Goal: Task Accomplishment & Management: Use online tool/utility

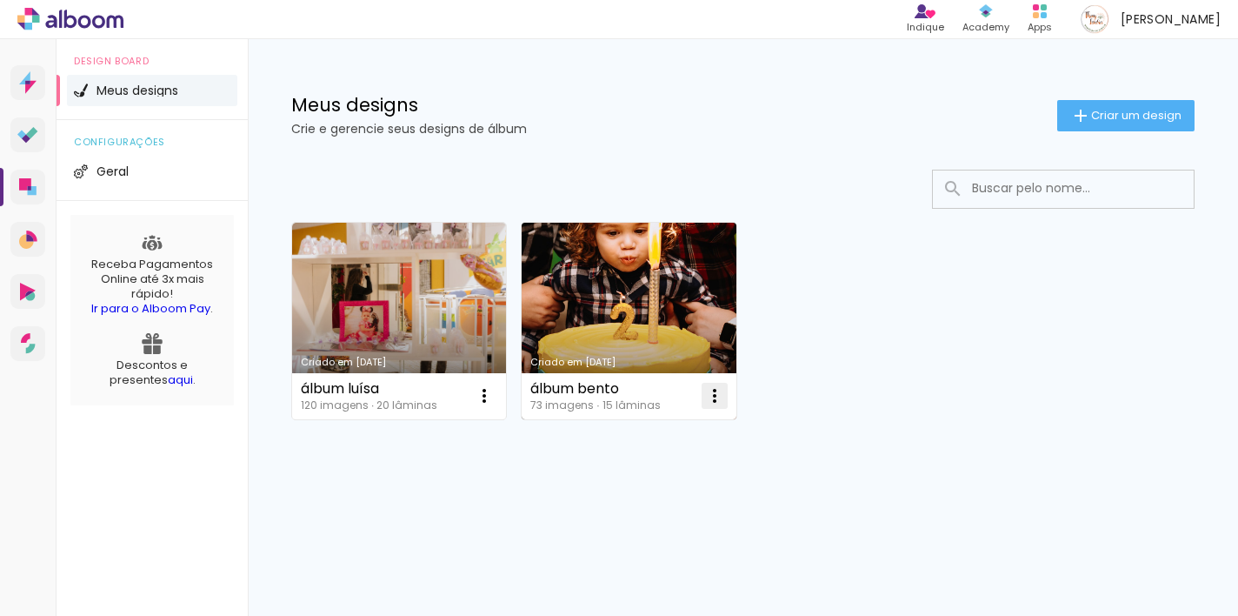
click at [717, 397] on iron-icon at bounding box center [714, 395] width 21 height 21
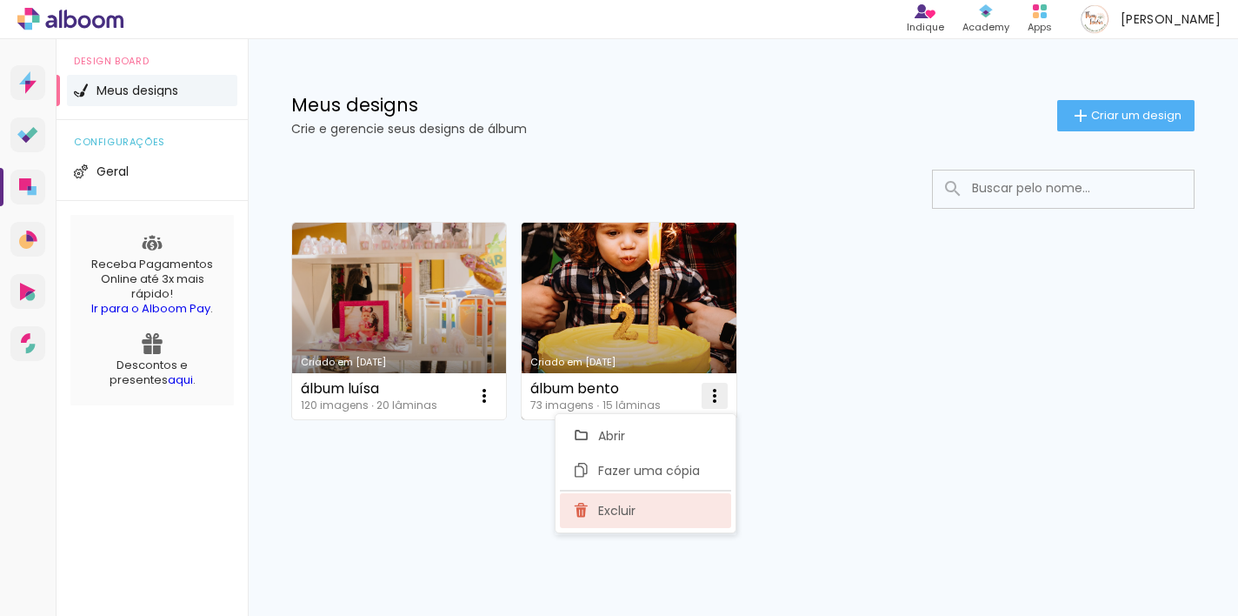
click at [644, 510] on paper-item "Excluir" at bounding box center [645, 510] width 171 height 35
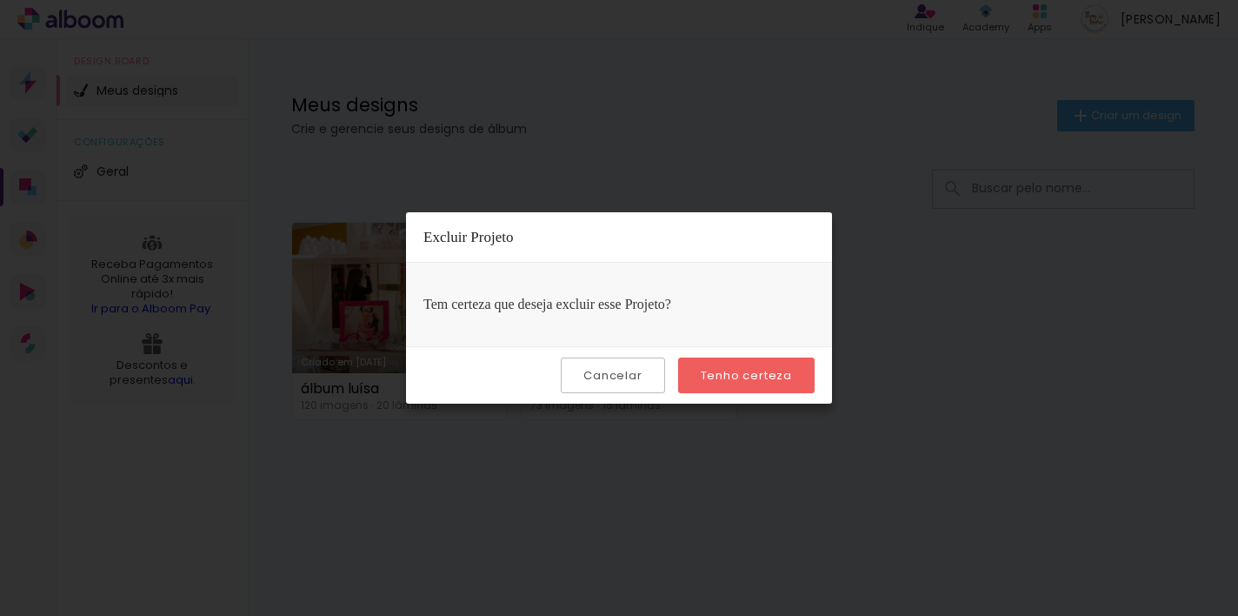
click at [0, 0] on slot "Tenho certeza" at bounding box center [0, 0] width 0 height 0
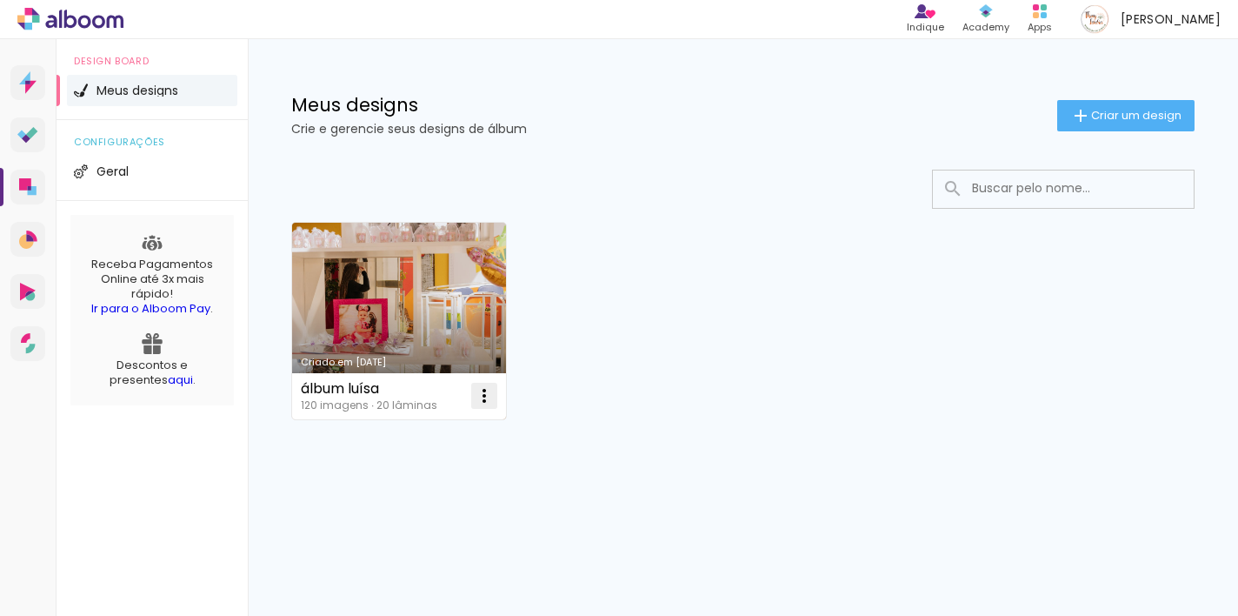
click at [482, 392] on iron-icon at bounding box center [484, 395] width 21 height 21
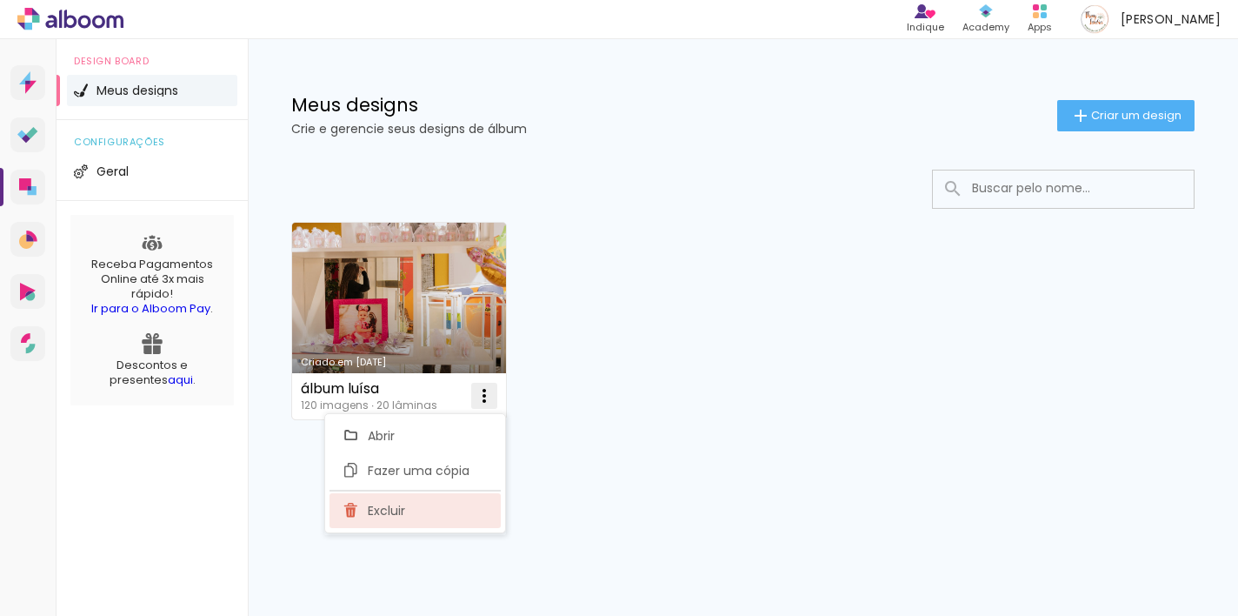
click at [442, 496] on paper-item "Excluir" at bounding box center [415, 510] width 171 height 35
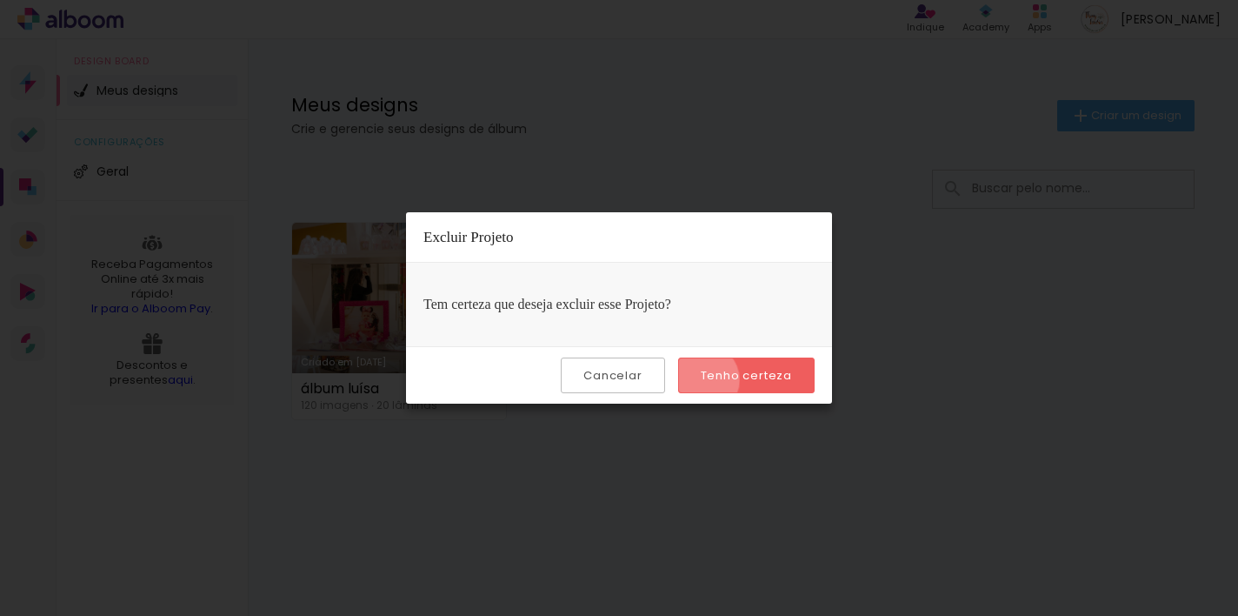
click at [0, 0] on slot "Tenho certeza" at bounding box center [0, 0] width 0 height 0
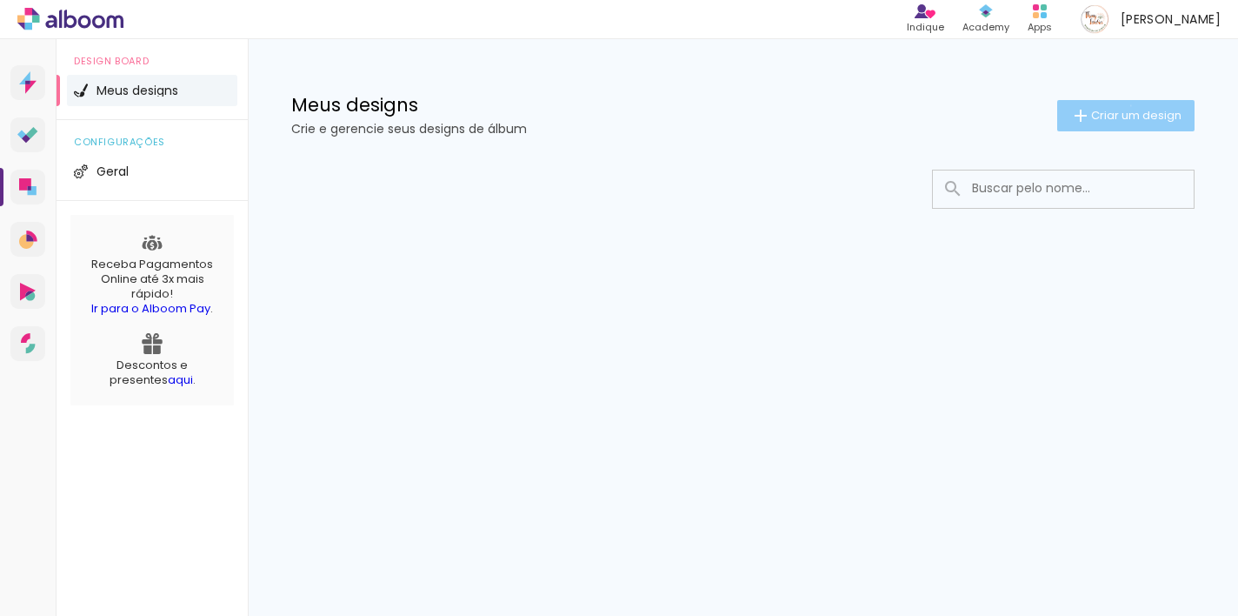
click at [1128, 105] on paper-button "Criar um design" at bounding box center [1125, 115] width 137 height 31
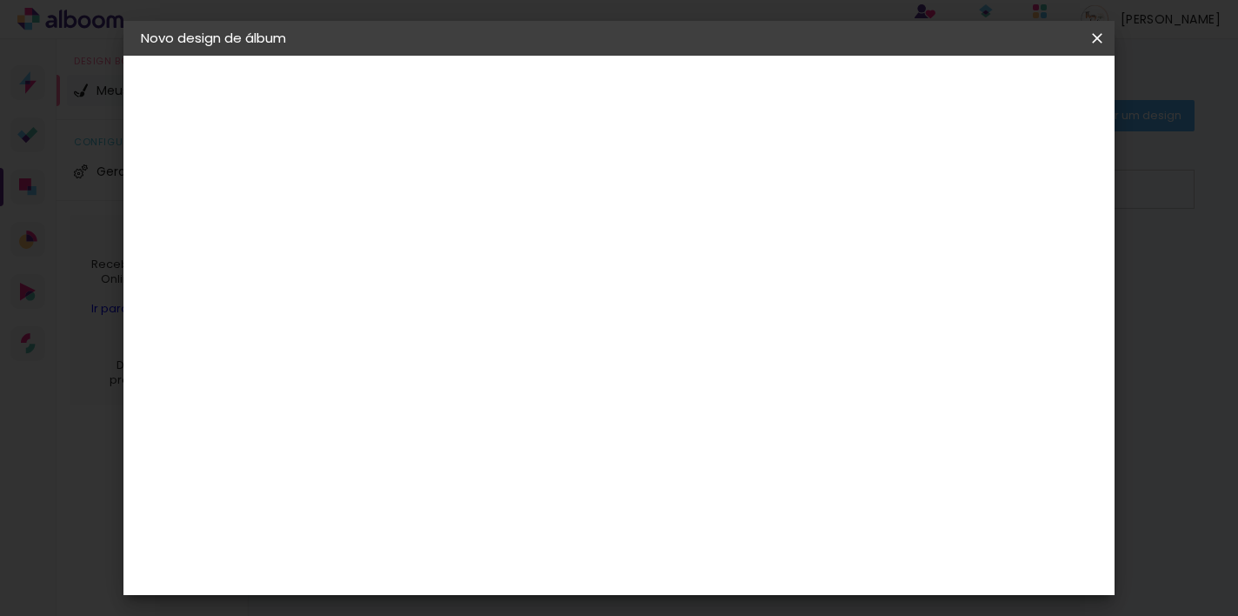
click at [425, 242] on input at bounding box center [425, 233] width 0 height 27
type input "álbum amanda"
type paper-input "álbum amanda"
click at [501, 108] on header "Informações Dê um título ao seu álbum. Avançar" at bounding box center [425, 107] width 151 height 103
click at [604, 104] on paper-button "Avançar" at bounding box center [560, 92] width 85 height 30
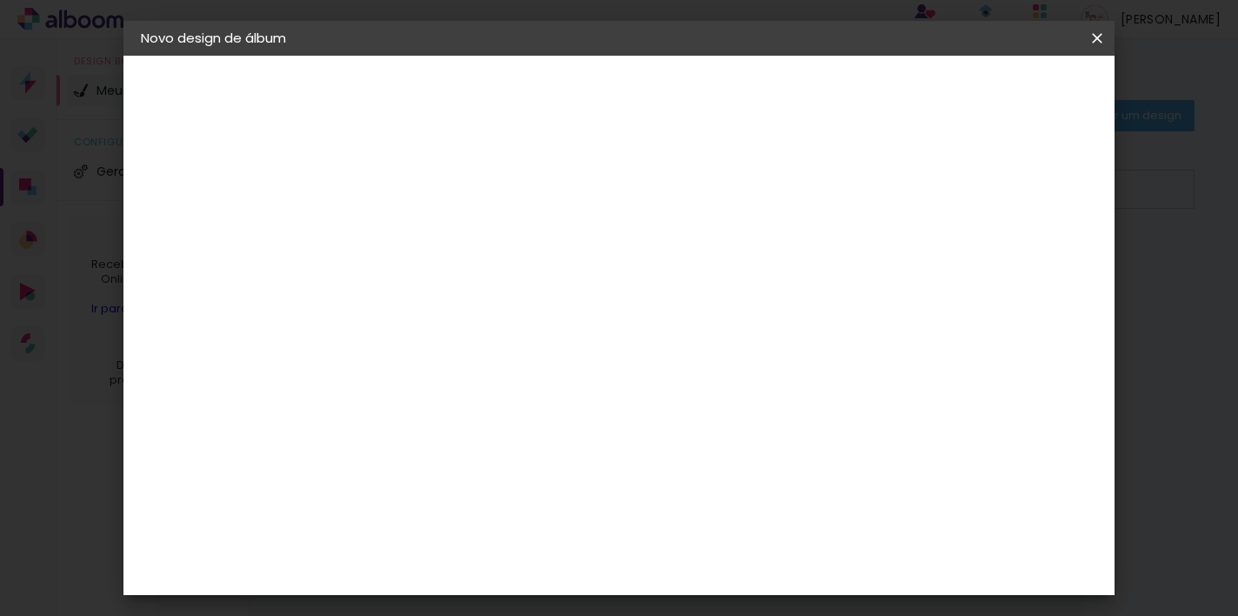
click at [557, 318] on paper-input-container at bounding box center [470, 331] width 188 height 39
type input "tic"
type paper-input "tic"
click at [492, 406] on paper-item "Ticcolor" at bounding box center [452, 393] width 153 height 38
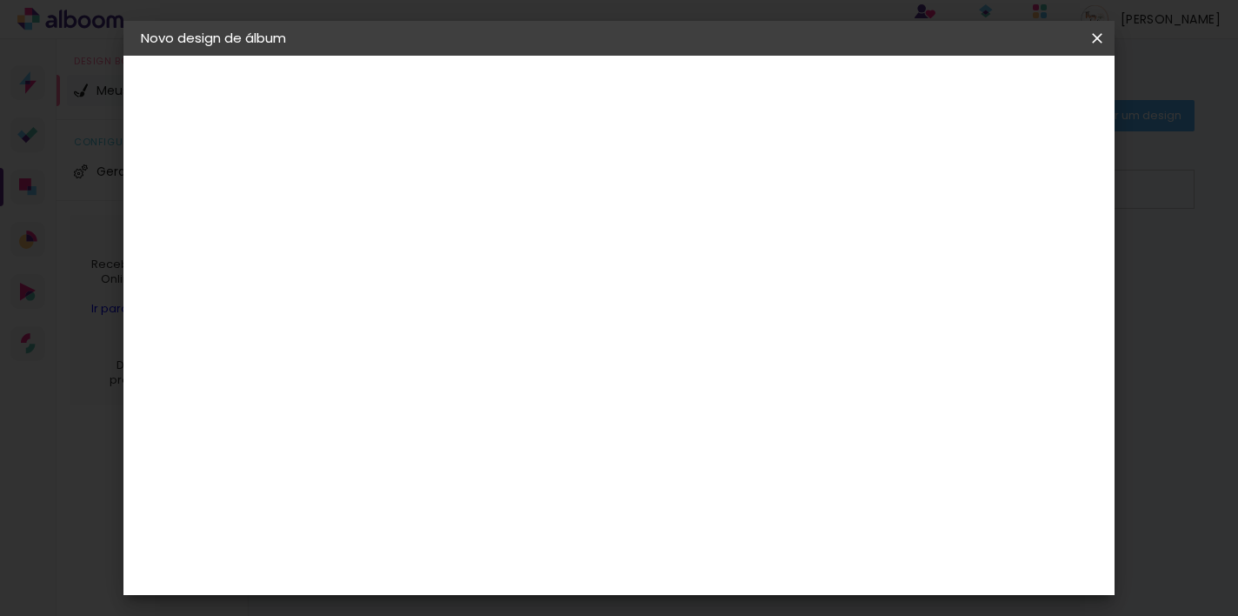
click at [0, 0] on slot "Avançar" at bounding box center [0, 0] width 0 height 0
click at [493, 290] on input "text" at bounding box center [459, 303] width 68 height 27
click at [660, 311] on paper-item "Prime" at bounding box center [732, 323] width 348 height 35
type input "Prime"
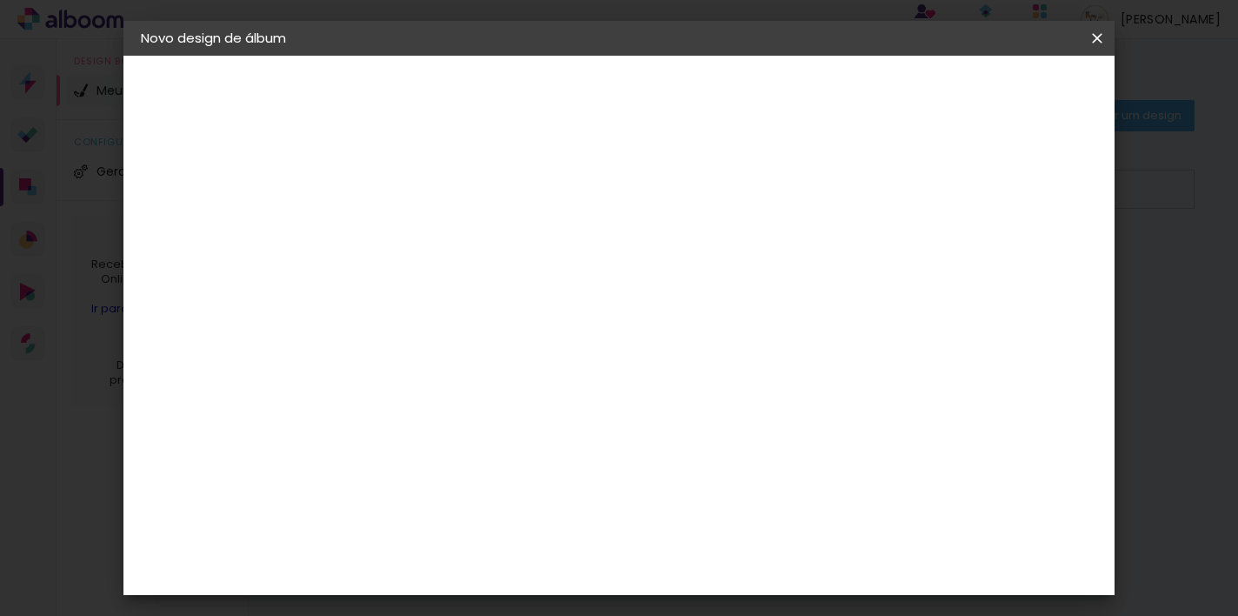
click at [543, 470] on span "20 × 20" at bounding box center [502, 488] width 81 height 36
click at [543, 506] on span "25 × 25" at bounding box center [502, 529] width 81 height 46
click at [709, 105] on paper-button "Avançar" at bounding box center [666, 92] width 85 height 30
click at [763, 183] on div at bounding box center [755, 188] width 16 height 16
type paper-checkbox "on"
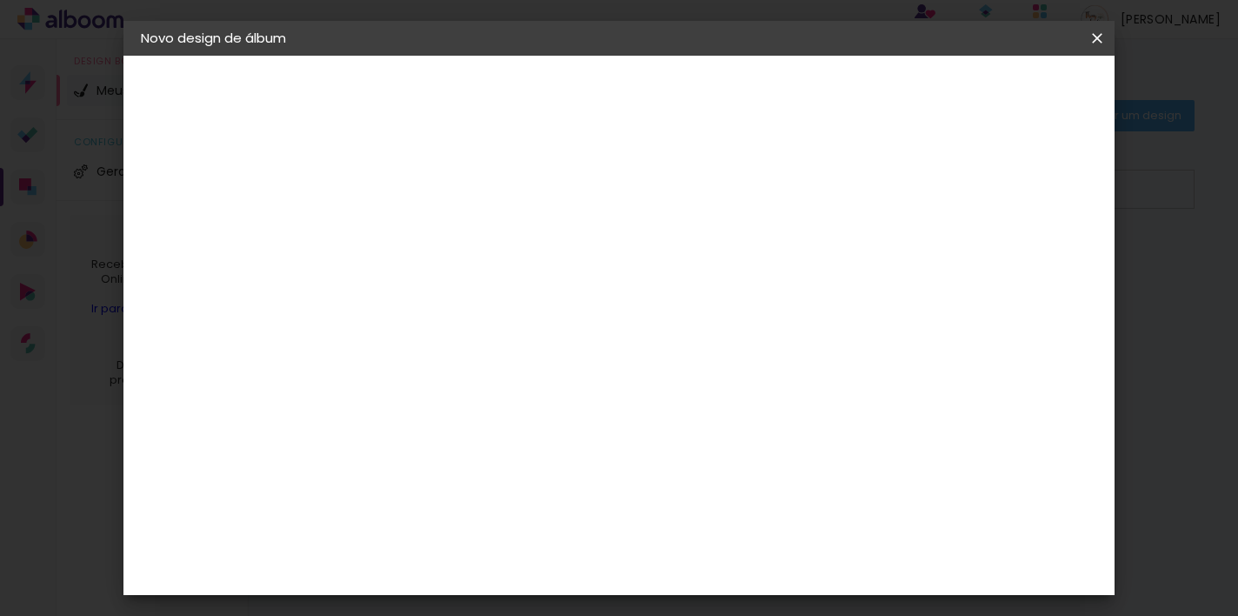
click at [861, 93] on span "Iniciar design" at bounding box center [821, 92] width 79 height 12
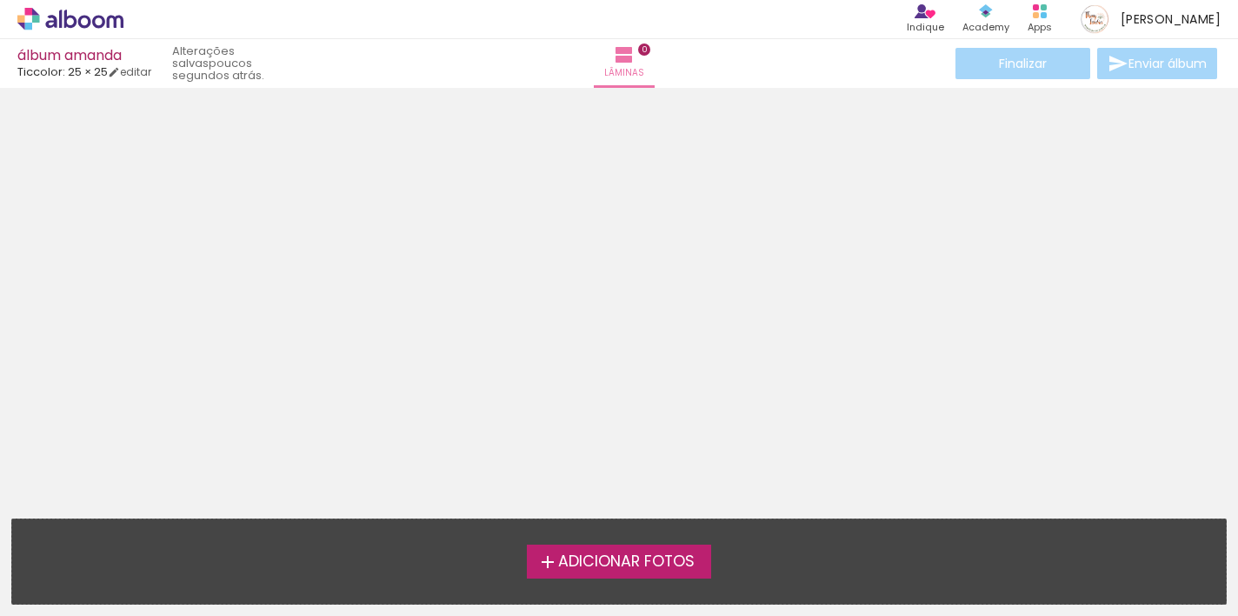
click at [569, 555] on span "Adicionar Fotos" at bounding box center [626, 562] width 137 height 16
click at [0, 0] on input "file" at bounding box center [0, 0] width 0 height 0
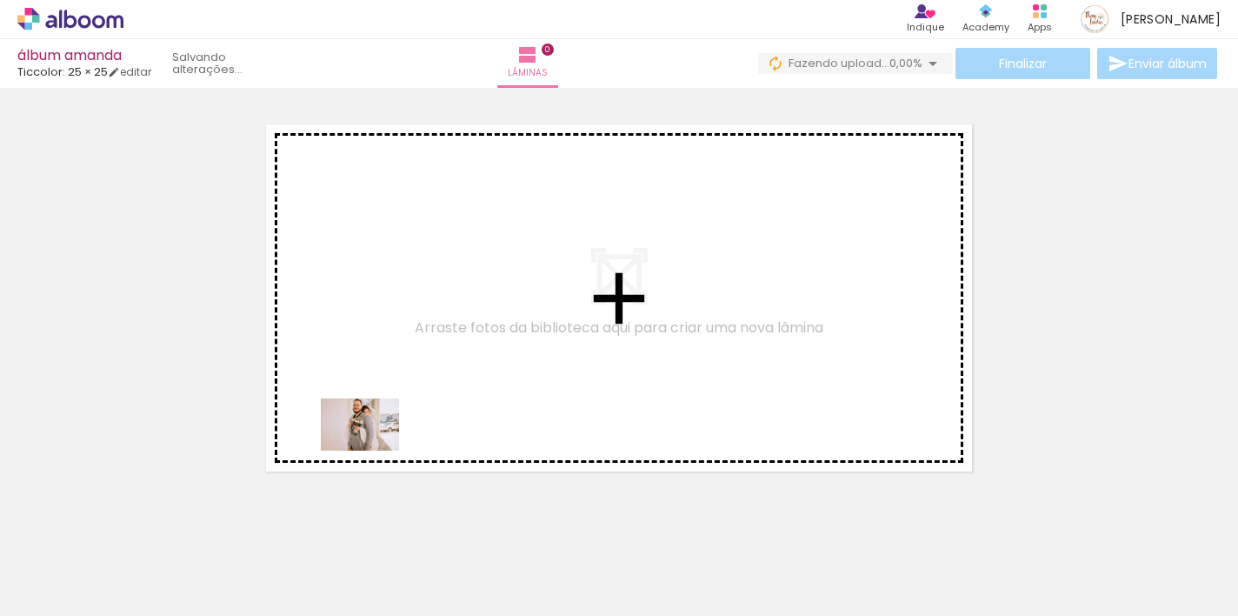
drag, startPoint x: 200, startPoint y: 557, endPoint x: 385, endPoint y: 438, distance: 219.8
click at [385, 438] on quentale-workspace at bounding box center [619, 308] width 1238 height 616
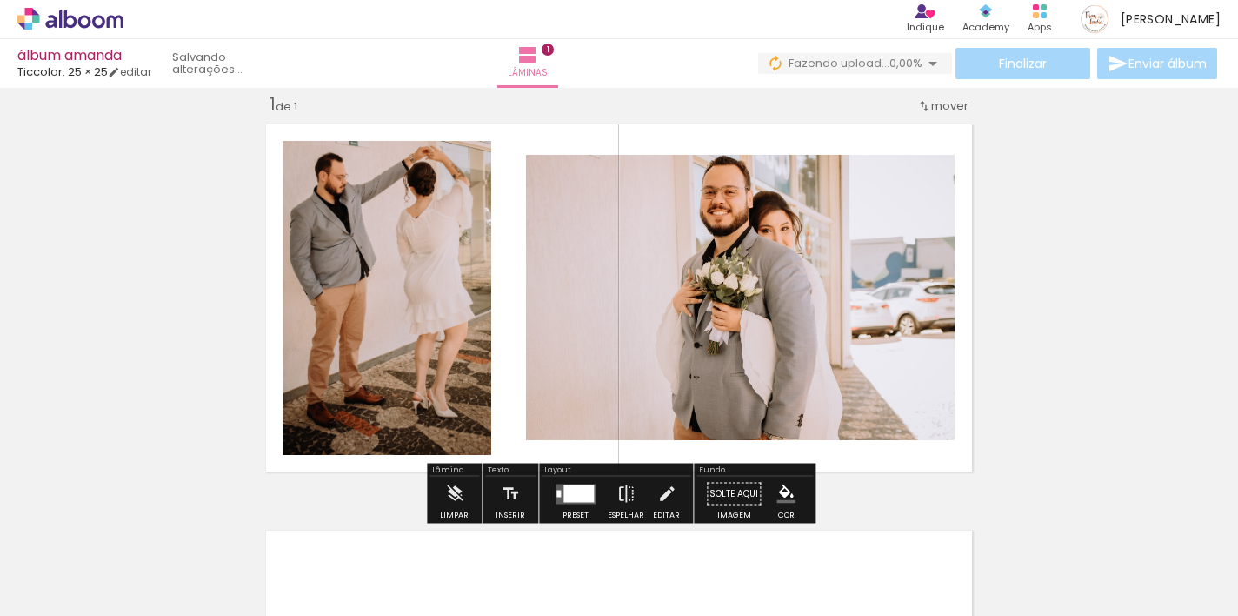
drag, startPoint x: 281, startPoint y: 557, endPoint x: 454, endPoint y: 444, distance: 206.7
click at [454, 444] on quentale-workspace at bounding box center [619, 308] width 1238 height 616
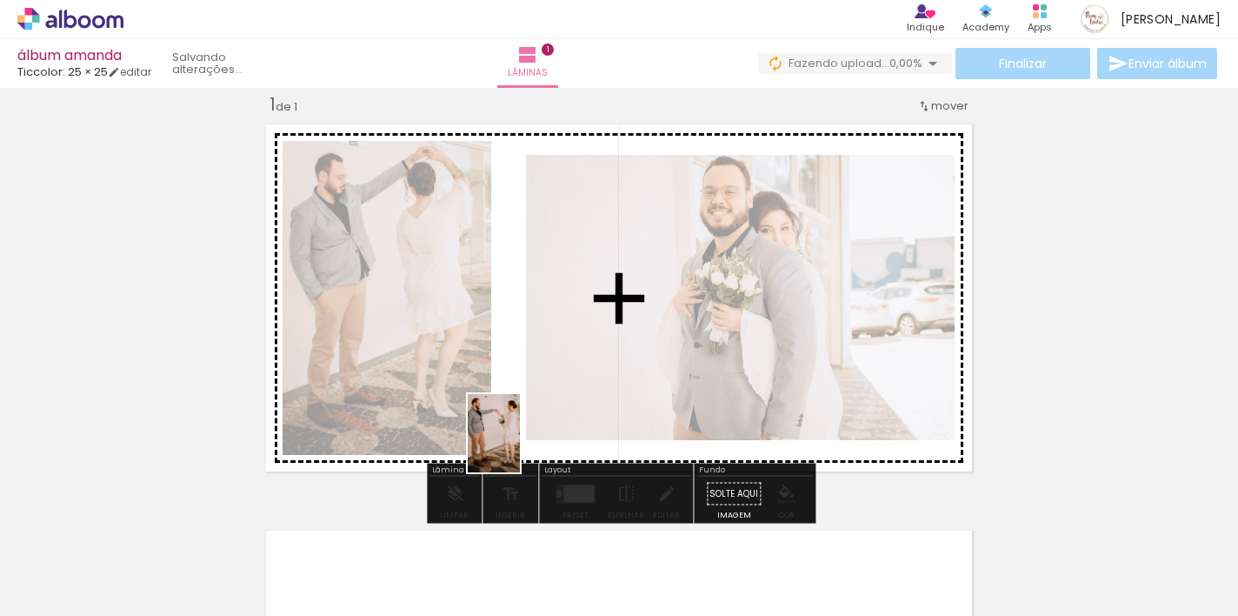
drag, startPoint x: 382, startPoint y: 567, endPoint x: 520, endPoint y: 445, distance: 184.2
click at [520, 445] on quentale-workspace at bounding box center [619, 308] width 1238 height 616
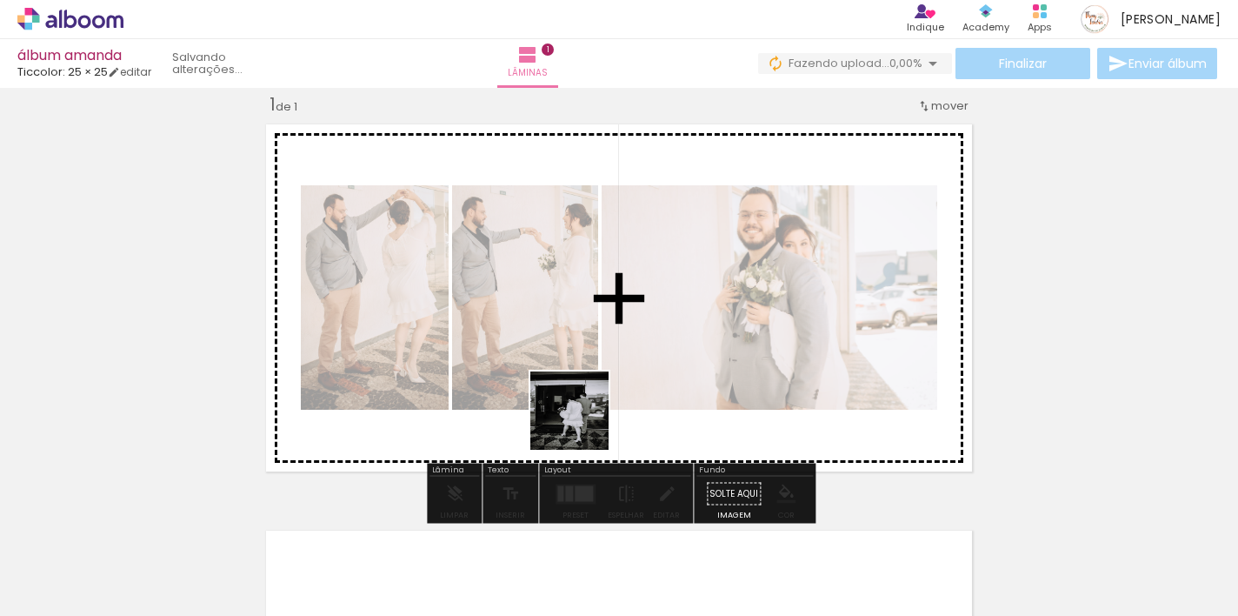
drag, startPoint x: 458, startPoint y: 551, endPoint x: 598, endPoint y: 418, distance: 193.1
click at [598, 418] on quentale-workspace at bounding box center [619, 308] width 1238 height 616
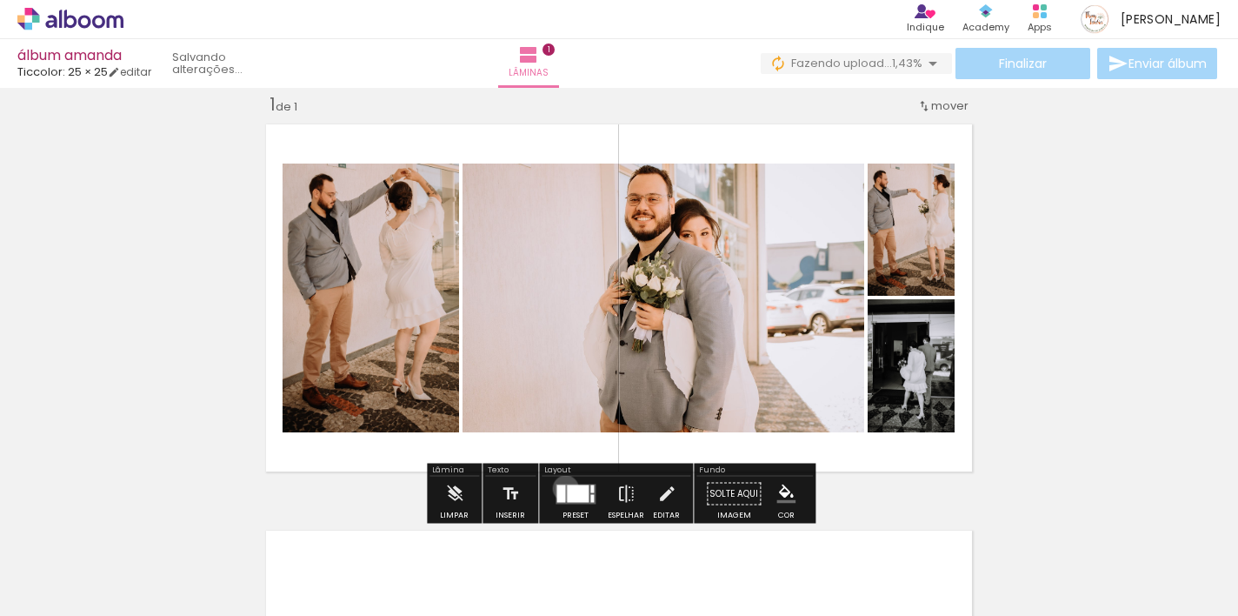
click at [562, 488] on div at bounding box center [561, 492] width 9 height 17
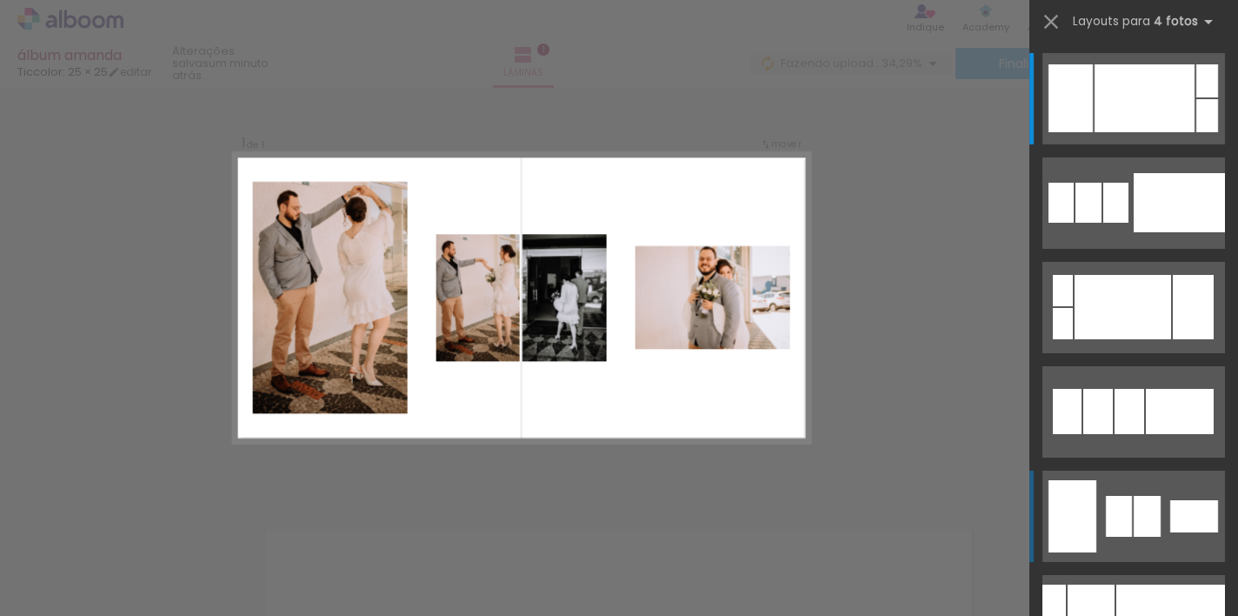
click at [1124, 508] on div at bounding box center [1119, 516] width 26 height 41
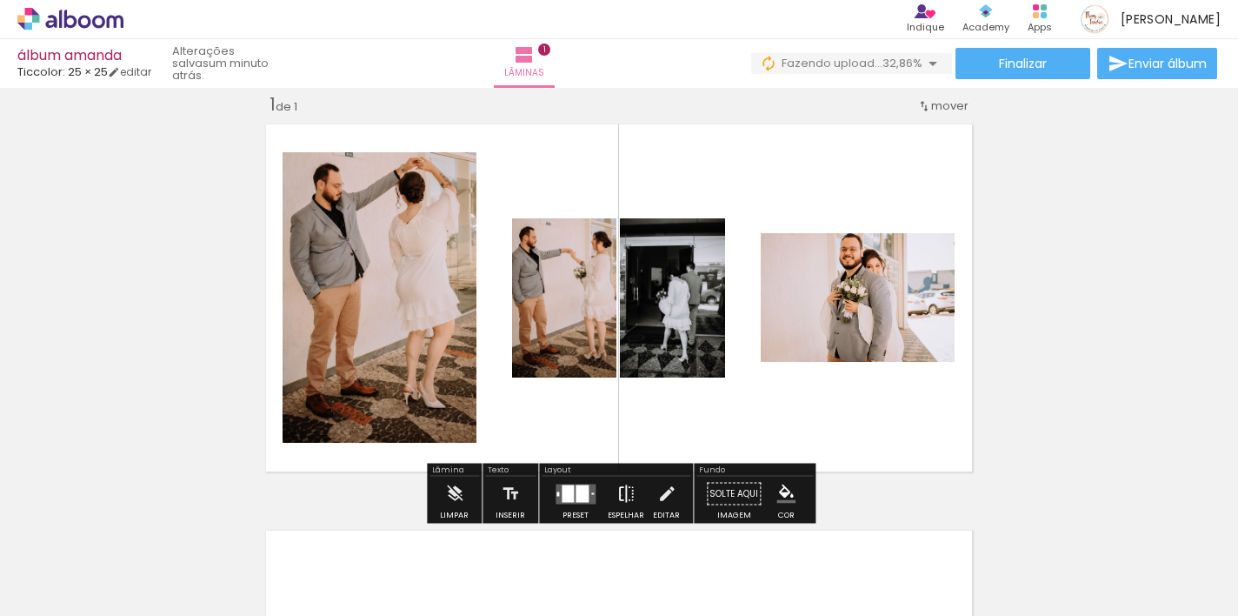
click at [617, 495] on iron-icon at bounding box center [626, 494] width 19 height 35
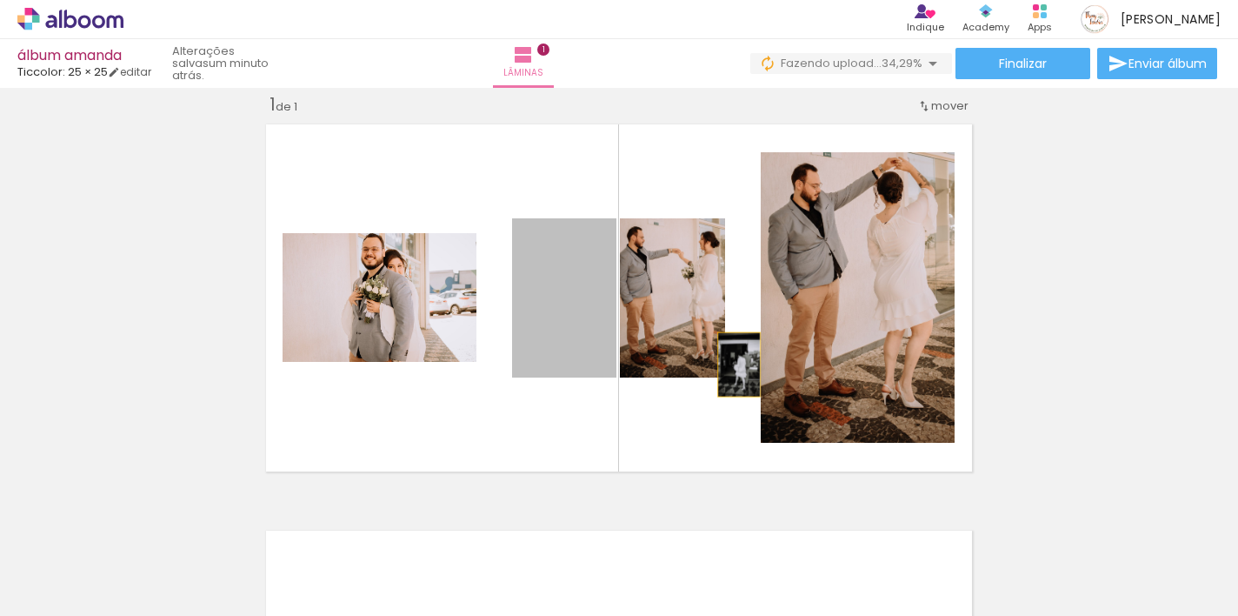
drag, startPoint x: 571, startPoint y: 364, endPoint x: 877, endPoint y: 363, distance: 306.1
click at [0, 0] on slot at bounding box center [0, 0] width 0 height 0
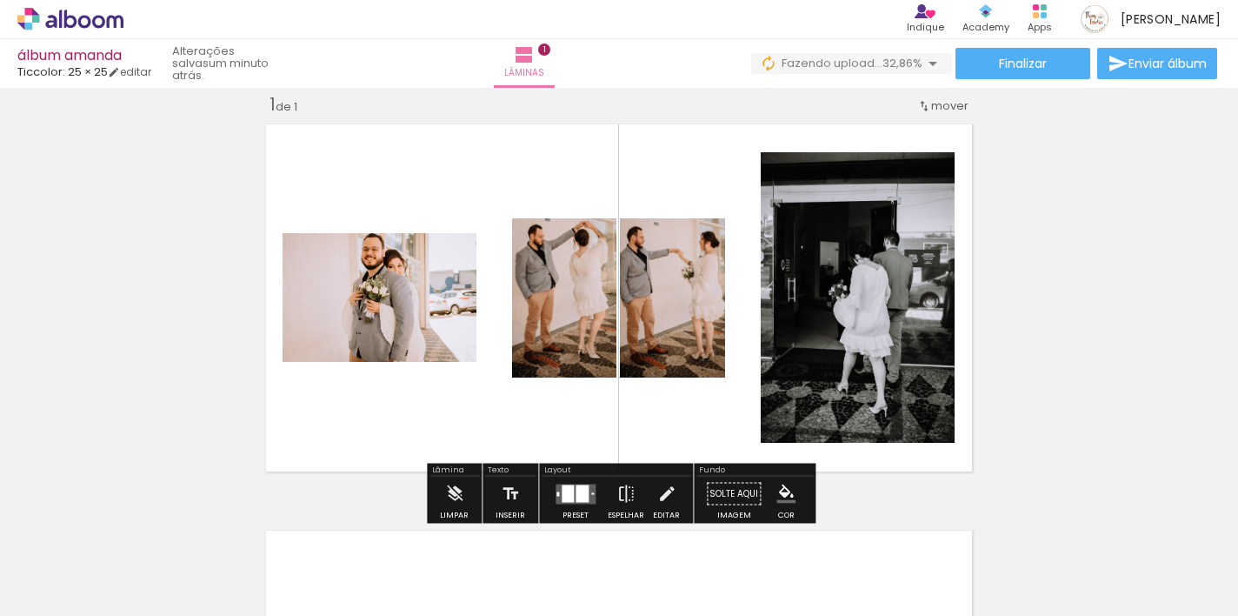
click at [570, 488] on div at bounding box center [568, 492] width 12 height 17
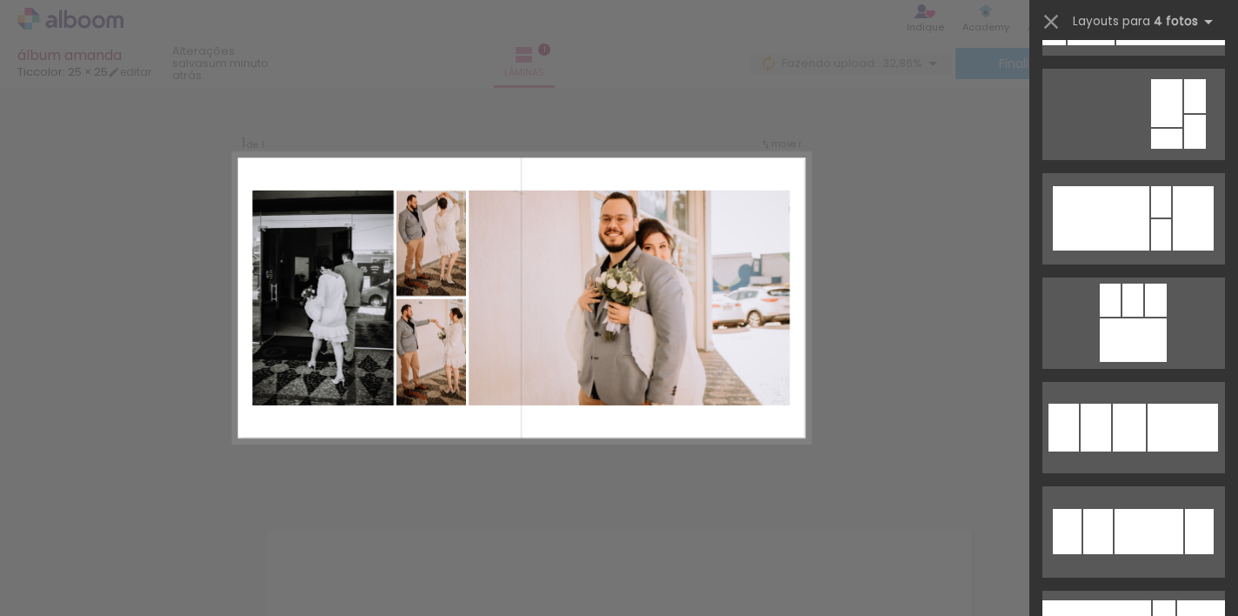
scroll to position [2080, 0]
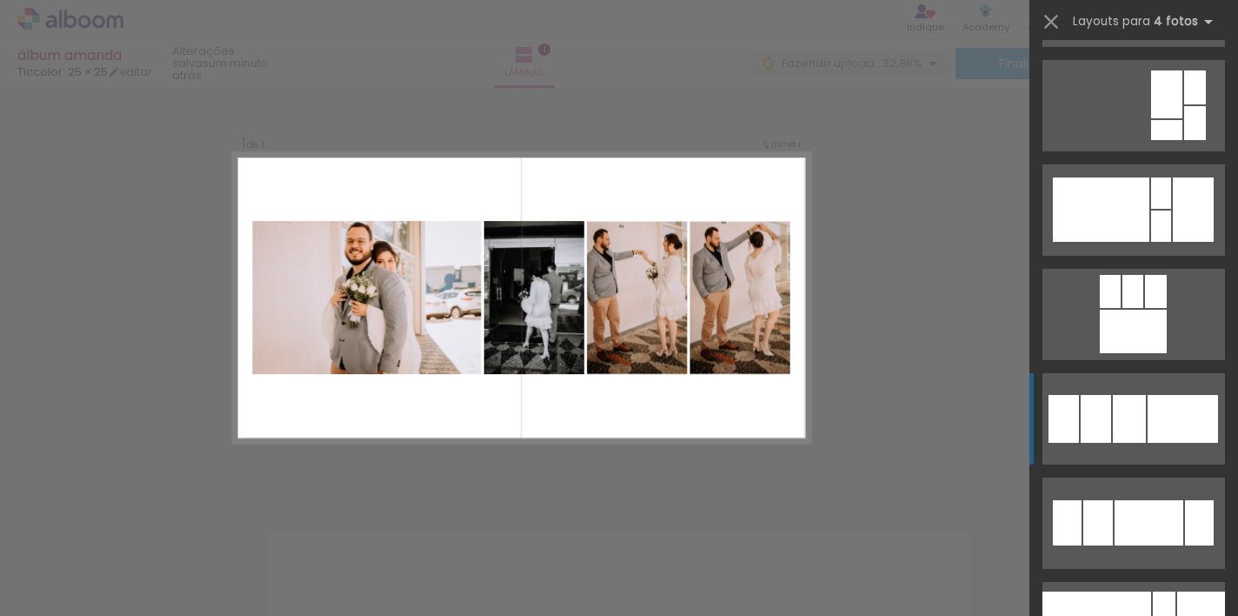
click at [1129, 412] on div at bounding box center [1129, 419] width 33 height 48
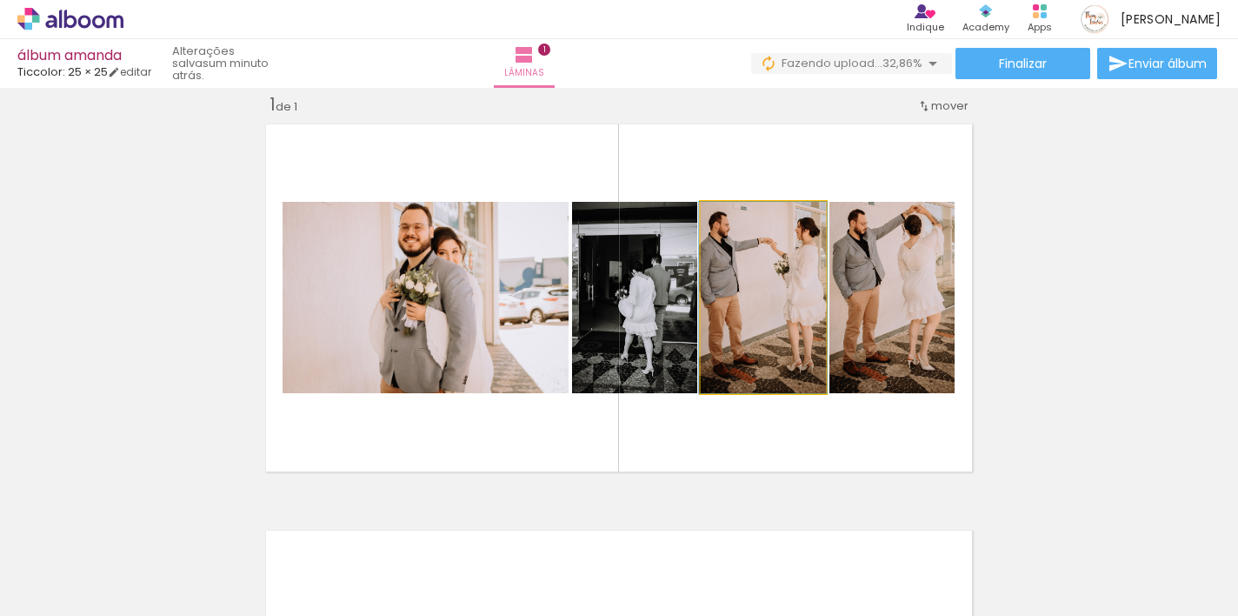
drag, startPoint x: 791, startPoint y: 337, endPoint x: 637, endPoint y: 337, distance: 154.8
click at [0, 0] on slot at bounding box center [0, 0] width 0 height 0
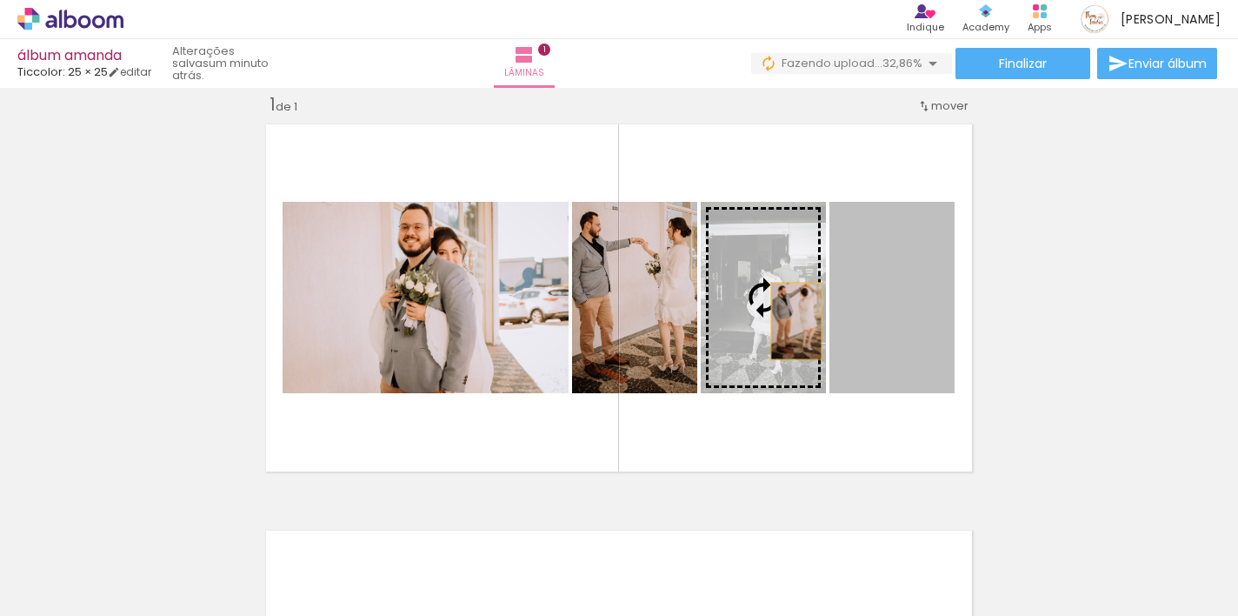
drag, startPoint x: 915, startPoint y: 323, endPoint x: 777, endPoint y: 319, distance: 138.3
click at [0, 0] on slot at bounding box center [0, 0] width 0 height 0
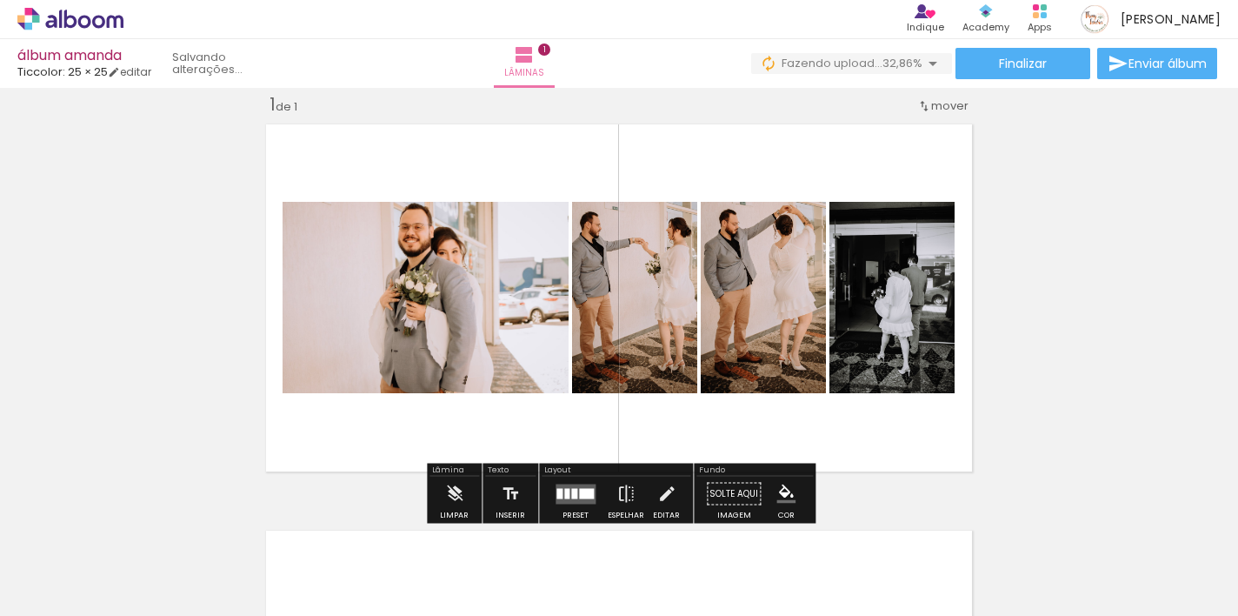
click at [997, 323] on div "Inserir lâmina 1 de 1" at bounding box center [619, 478] width 1238 height 813
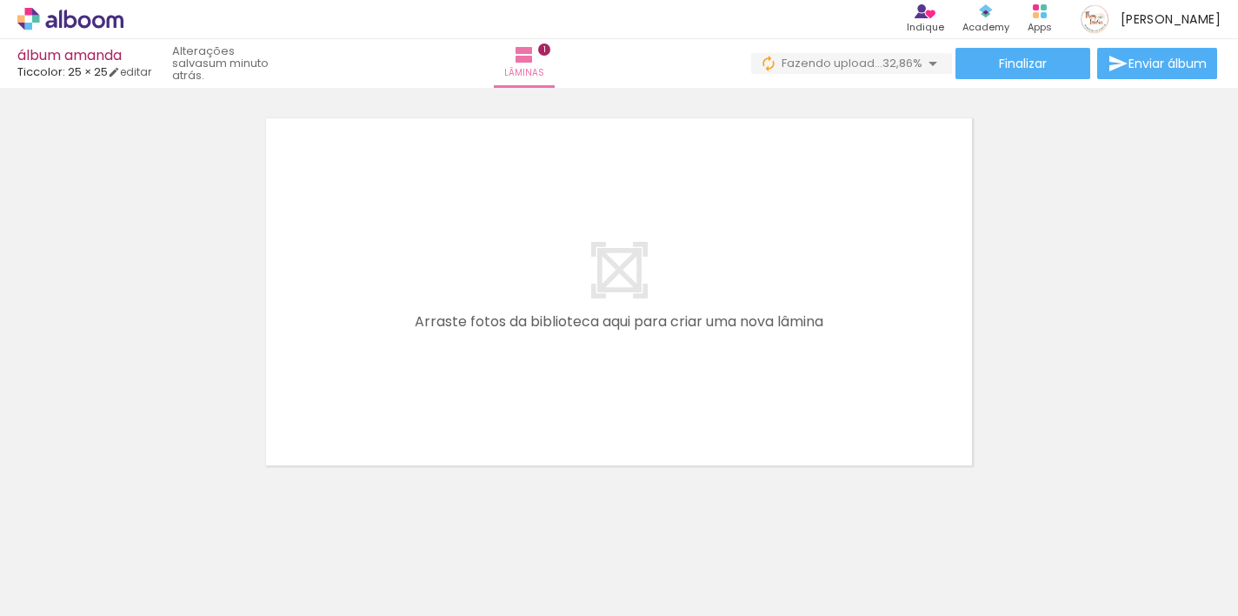
scroll to position [436, 0]
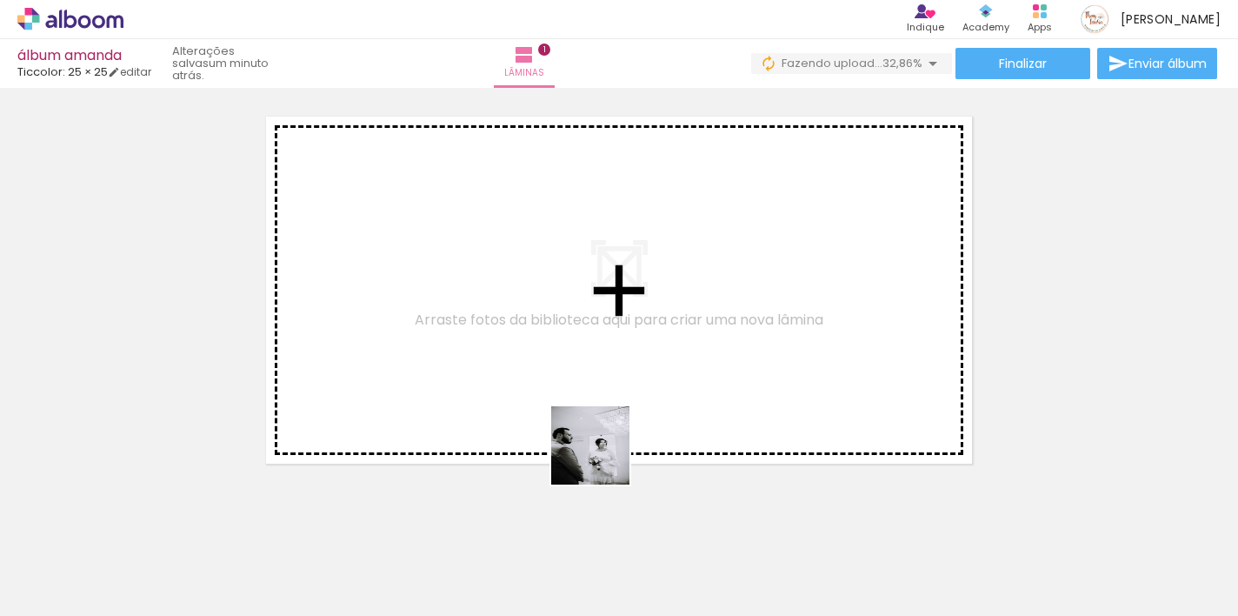
drag, startPoint x: 584, startPoint y: 541, endPoint x: 619, endPoint y: 383, distance: 162.0
click at [619, 383] on quentale-workspace at bounding box center [619, 308] width 1238 height 616
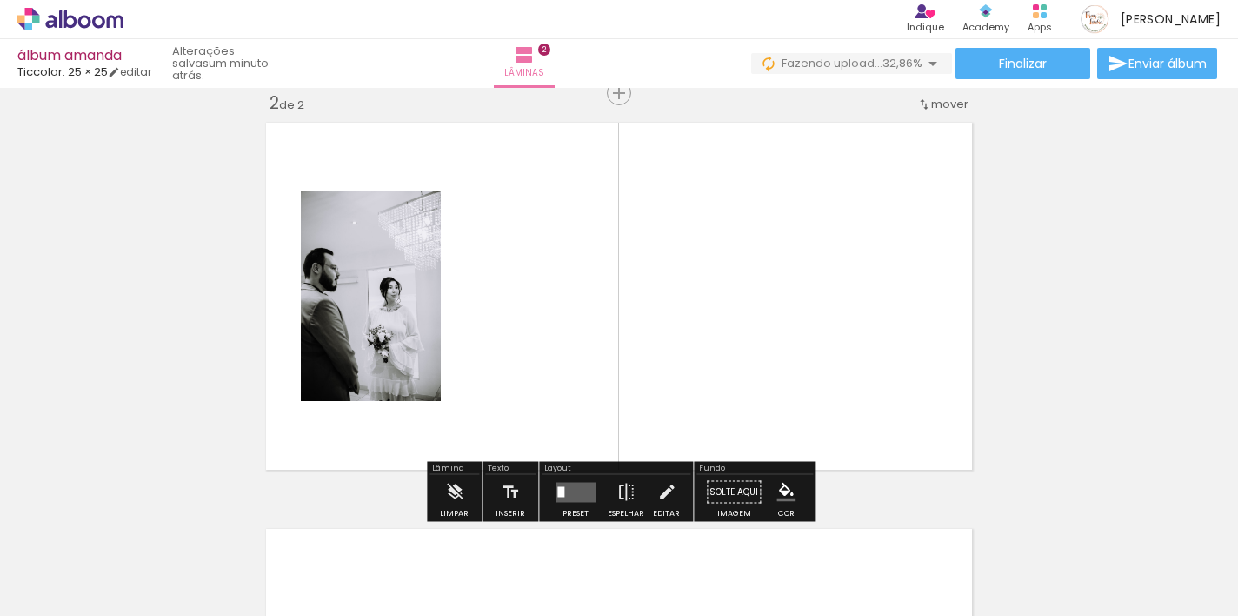
scroll to position [428, 0]
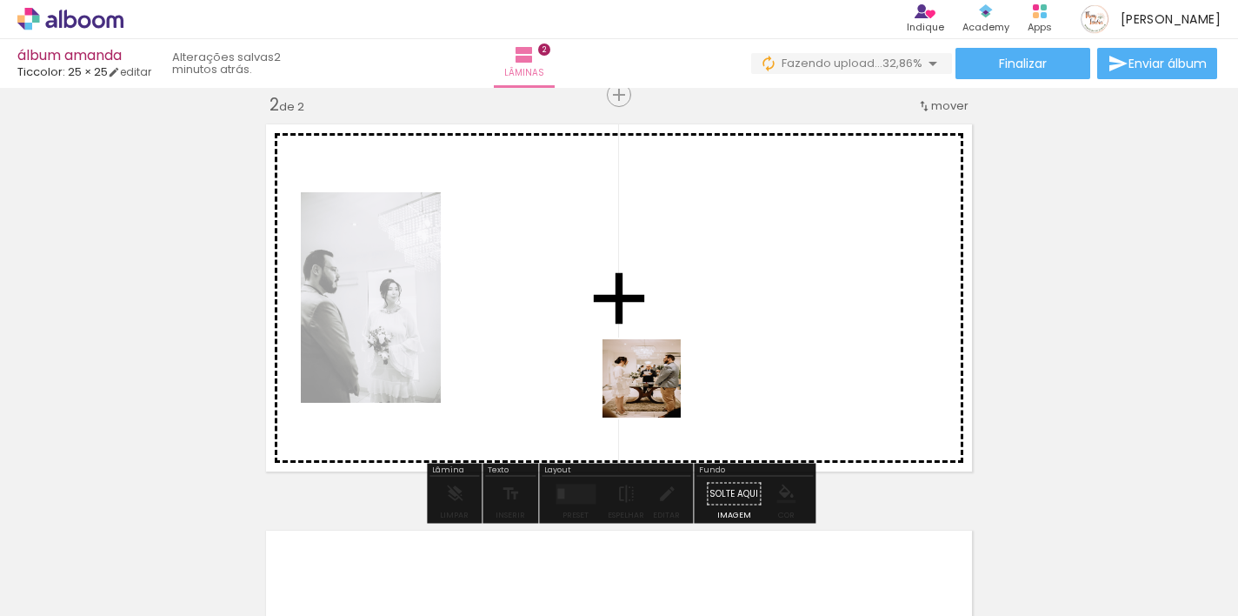
drag, startPoint x: 647, startPoint y: 519, endPoint x: 655, endPoint y: 391, distance: 128.1
click at [655, 391] on quentale-workspace at bounding box center [619, 308] width 1238 height 616
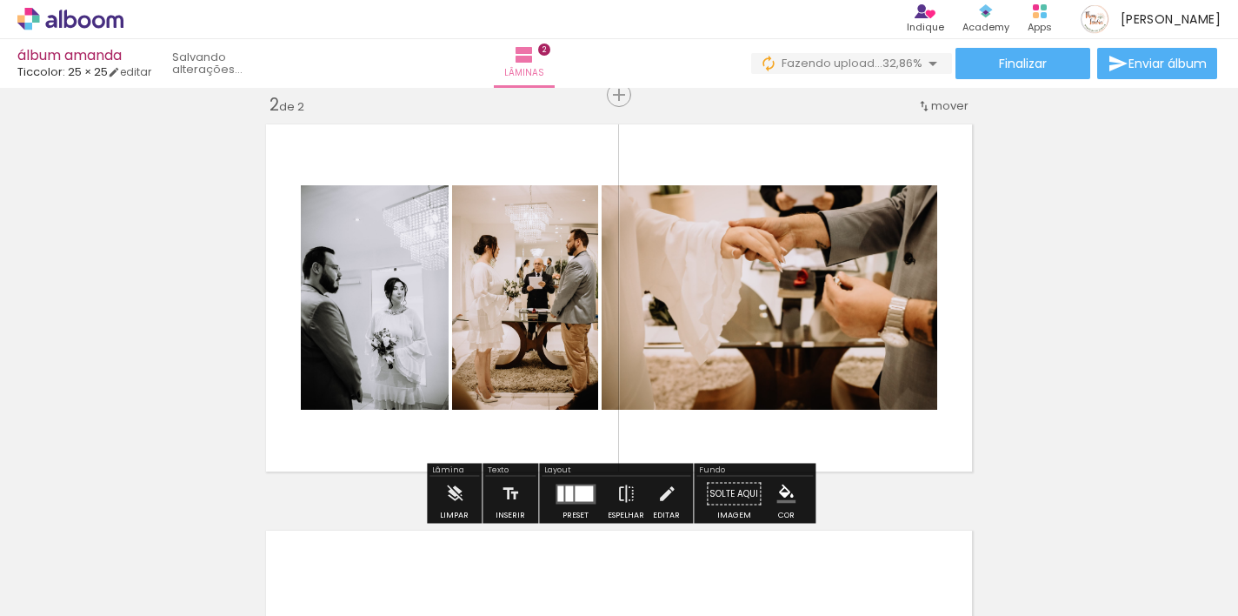
drag, startPoint x: 757, startPoint y: 570, endPoint x: 757, endPoint y: 407, distance: 163.5
click at [757, 407] on quentale-workspace at bounding box center [619, 308] width 1238 height 616
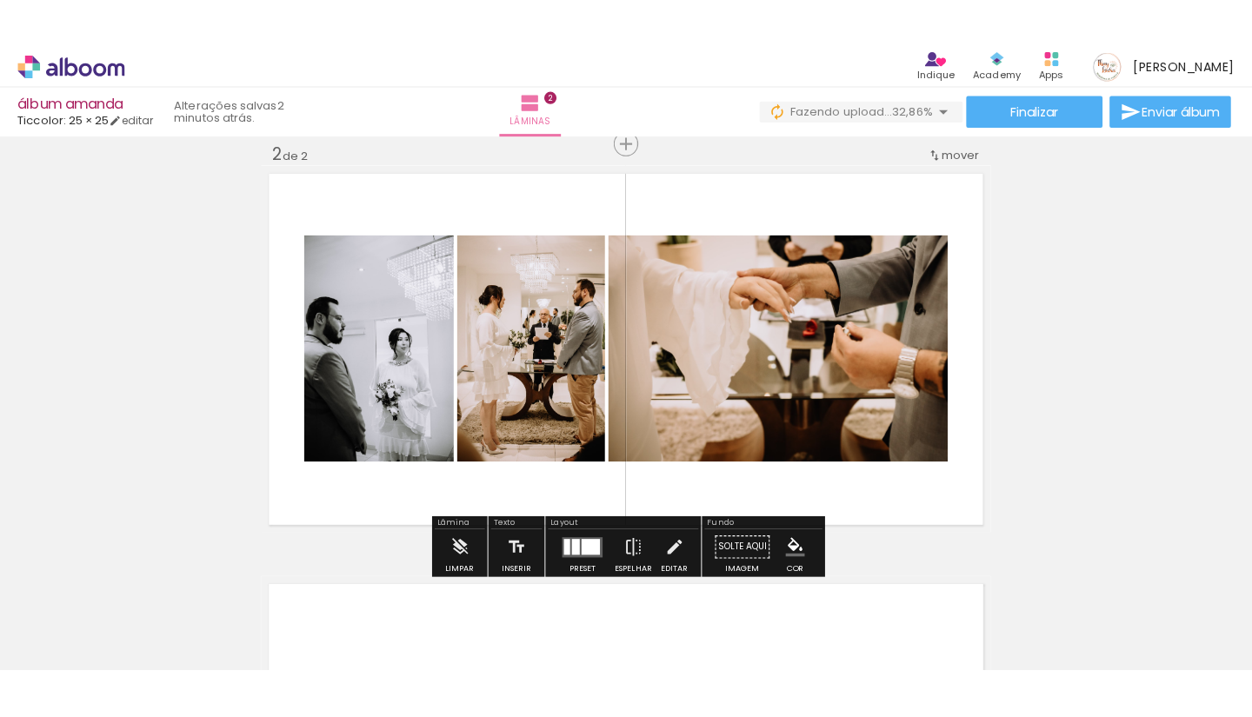
scroll to position [0, 483]
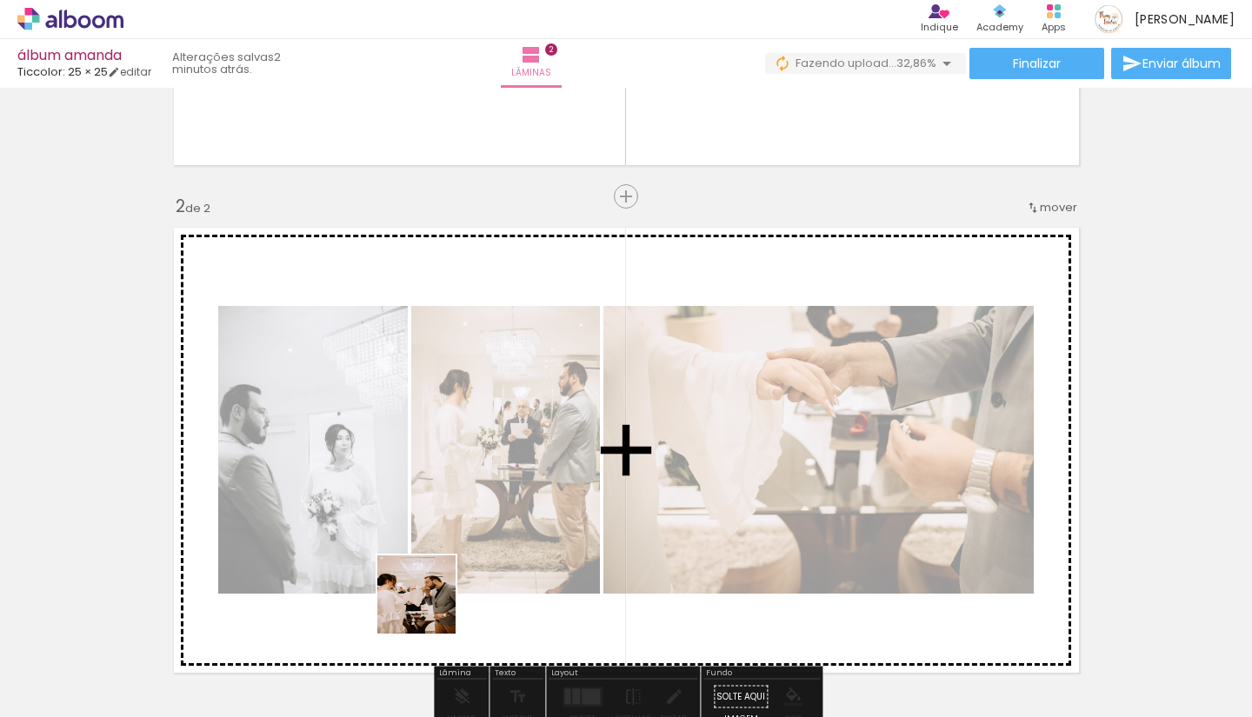
drag, startPoint x: 380, startPoint y: 670, endPoint x: 485, endPoint y: 537, distance: 168.9
click at [485, 537] on quentale-workspace at bounding box center [626, 358] width 1252 height 717
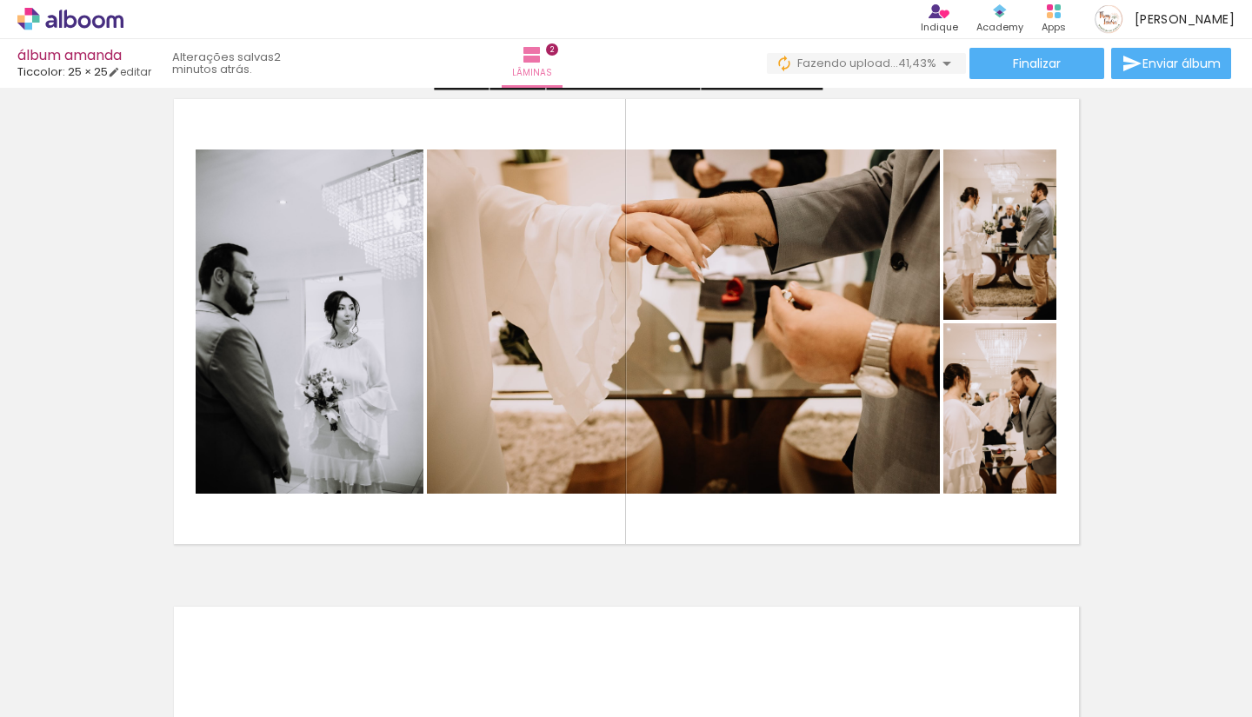
scroll to position [557, 0]
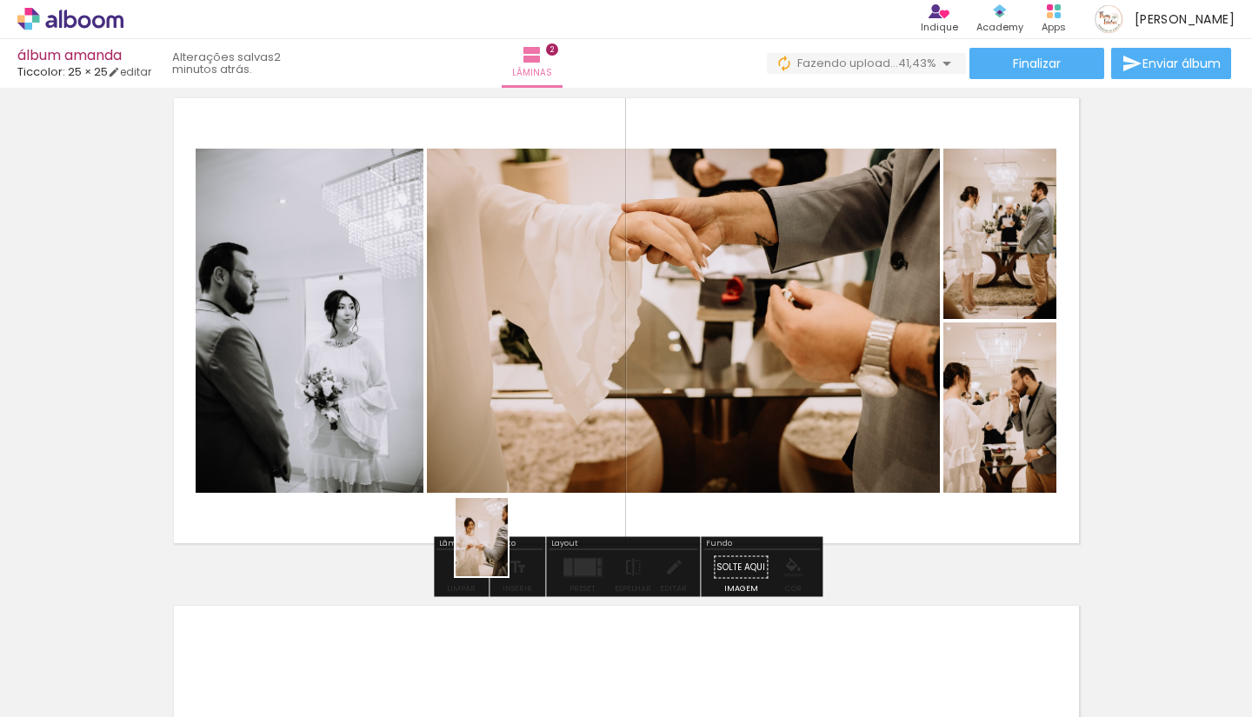
drag, startPoint x: 474, startPoint y: 669, endPoint x: 518, endPoint y: 521, distance: 154.3
click at [518, 521] on quentale-workspace at bounding box center [626, 358] width 1252 height 717
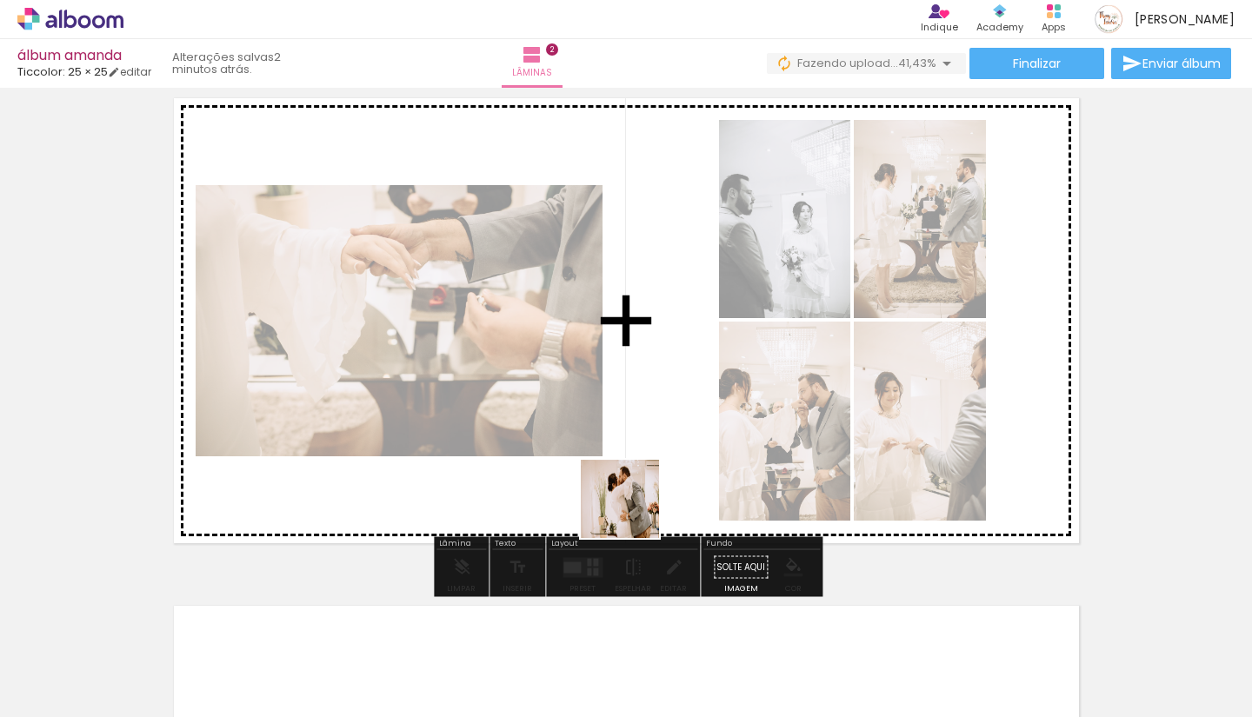
drag, startPoint x: 586, startPoint y: 664, endPoint x: 637, endPoint y: 493, distance: 178.6
click at [637, 493] on quentale-workspace at bounding box center [626, 358] width 1252 height 717
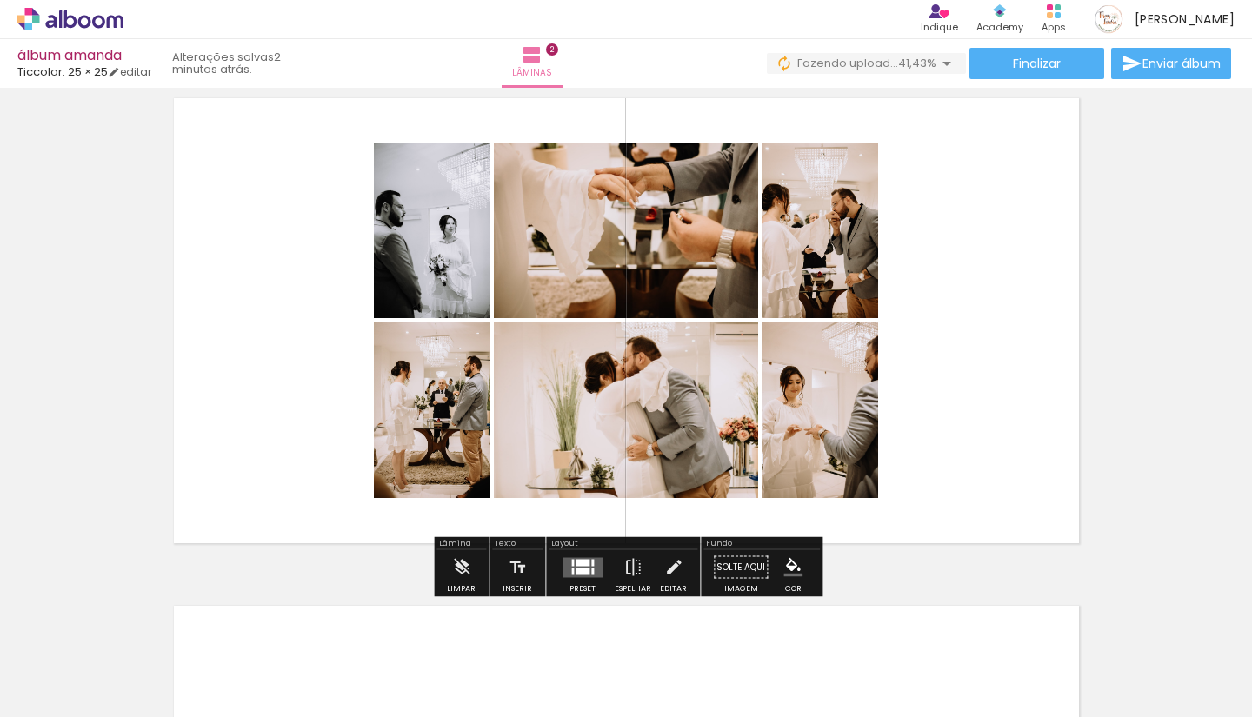
click at [581, 569] on div at bounding box center [583, 571] width 14 height 7
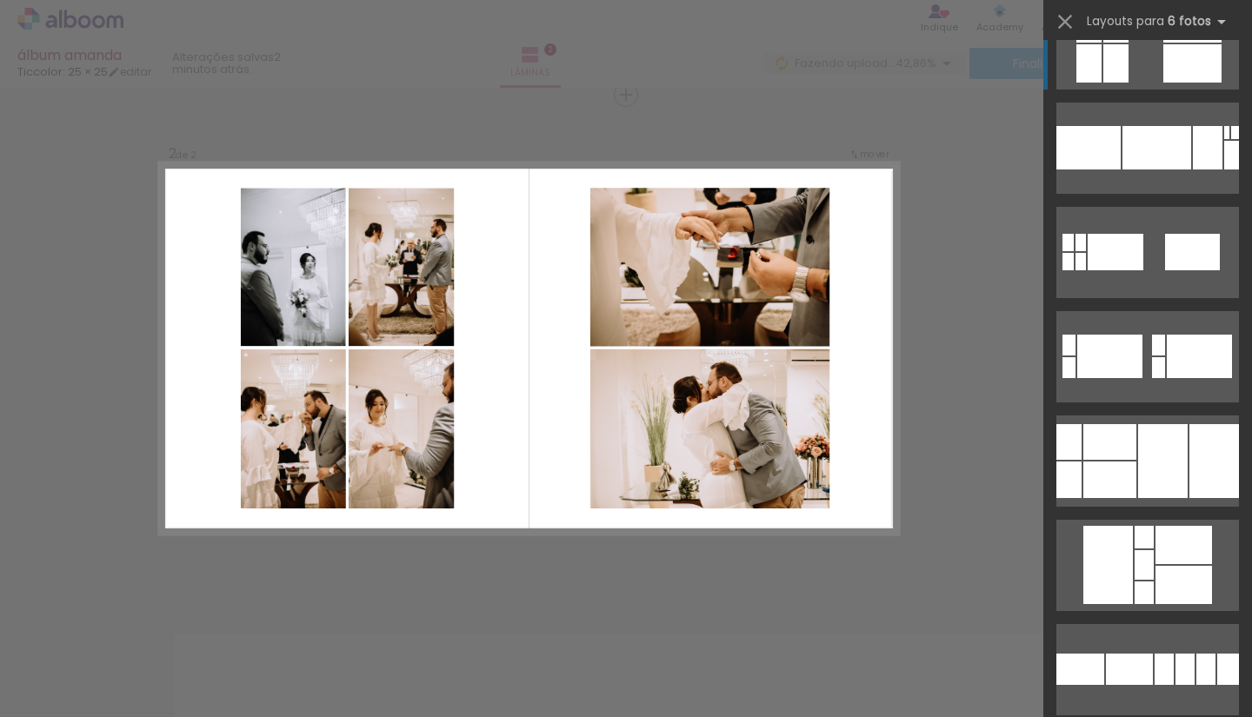
scroll to position [4345, 0]
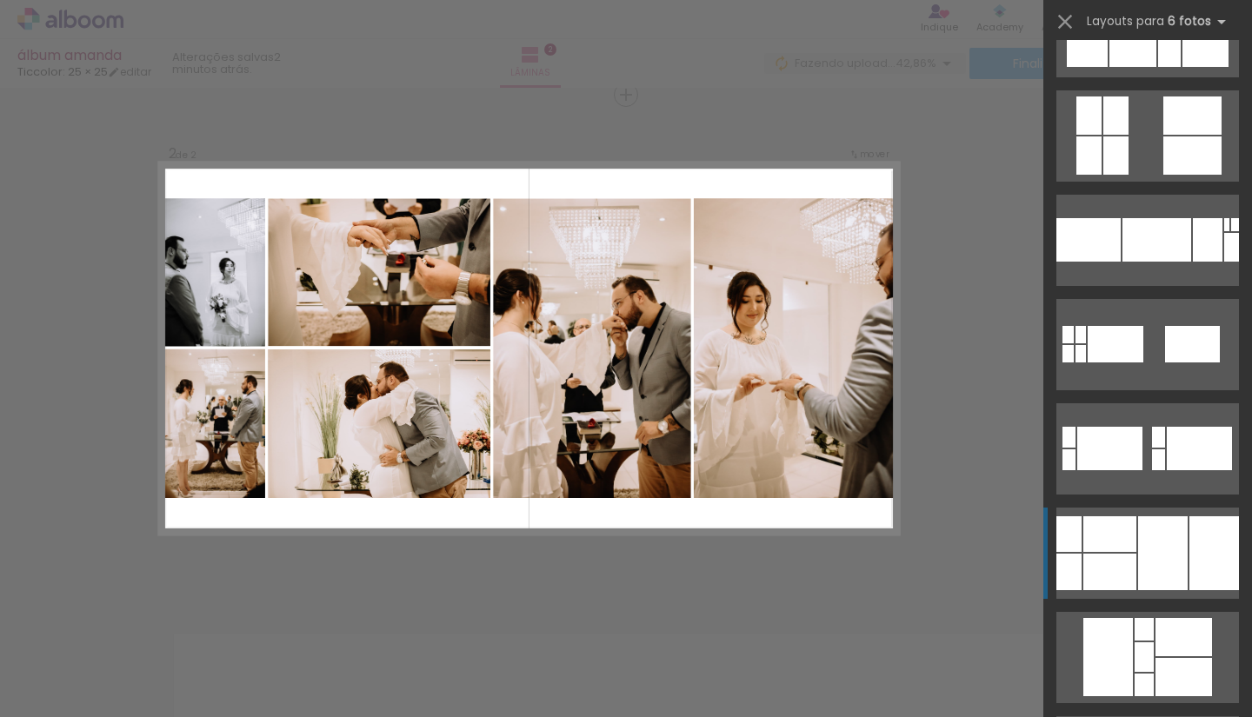
click at [1135, 544] on div at bounding box center [1110, 535] width 53 height 36
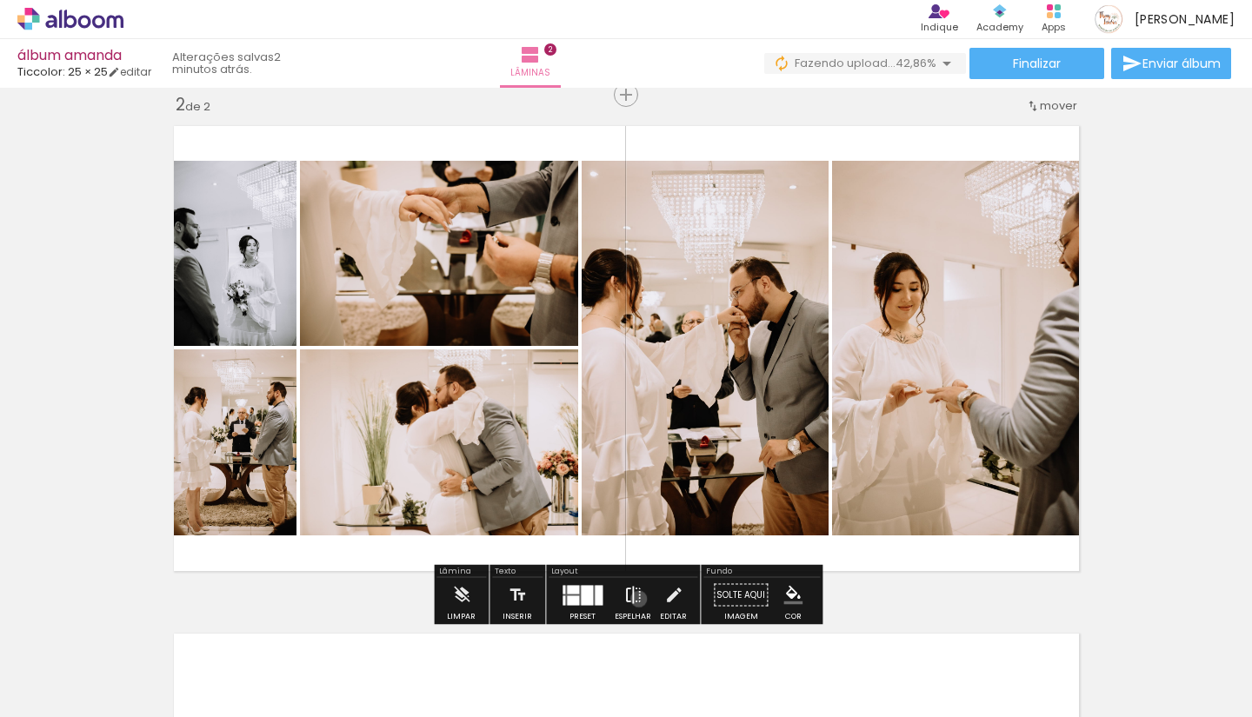
click at [635, 599] on iron-icon at bounding box center [633, 595] width 19 height 35
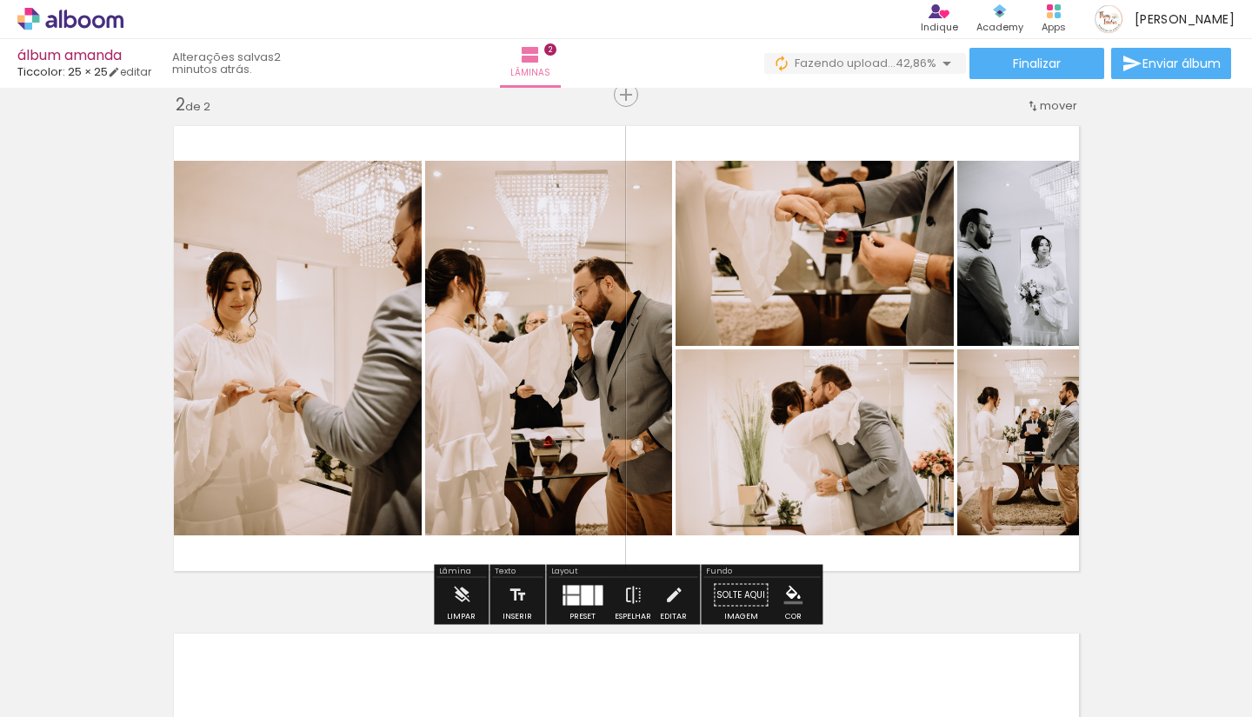
click at [573, 597] on div at bounding box center [573, 601] width 12 height 10
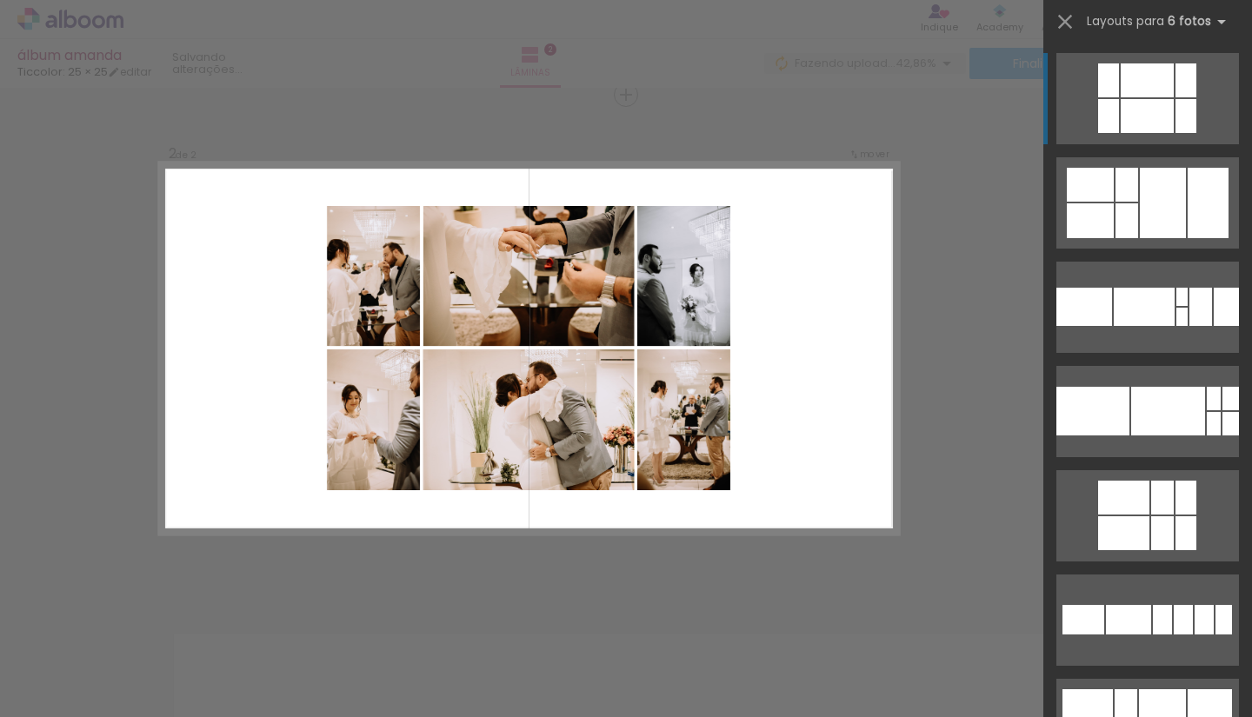
scroll to position [0, 0]
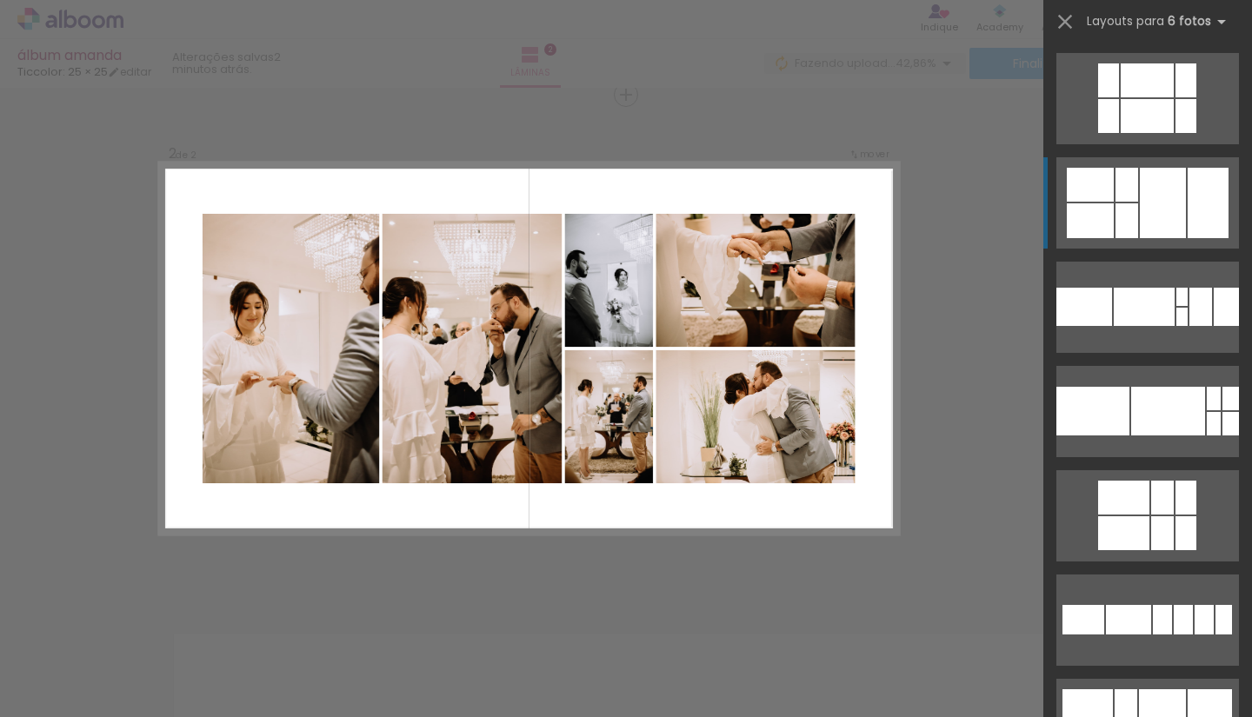
click at [1151, 197] on div at bounding box center [1163, 203] width 46 height 70
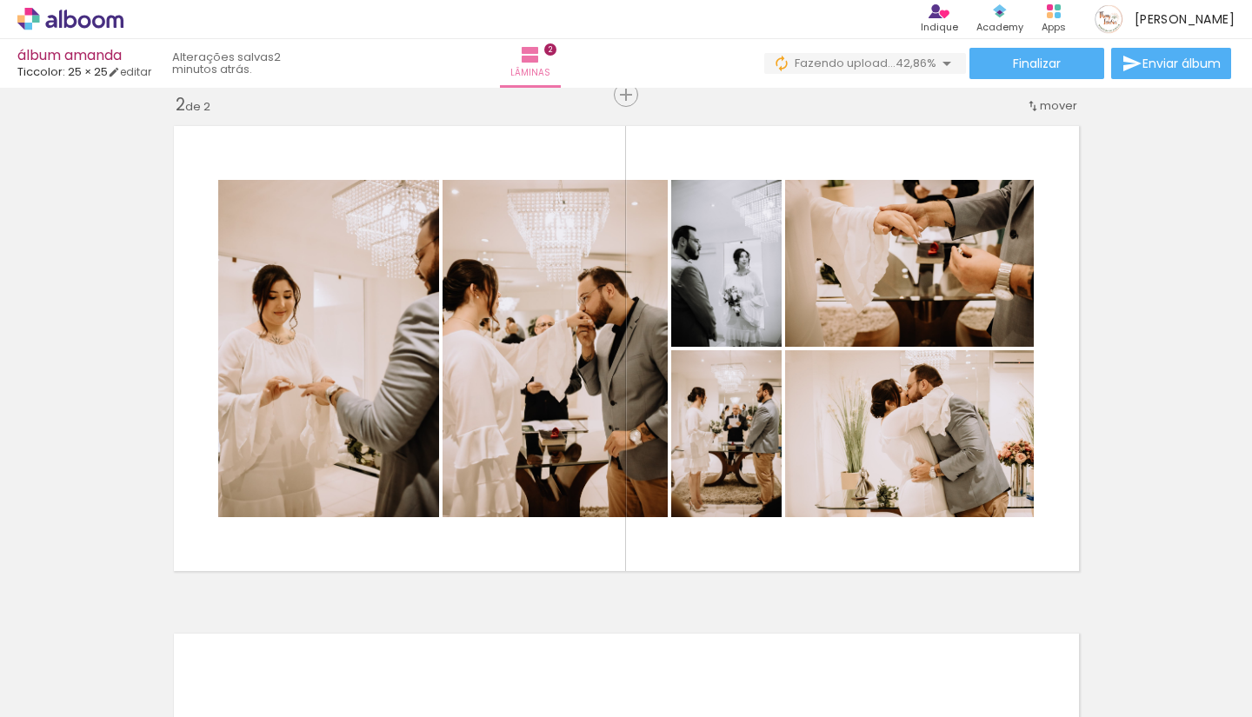
scroll to position [0, 392]
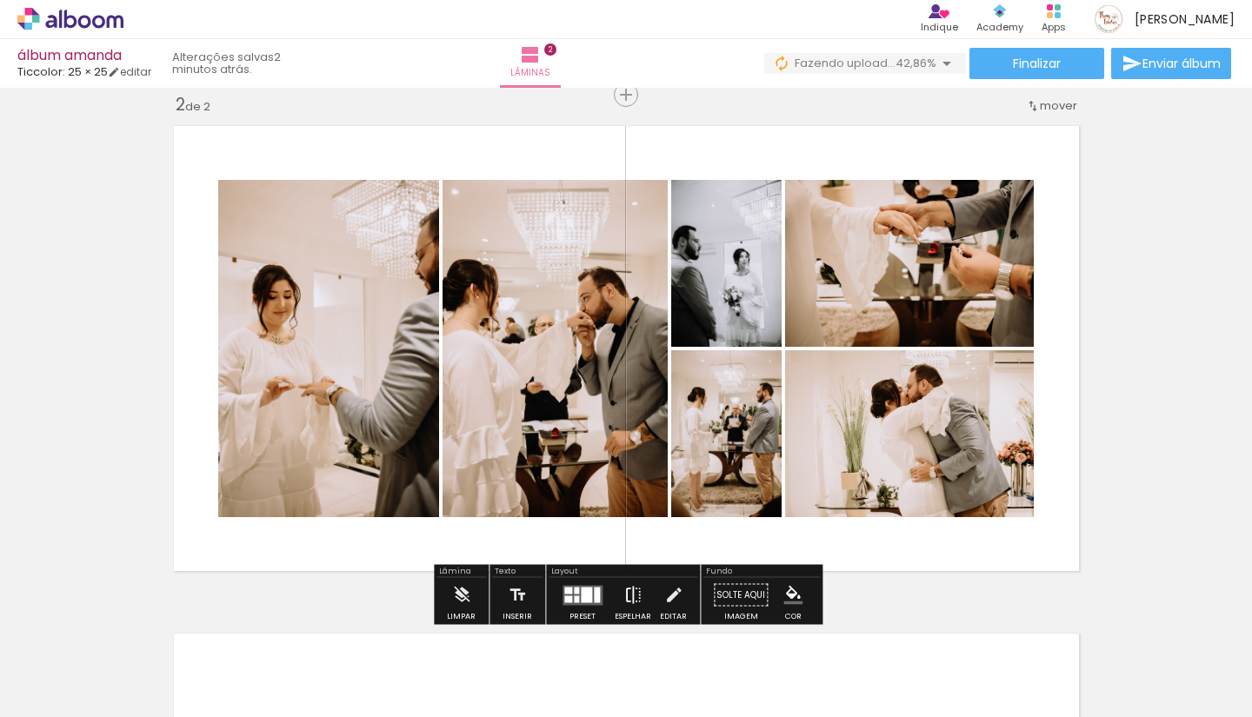
click at [624, 598] on iron-icon at bounding box center [633, 595] width 19 height 35
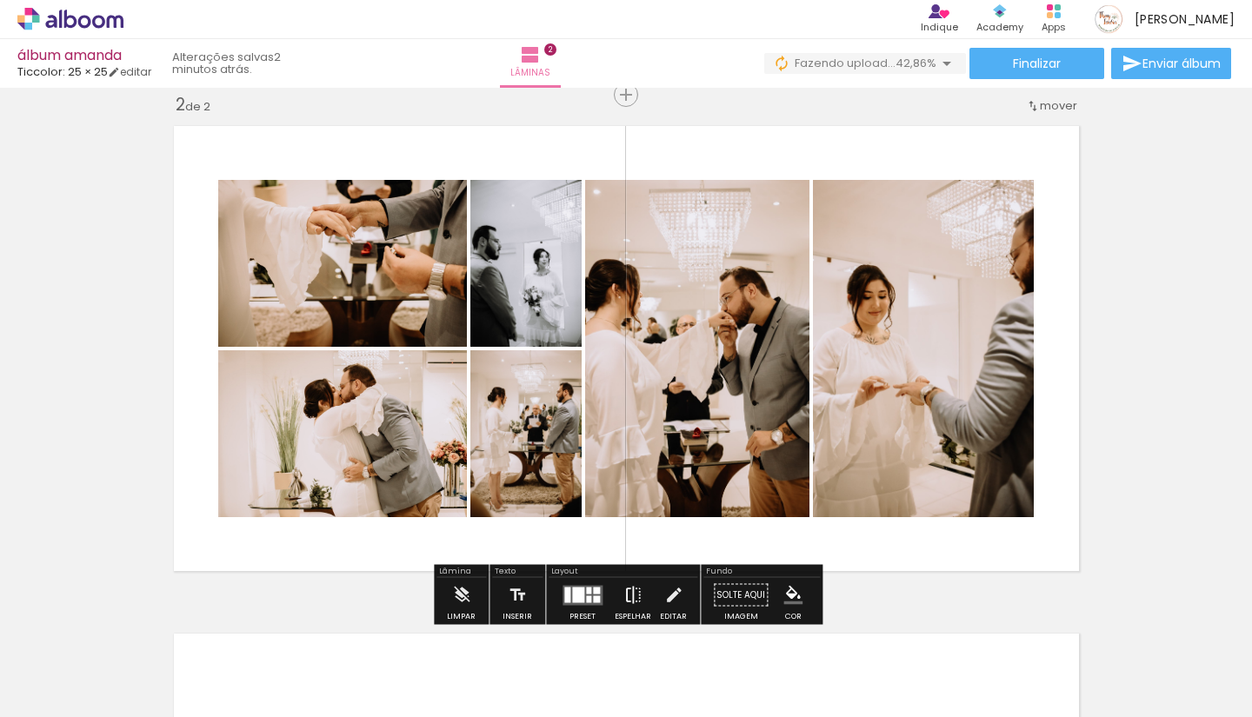
click at [624, 598] on iron-icon at bounding box center [633, 595] width 19 height 35
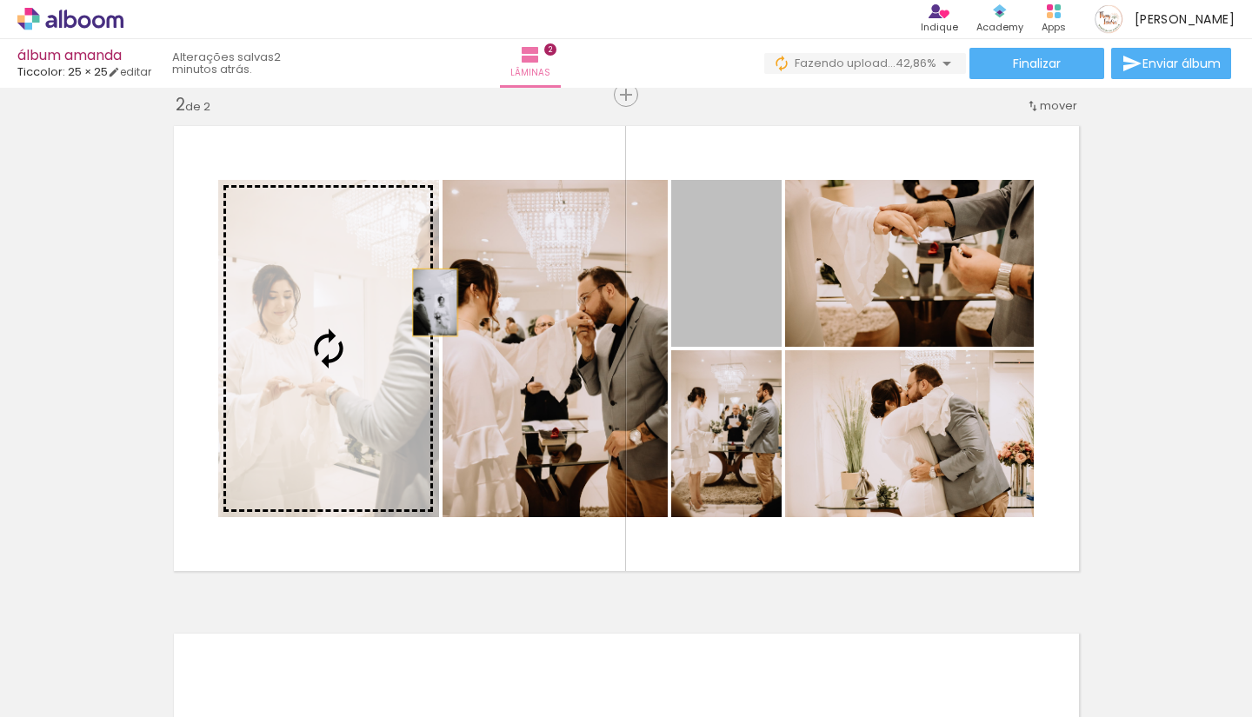
drag, startPoint x: 739, startPoint y: 285, endPoint x: 432, endPoint y: 303, distance: 307.5
click at [0, 0] on slot at bounding box center [0, 0] width 0 height 0
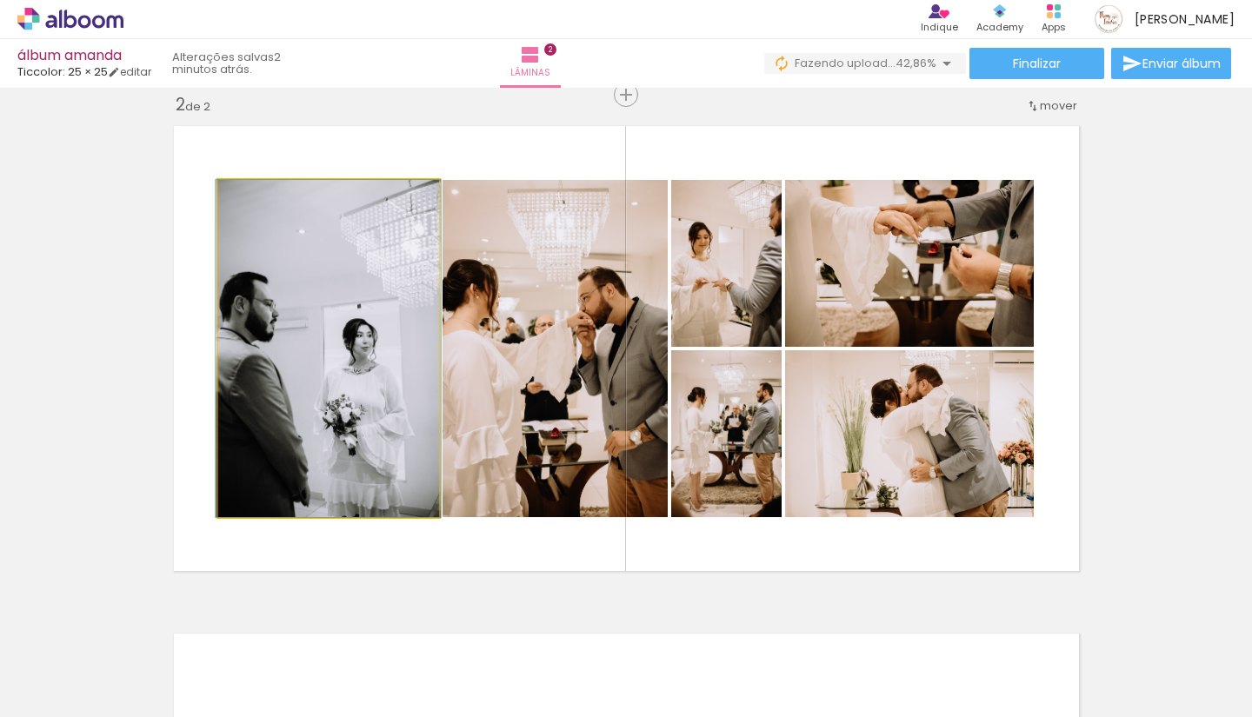
drag, startPoint x: 367, startPoint y: 337, endPoint x: 397, endPoint y: 337, distance: 29.6
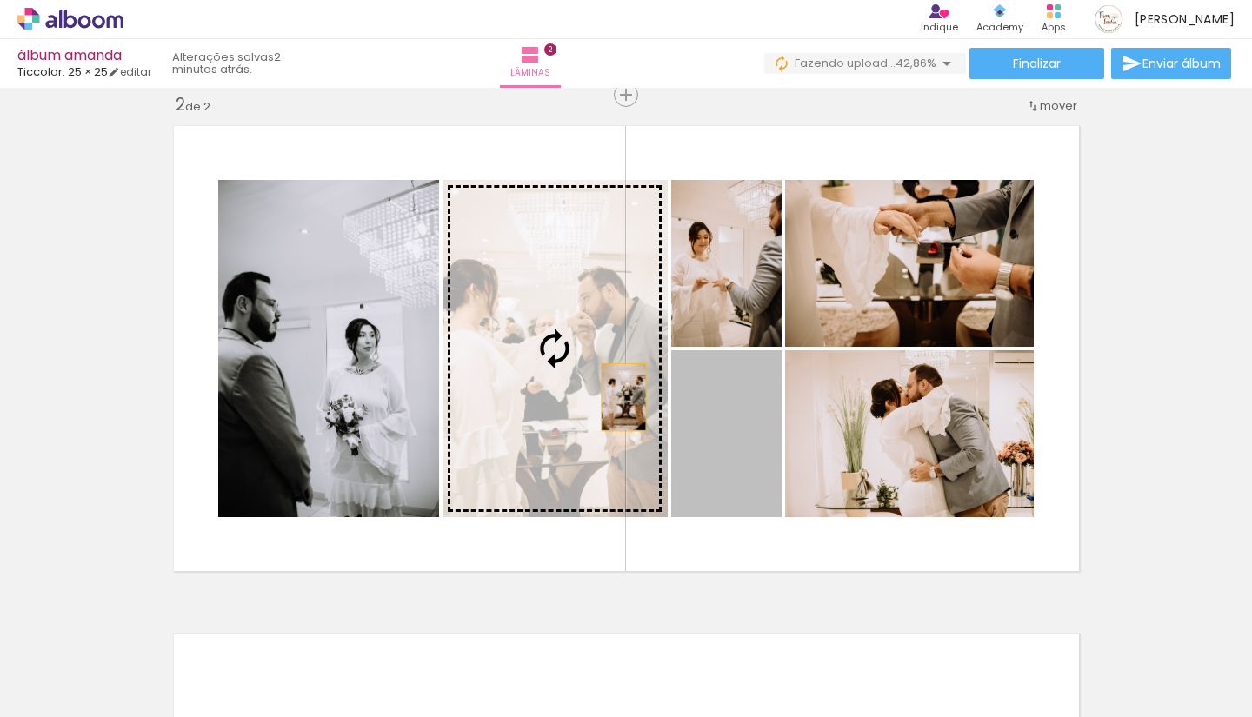
drag, startPoint x: 749, startPoint y: 420, endPoint x: 561, endPoint y: 396, distance: 189.4
click at [0, 0] on slot at bounding box center [0, 0] width 0 height 0
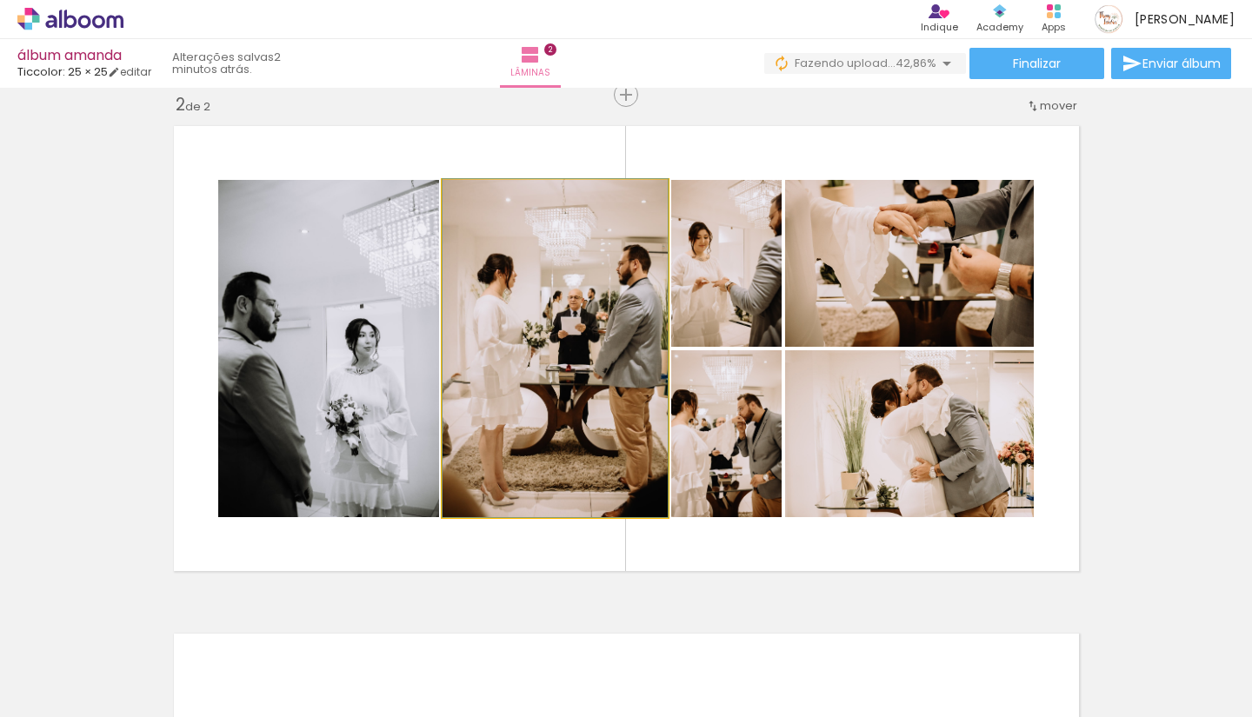
drag, startPoint x: 577, startPoint y: 429, endPoint x: 530, endPoint y: 386, distance: 62.8
drag, startPoint x: 571, startPoint y: 358, endPoint x: 570, endPoint y: 319, distance: 39.2
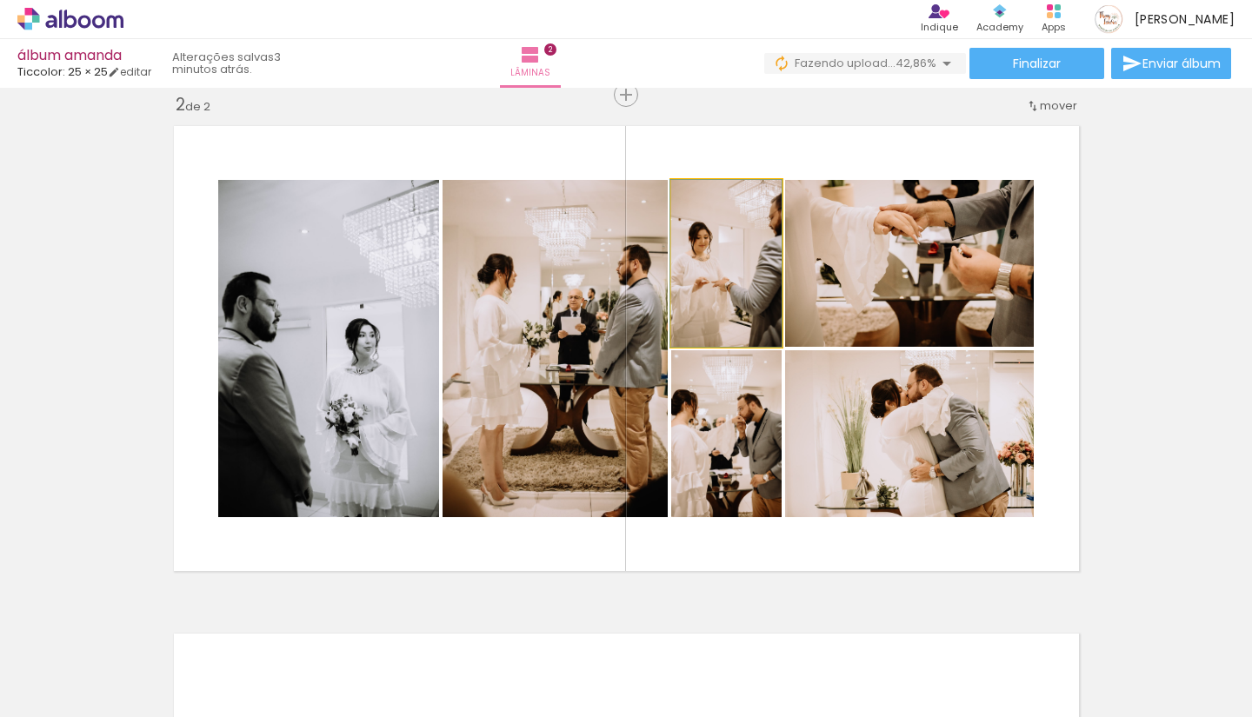
drag, startPoint x: 735, startPoint y: 322, endPoint x: 711, endPoint y: 309, distance: 26.9
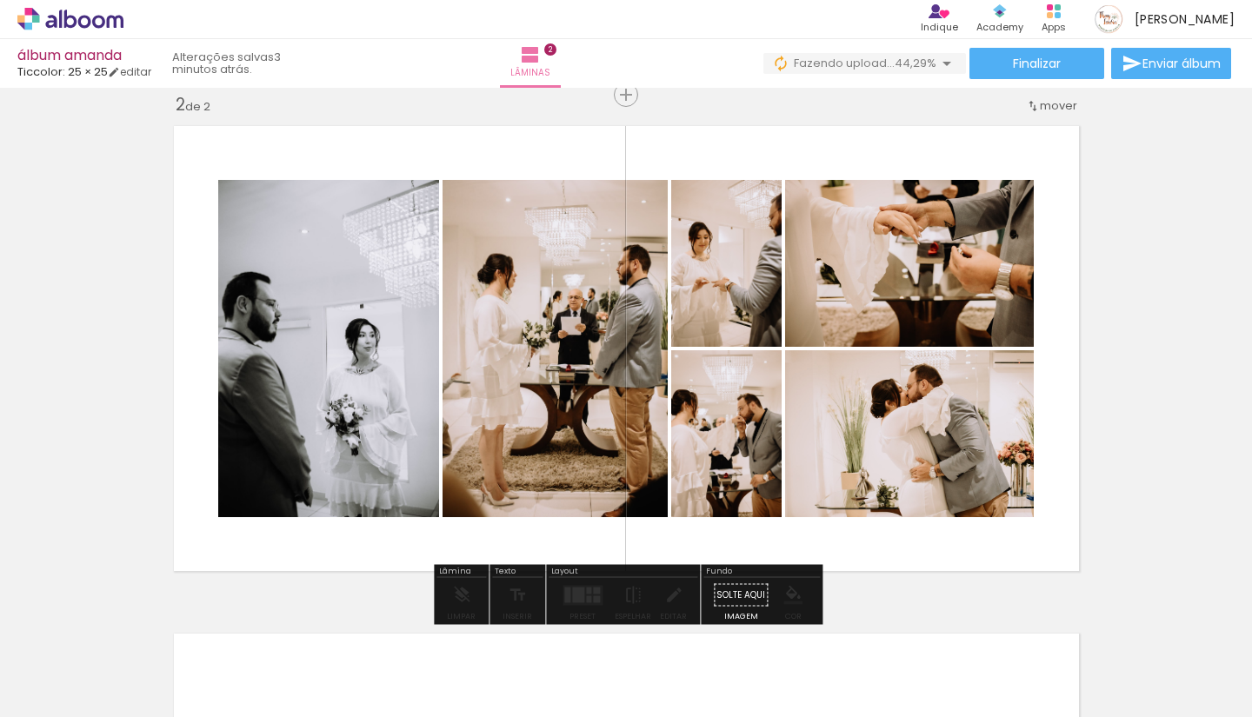
drag, startPoint x: 713, startPoint y: 437, endPoint x: 705, endPoint y: 420, distance: 18.3
click at [706, 420] on quentale-photo at bounding box center [726, 433] width 110 height 167
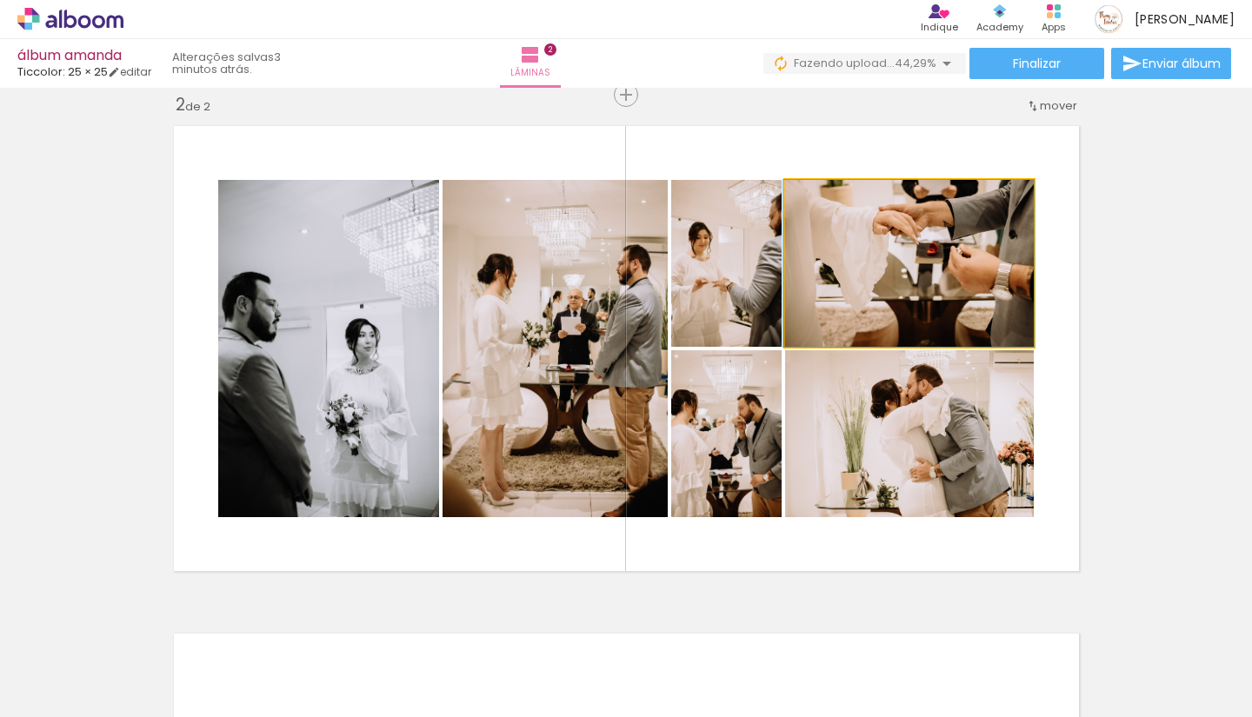
drag, startPoint x: 915, startPoint y: 338, endPoint x: 888, endPoint y: 338, distance: 27.0
click at [888, 338] on div at bounding box center [909, 263] width 250 height 167
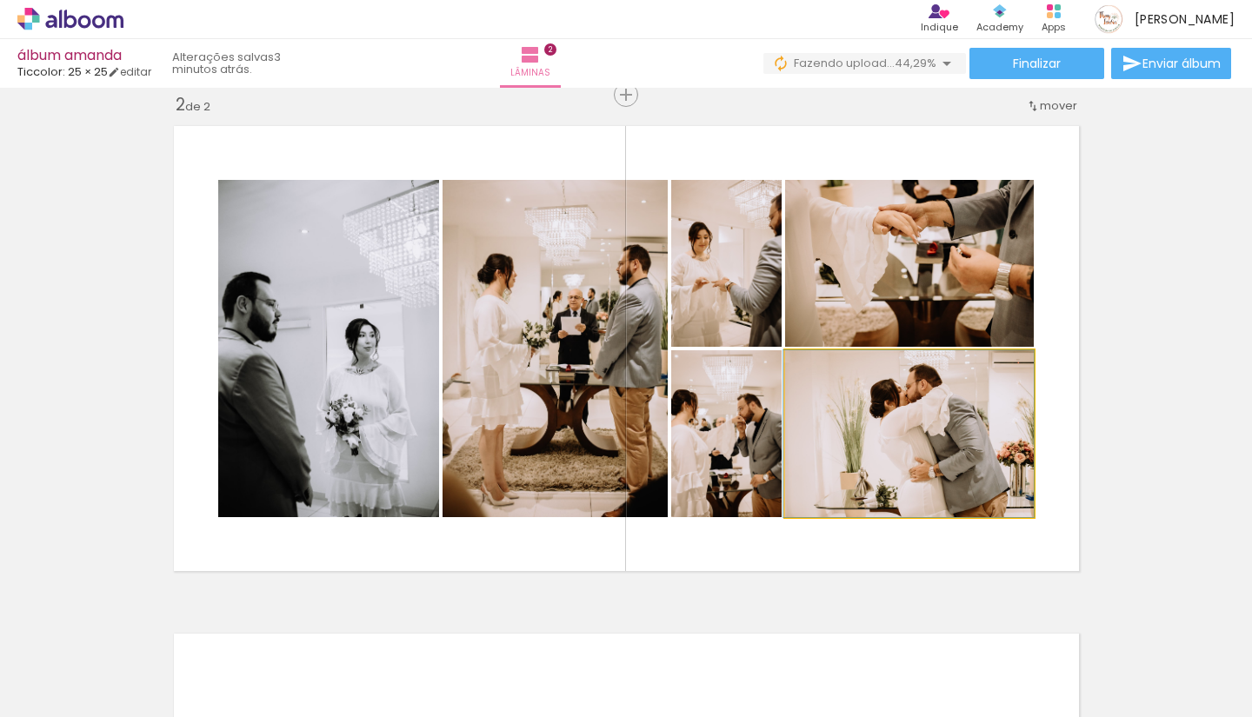
drag, startPoint x: 955, startPoint y: 442, endPoint x: 910, endPoint y: 425, distance: 48.1
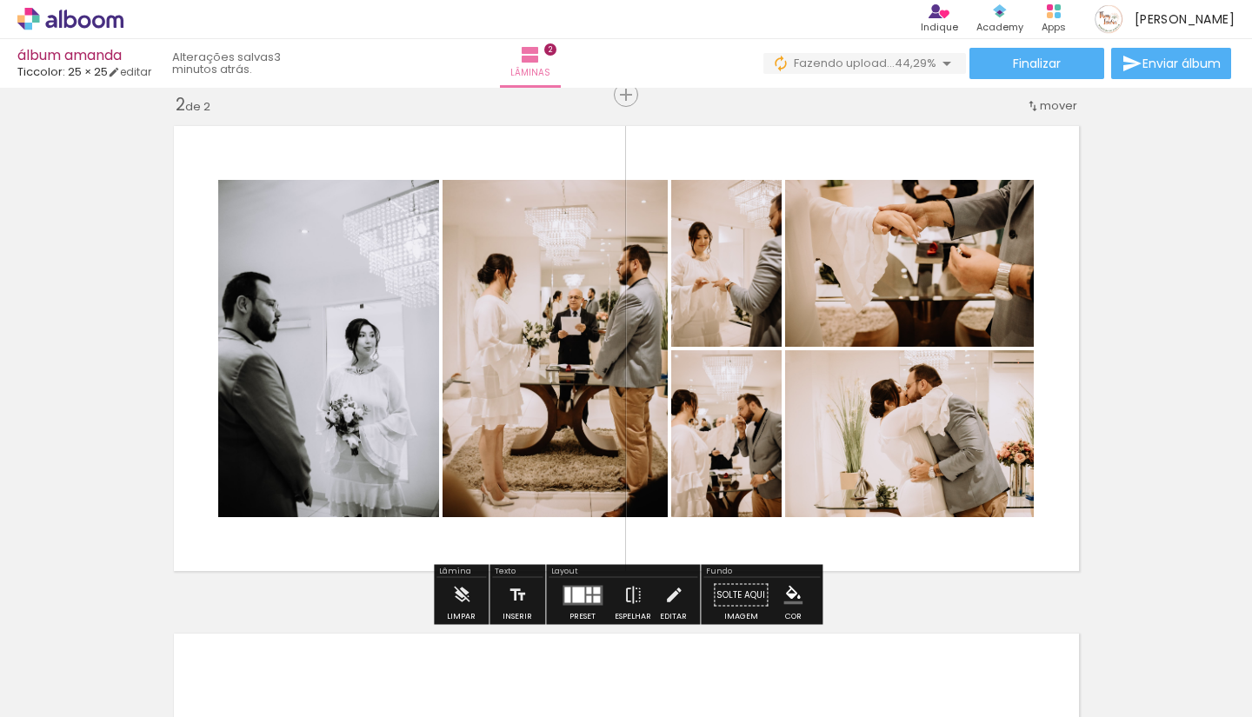
click at [1115, 369] on div "Inserir lâmina 1 de 2 Inserir lâmina 2 de 2" at bounding box center [626, 326] width 1252 height 1524
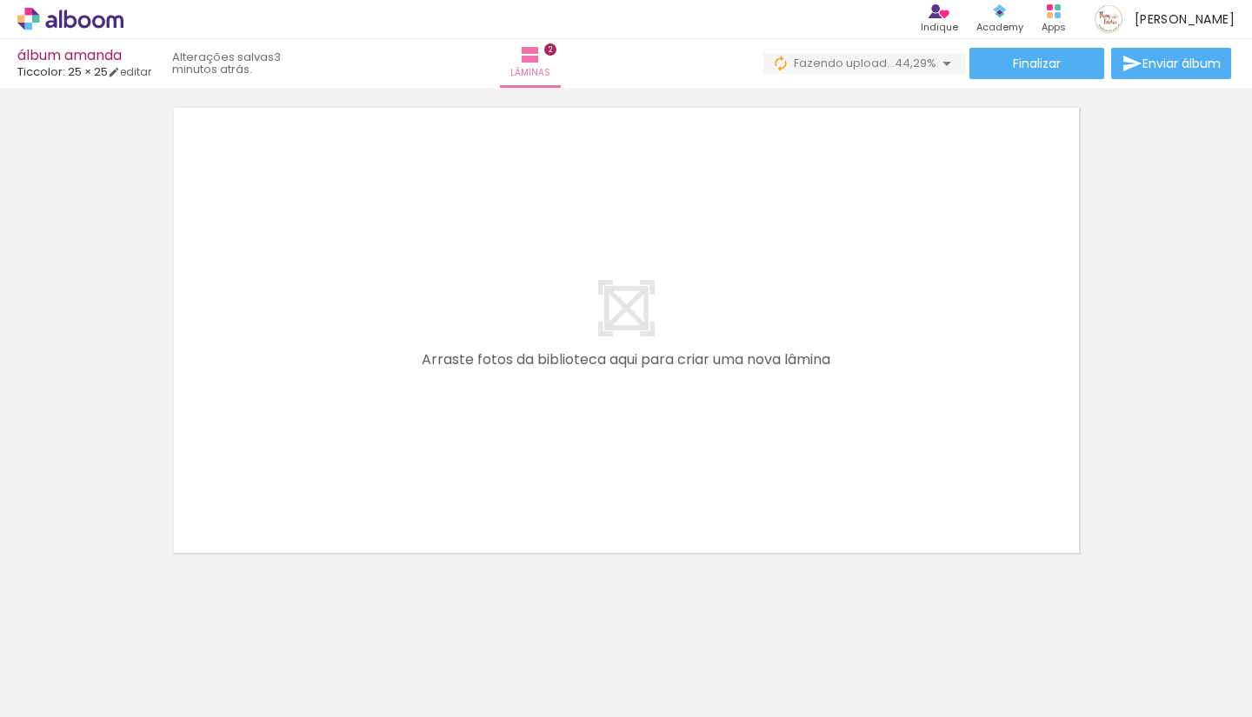
scroll to position [0, 886]
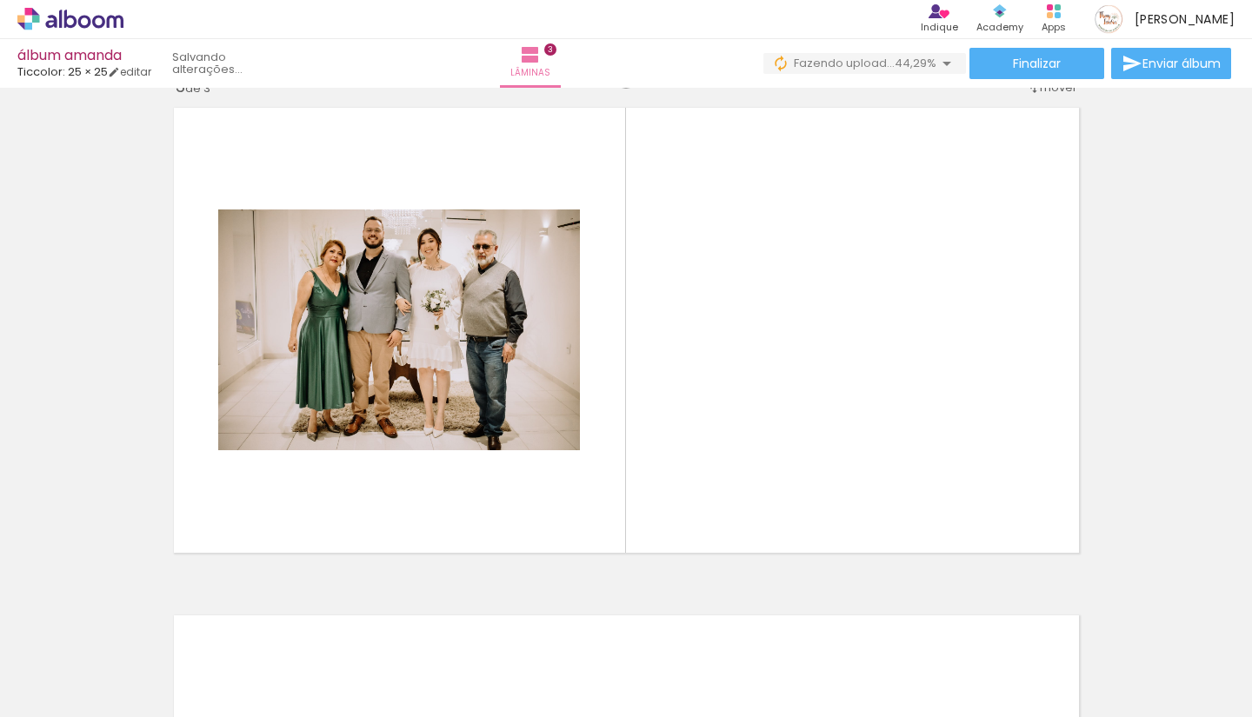
drag, startPoint x: 284, startPoint y: 658, endPoint x: 330, endPoint y: 501, distance: 164.0
click at [330, 501] on quentale-workspace at bounding box center [626, 358] width 1252 height 717
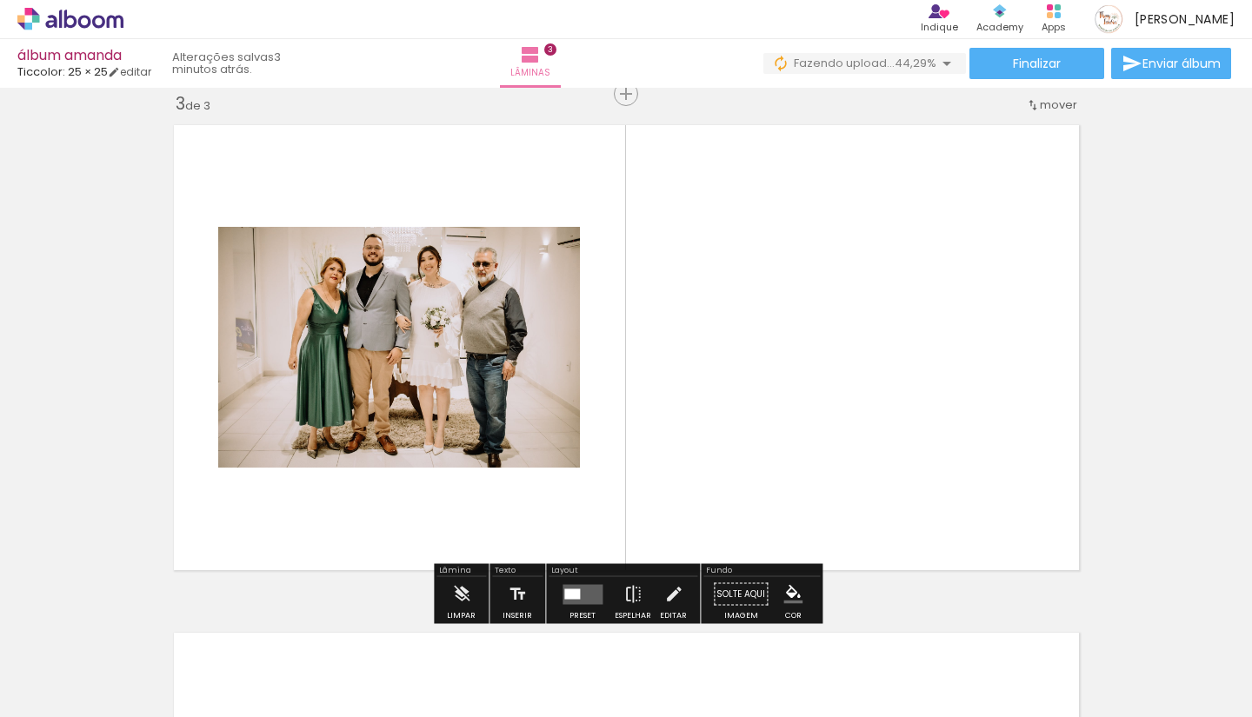
scroll to position [1037, 0]
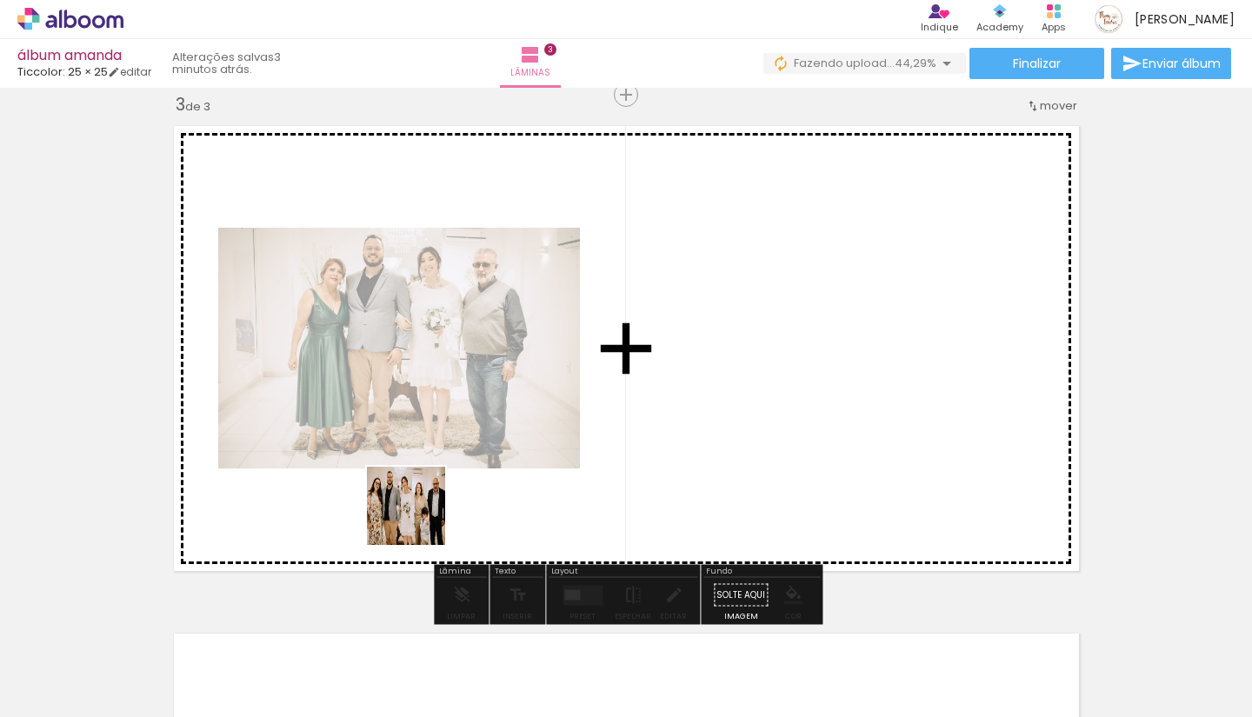
drag, startPoint x: 367, startPoint y: 648, endPoint x: 422, endPoint y: 504, distance: 153.6
click at [422, 504] on quentale-workspace at bounding box center [626, 358] width 1252 height 717
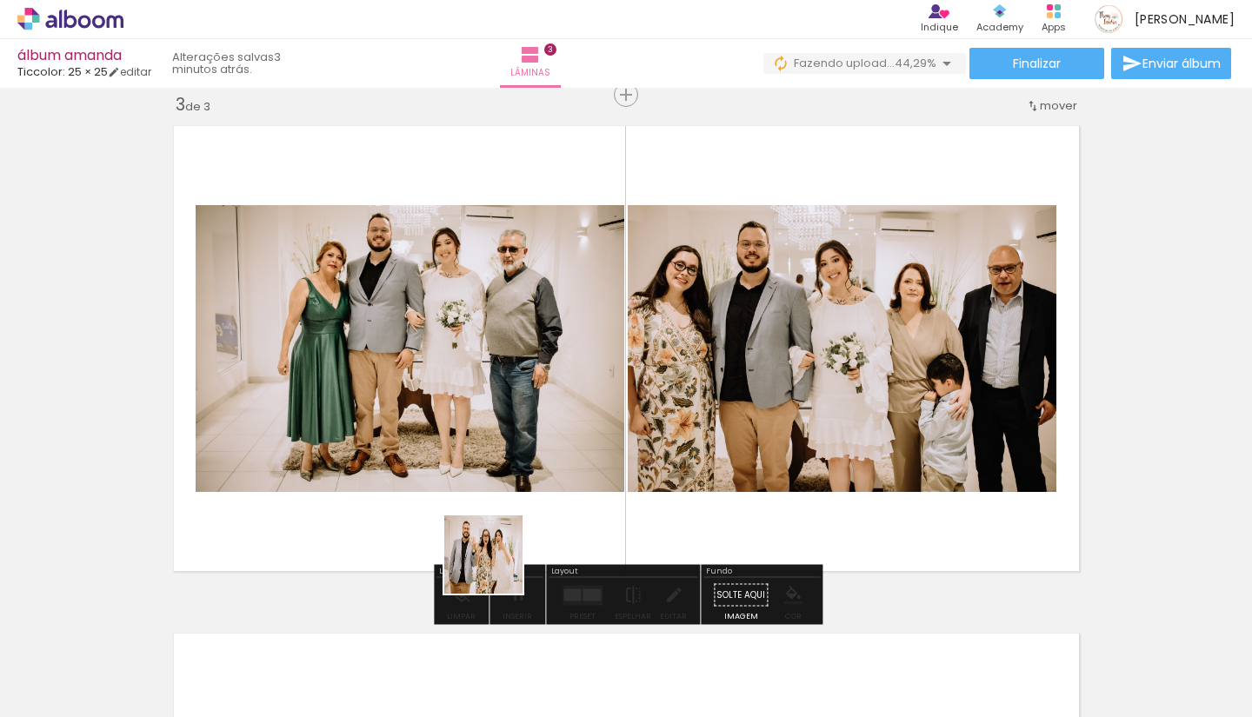
drag, startPoint x: 467, startPoint y: 669, endPoint x: 500, endPoint y: 534, distance: 138.8
click at [500, 534] on quentale-workspace at bounding box center [626, 358] width 1252 height 717
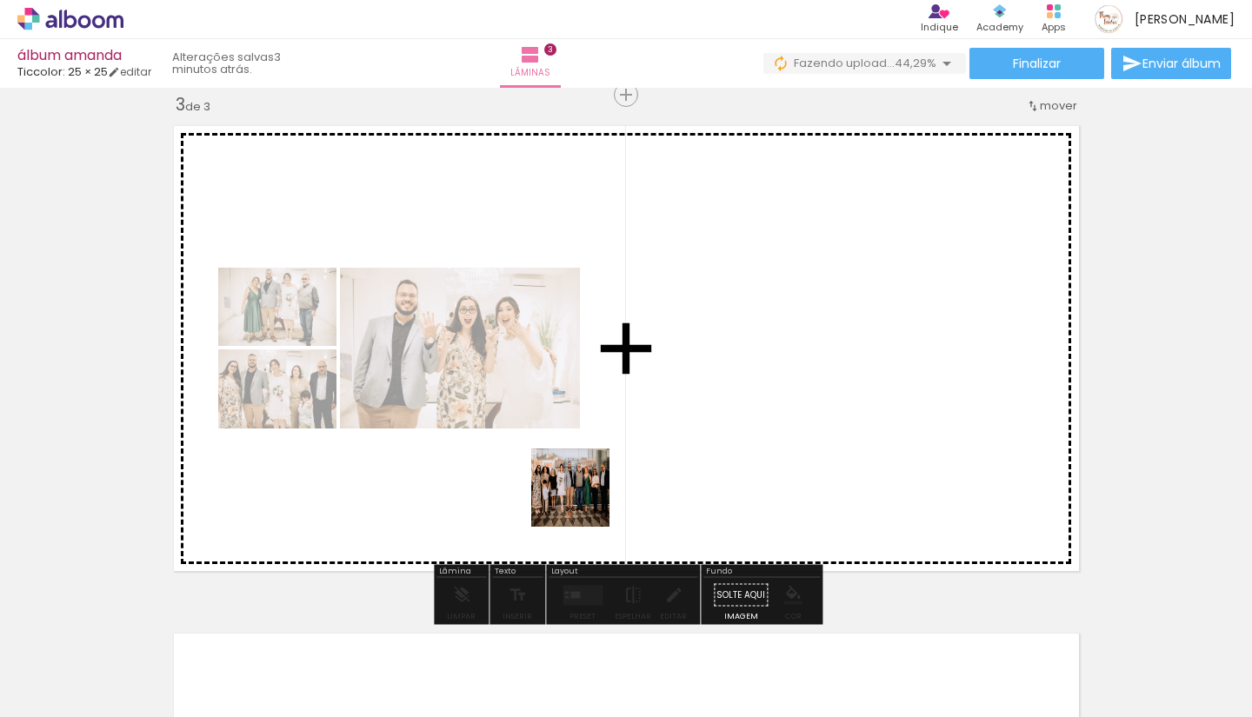
drag, startPoint x: 577, startPoint y: 581, endPoint x: 584, endPoint y: 501, distance: 80.3
click at [584, 501] on quentale-workspace at bounding box center [626, 358] width 1252 height 717
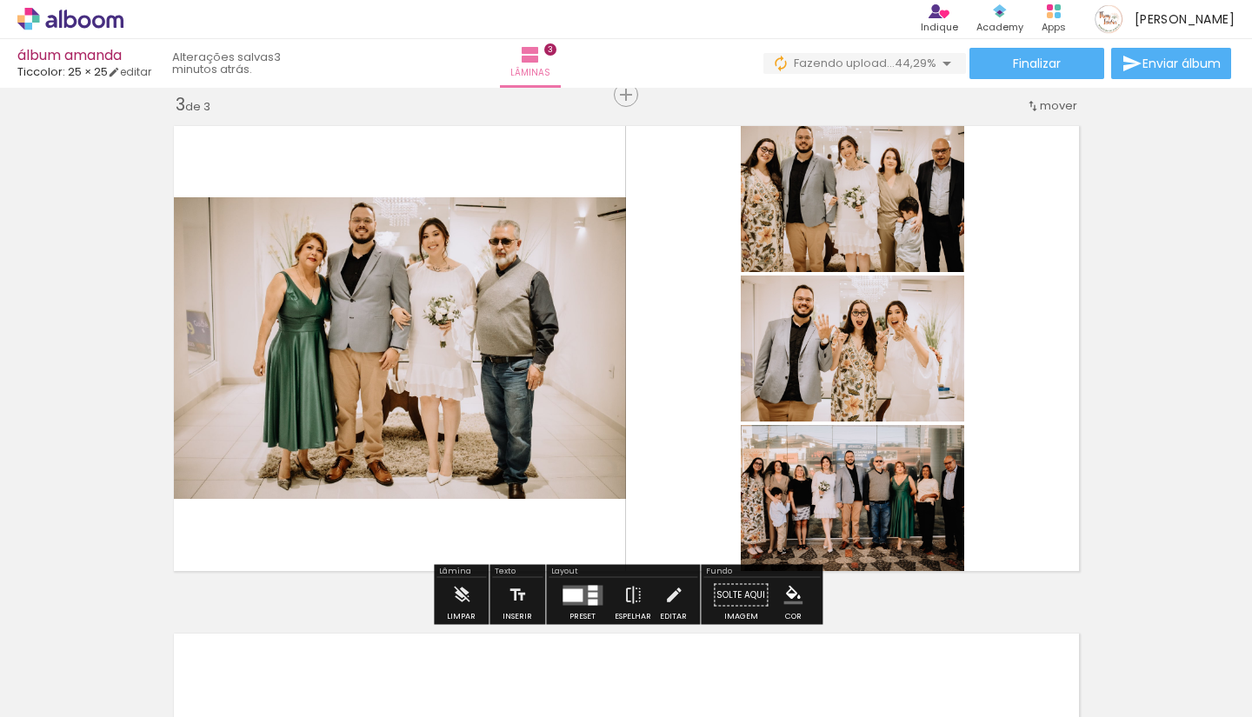
click at [577, 605] on quentale-layouter at bounding box center [583, 595] width 40 height 20
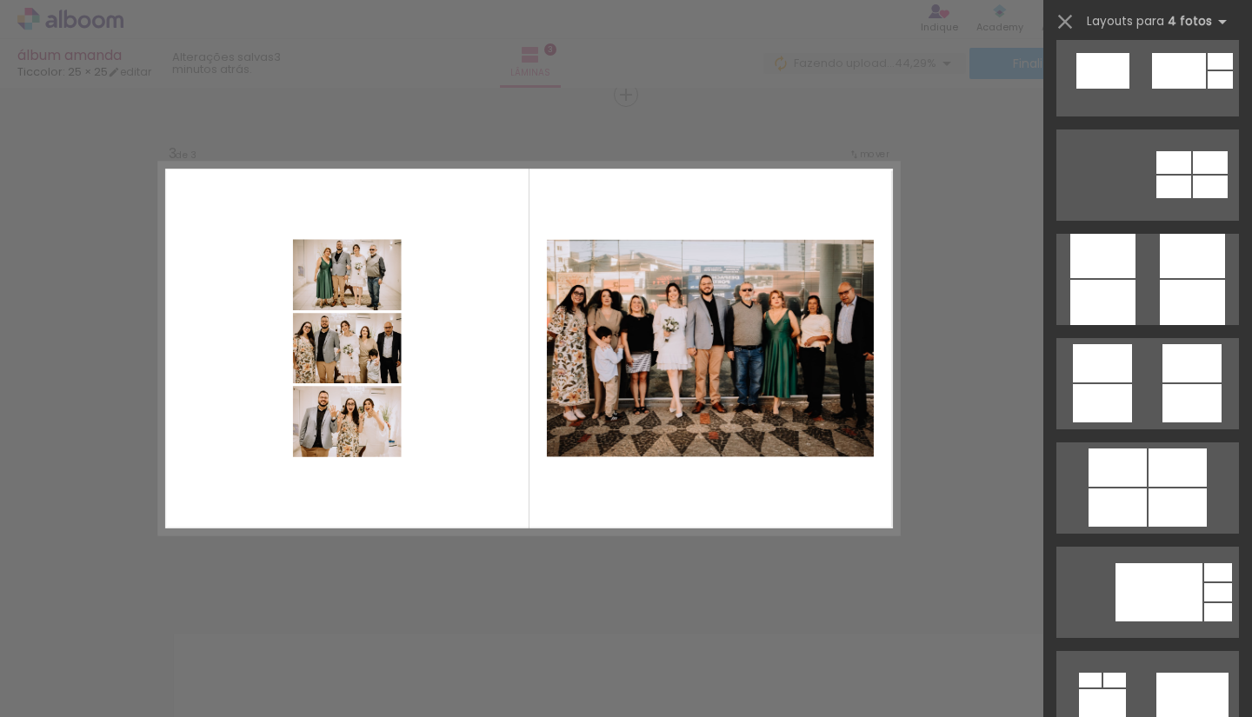
scroll to position [4732, 0]
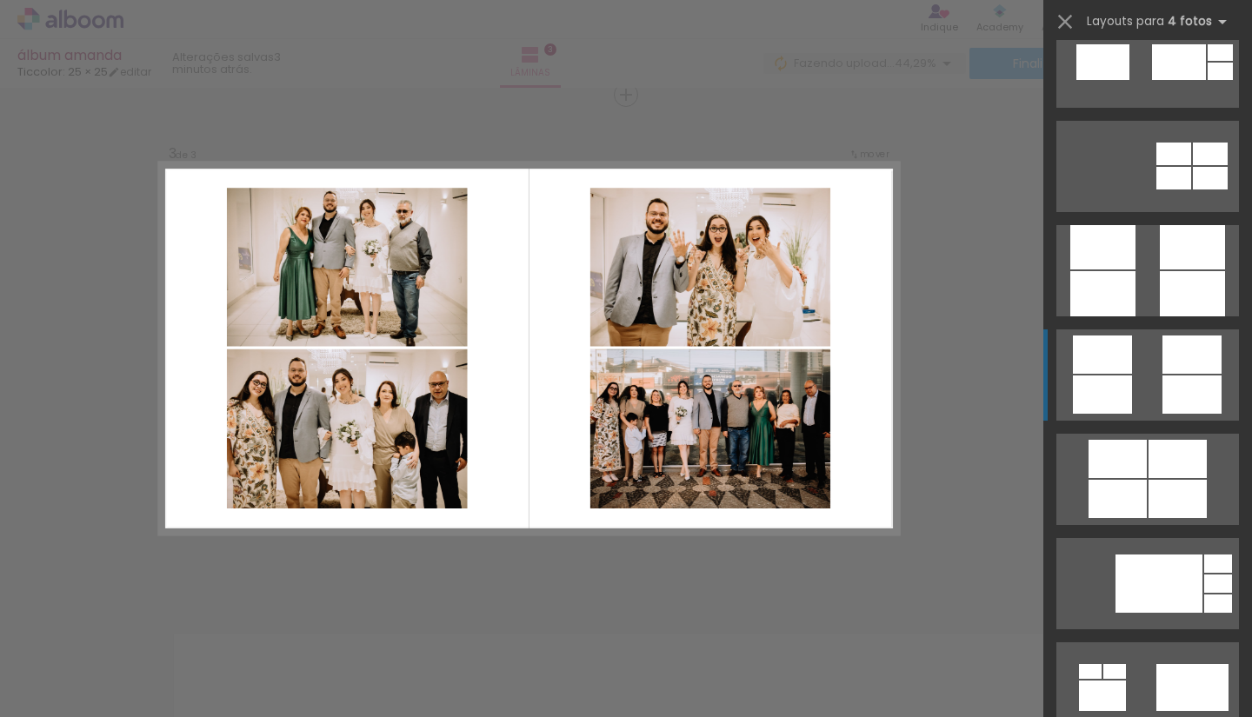
click at [1147, 369] on quentale-layouter at bounding box center [1148, 375] width 183 height 91
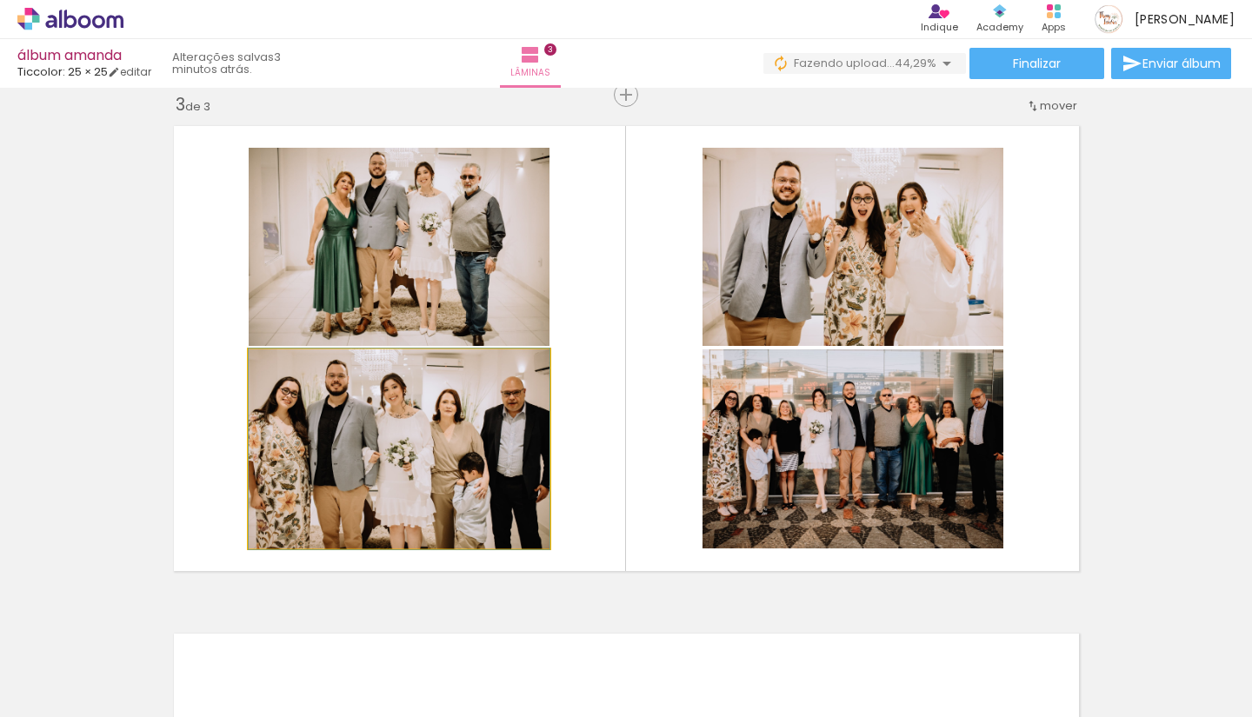
drag, startPoint x: 429, startPoint y: 475, endPoint x: 443, endPoint y: 438, distance: 39.1
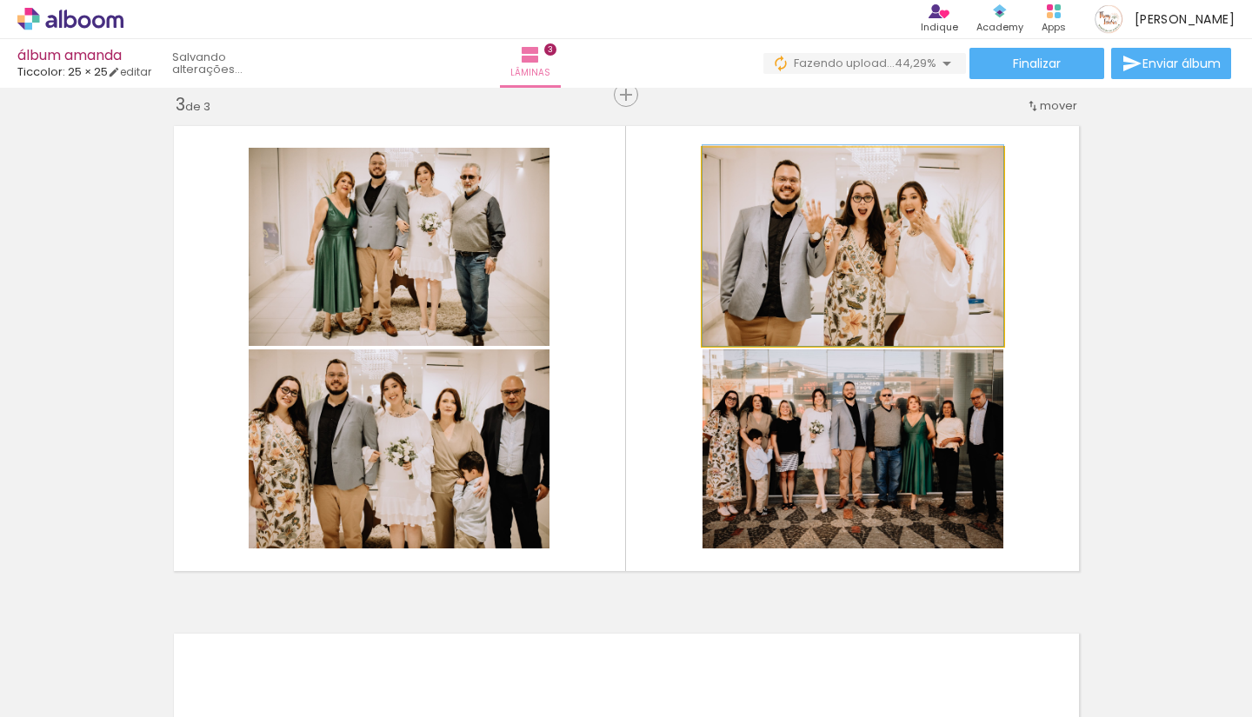
drag, startPoint x: 780, startPoint y: 291, endPoint x: 734, endPoint y: 282, distance: 47.1
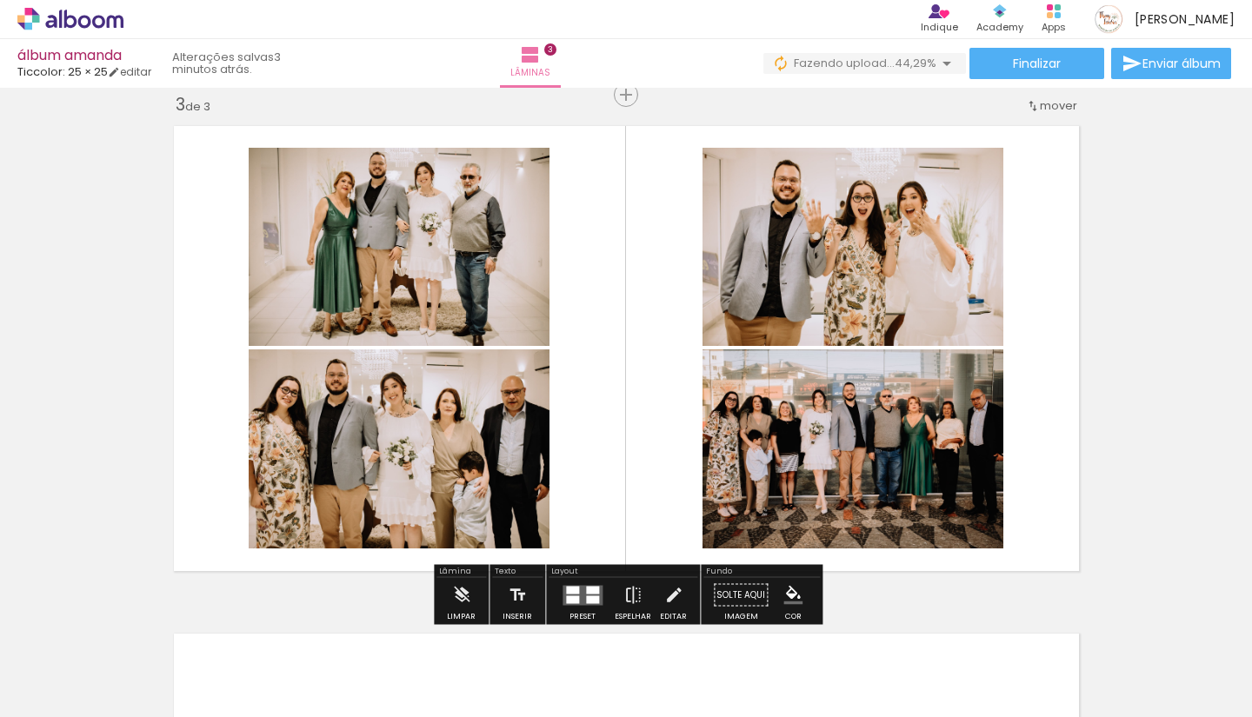
click at [581, 594] on quentale-layouter at bounding box center [583, 595] width 40 height 20
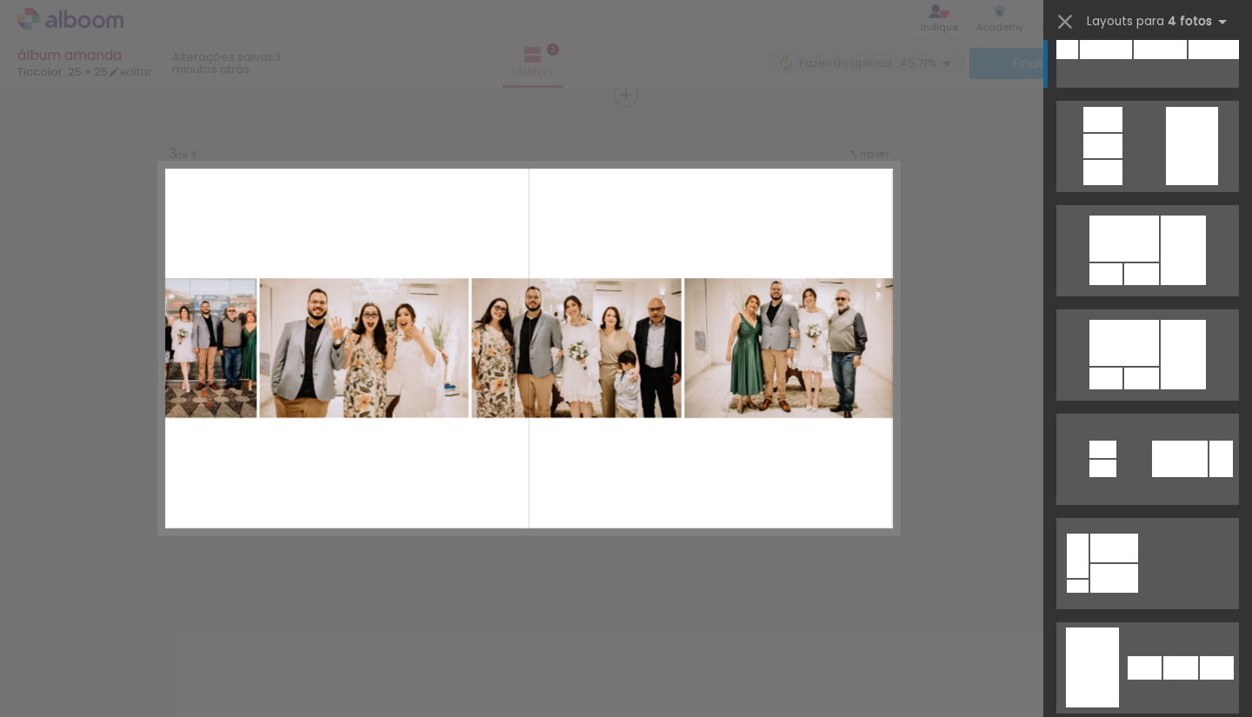
scroll to position [9979, 0]
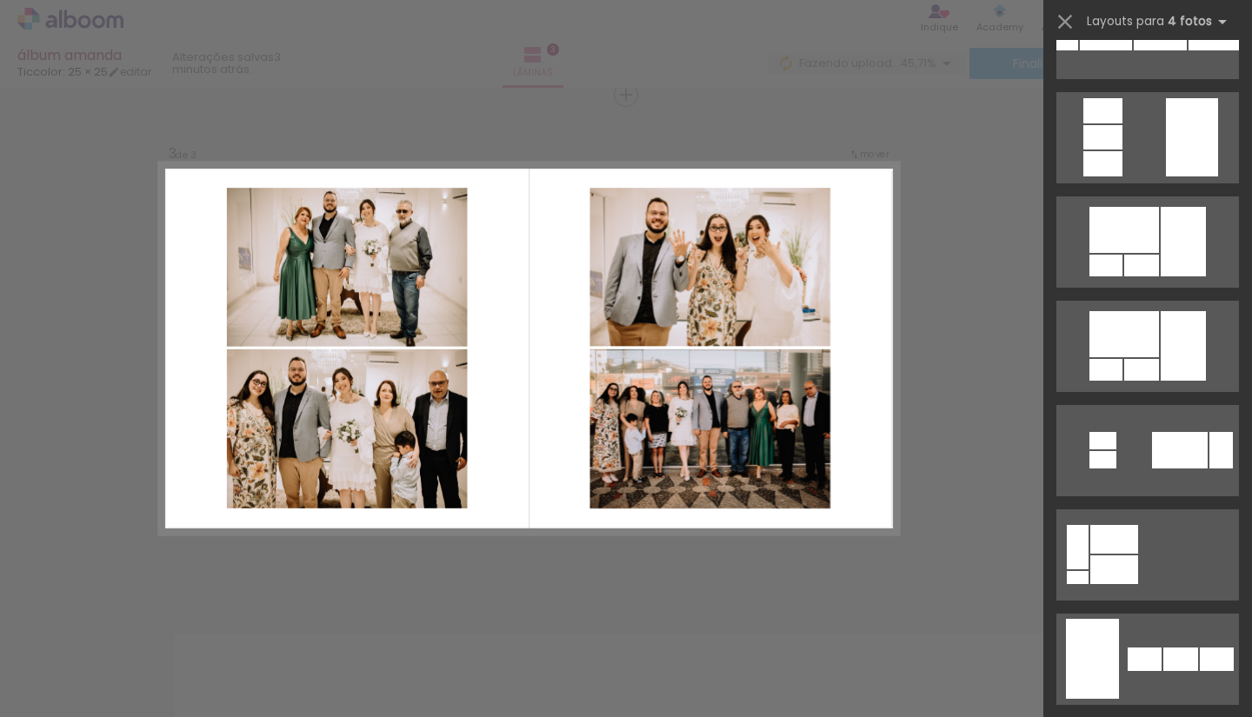
click at [957, 362] on div "Confirmar Cancelar" at bounding box center [626, 86] width 1252 height 2073
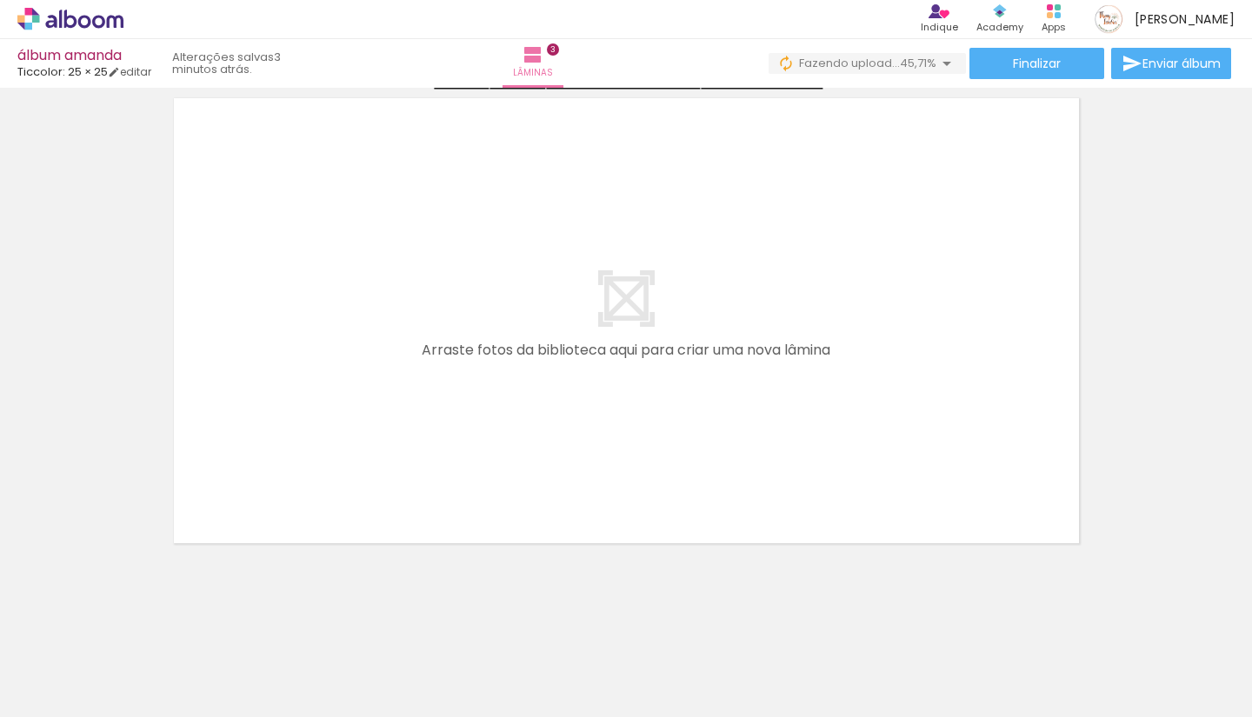
scroll to position [0, 1034]
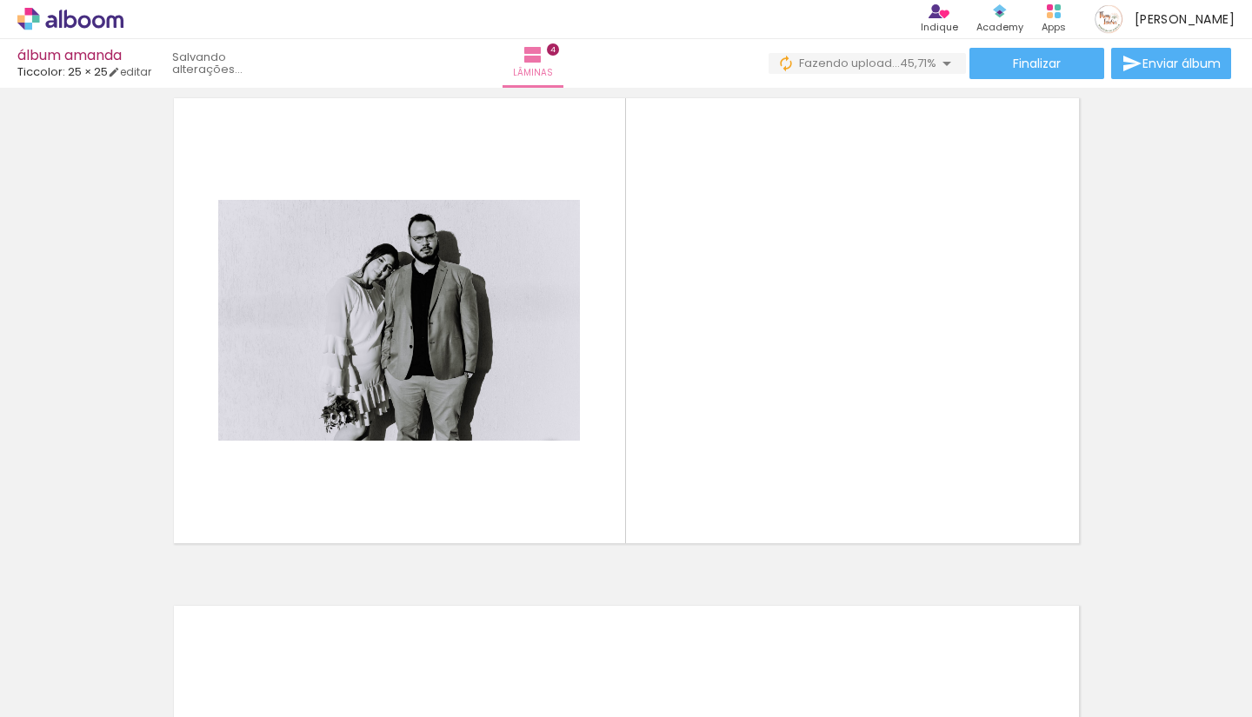
drag, startPoint x: 514, startPoint y: 663, endPoint x: 557, endPoint y: 449, distance: 218.3
click at [557, 449] on quentale-workspace at bounding box center [626, 358] width 1252 height 717
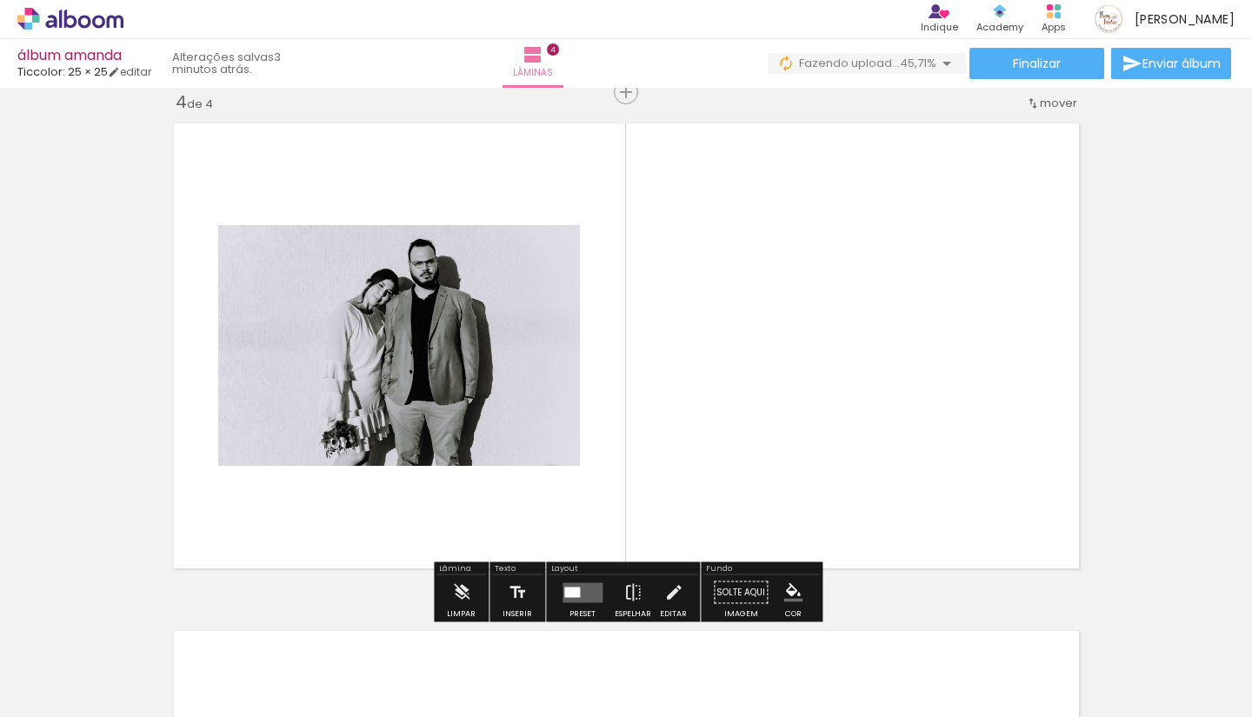
scroll to position [1545, 0]
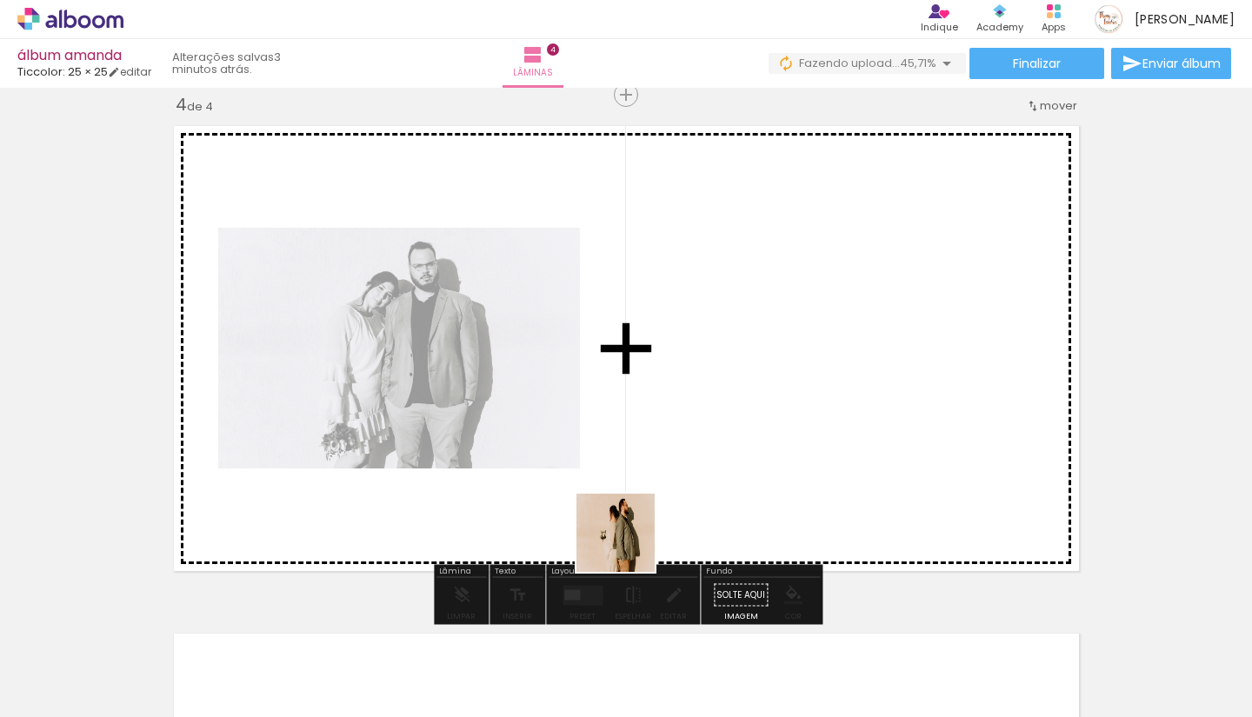
drag, startPoint x: 613, startPoint y: 637, endPoint x: 630, endPoint y: 530, distance: 108.4
click at [630, 530] on quentale-workspace at bounding box center [626, 358] width 1252 height 717
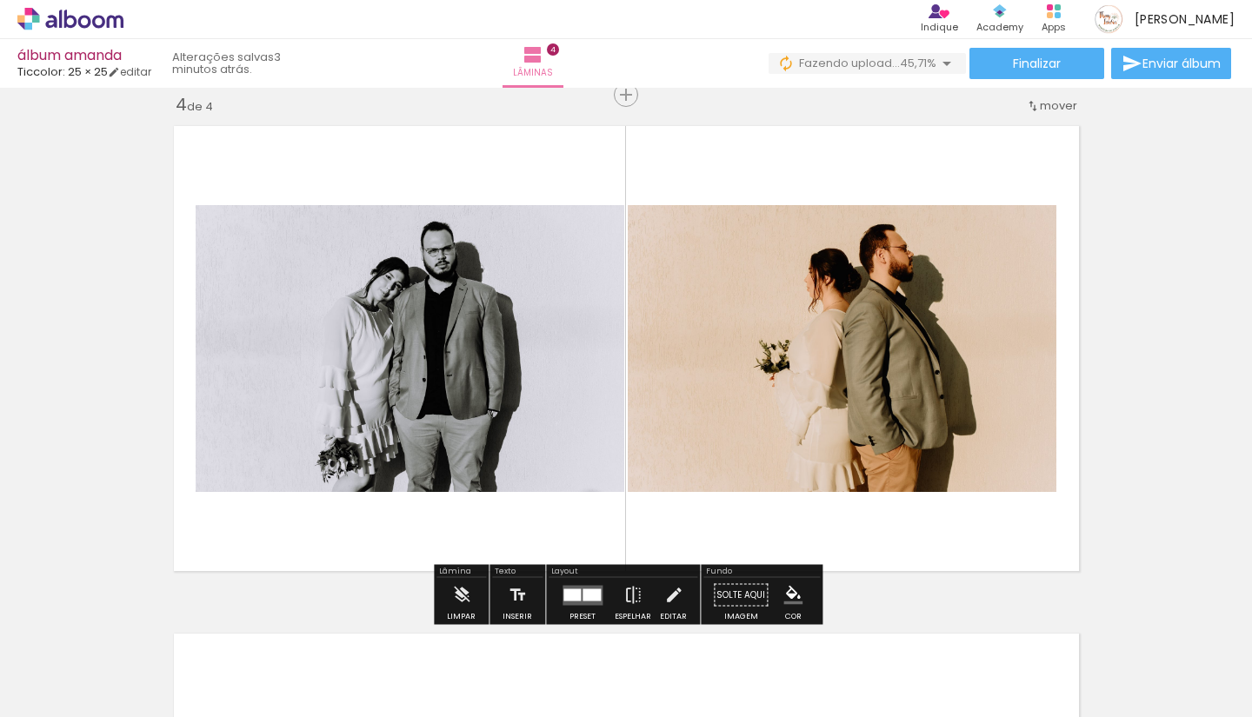
click at [740, 526] on quentale-layouter at bounding box center [626, 349] width 924 height 464
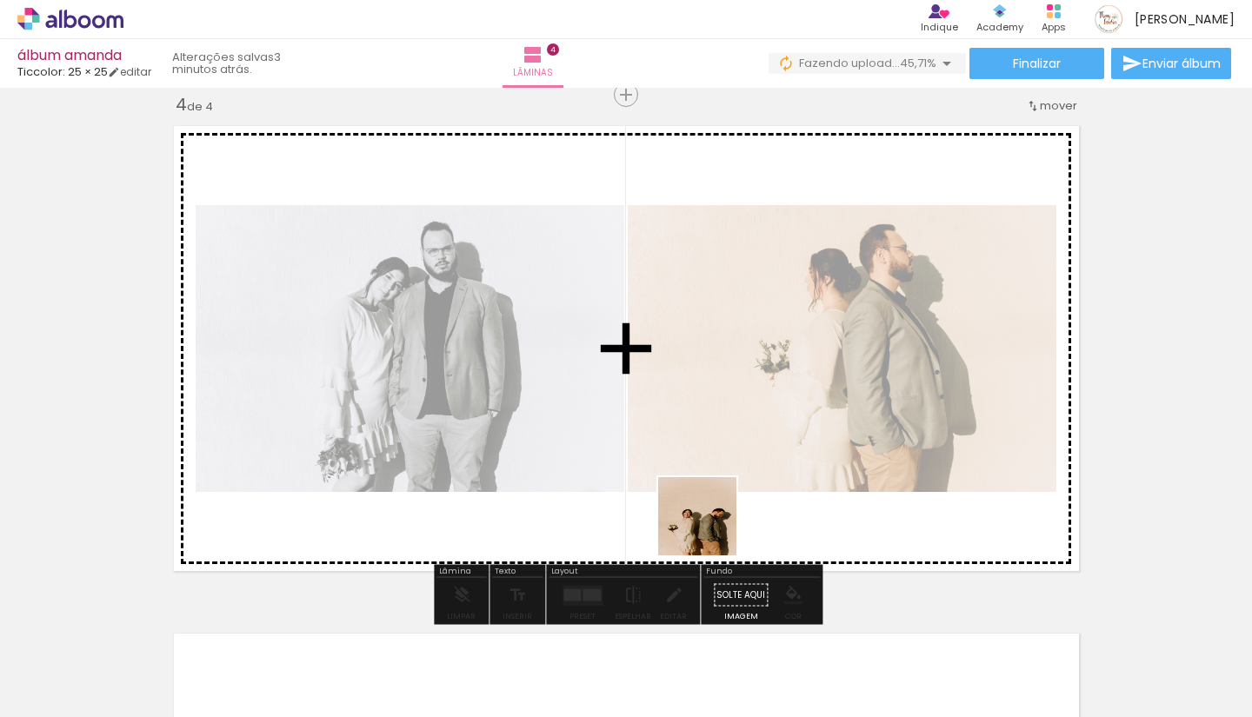
drag, startPoint x: 708, startPoint y: 664, endPoint x: 710, endPoint y: 479, distance: 185.2
click at [710, 479] on quentale-workspace at bounding box center [626, 358] width 1252 height 717
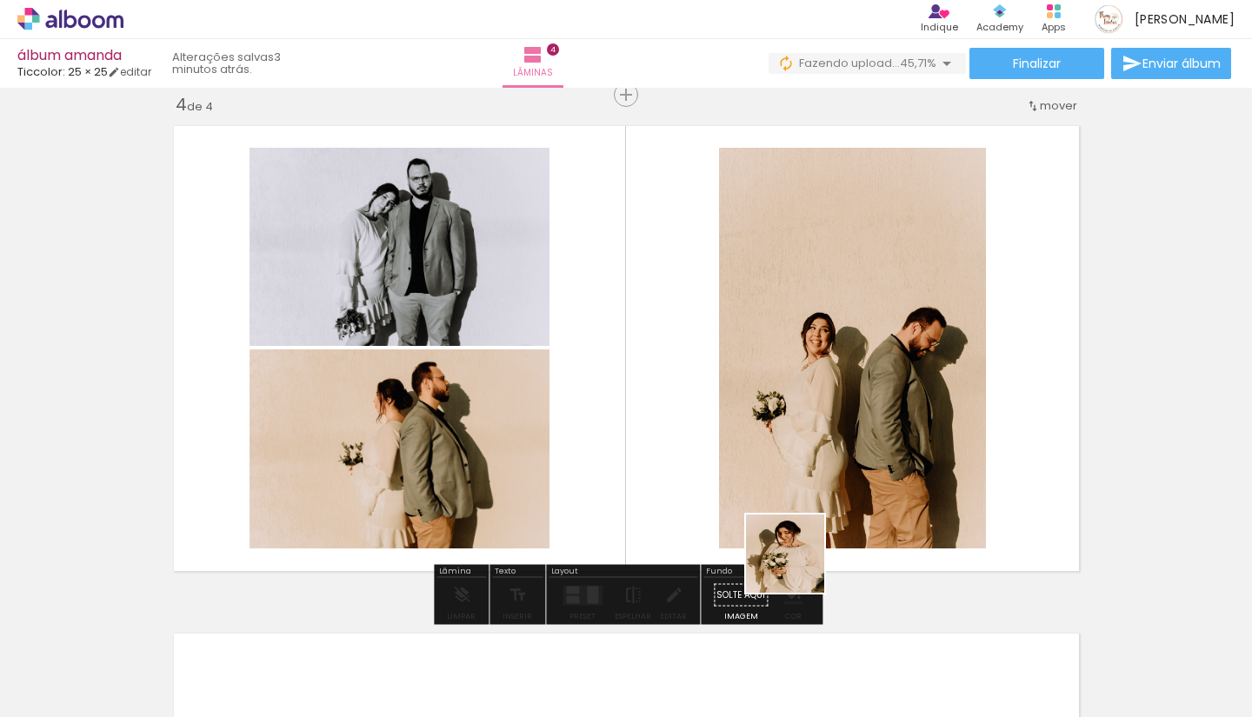
drag, startPoint x: 798, startPoint y: 616, endPoint x: 798, endPoint y: 532, distance: 83.5
click at [798, 532] on quentale-workspace at bounding box center [626, 358] width 1252 height 717
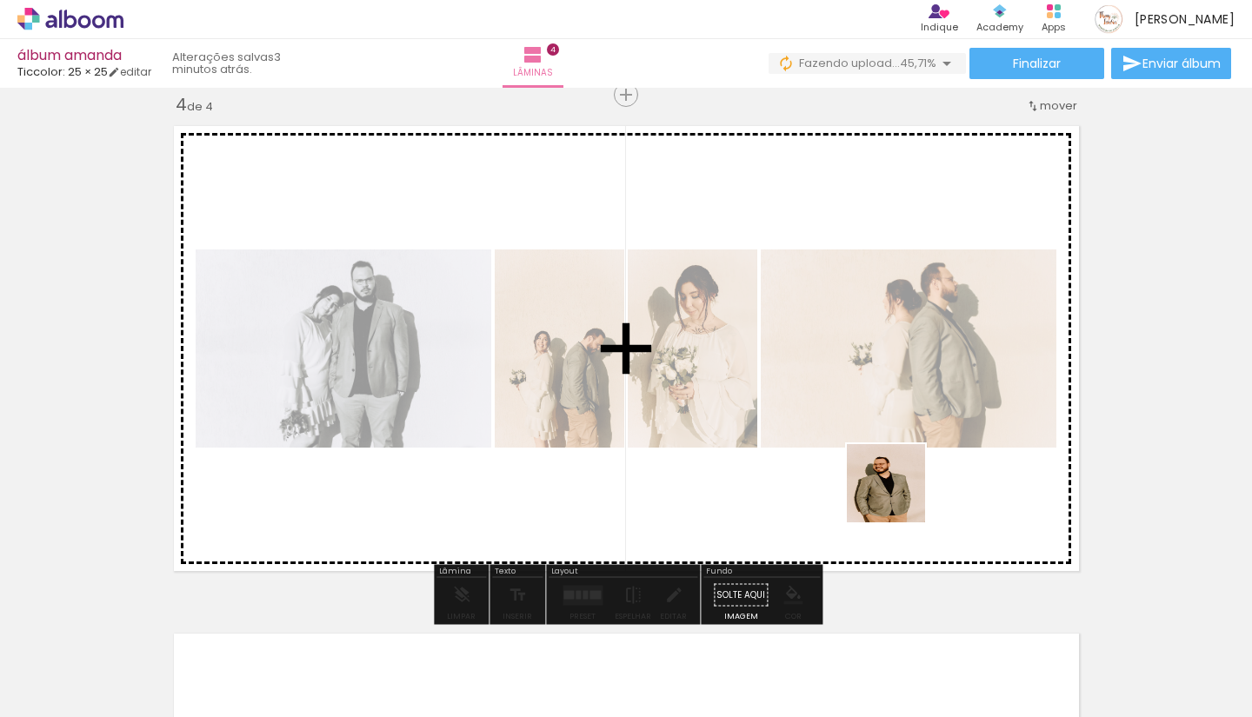
drag, startPoint x: 899, startPoint y: 670, endPoint x: 899, endPoint y: 482, distance: 188.7
click at [899, 482] on quentale-workspace at bounding box center [626, 358] width 1252 height 717
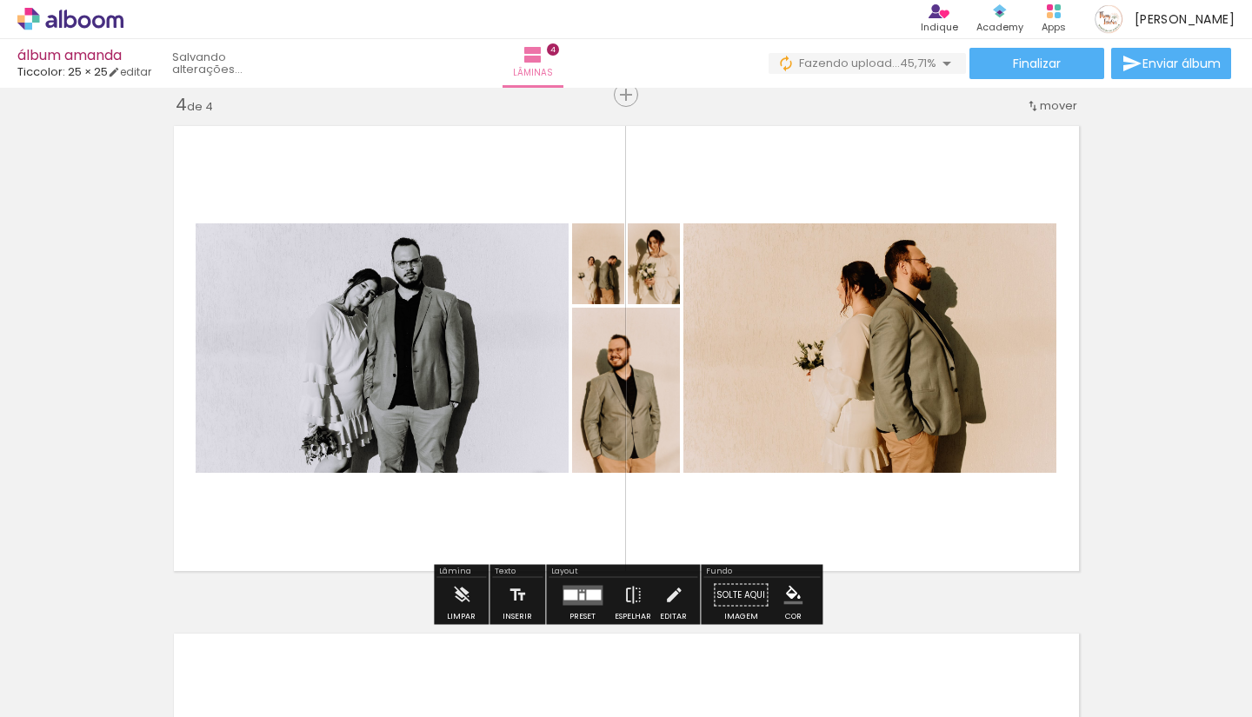
click at [574, 591] on div at bounding box center [571, 595] width 14 height 10
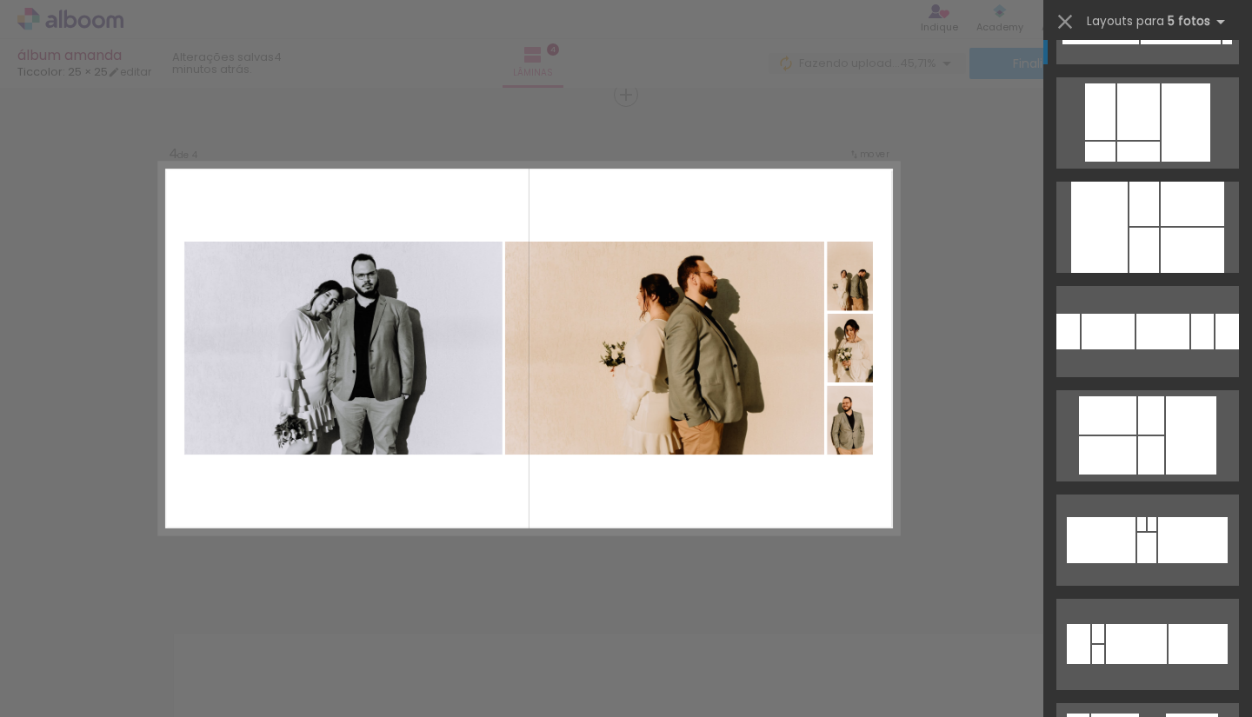
scroll to position [395, 0]
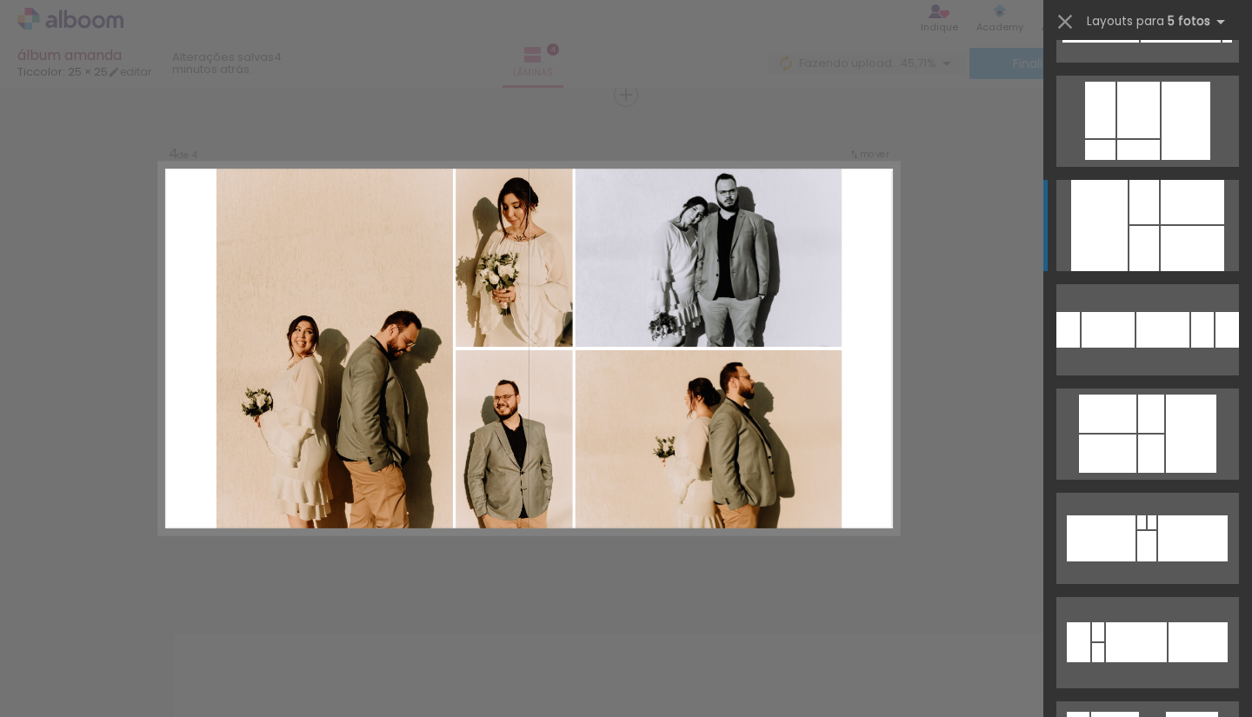
click at [1137, 234] on div at bounding box center [1145, 248] width 30 height 45
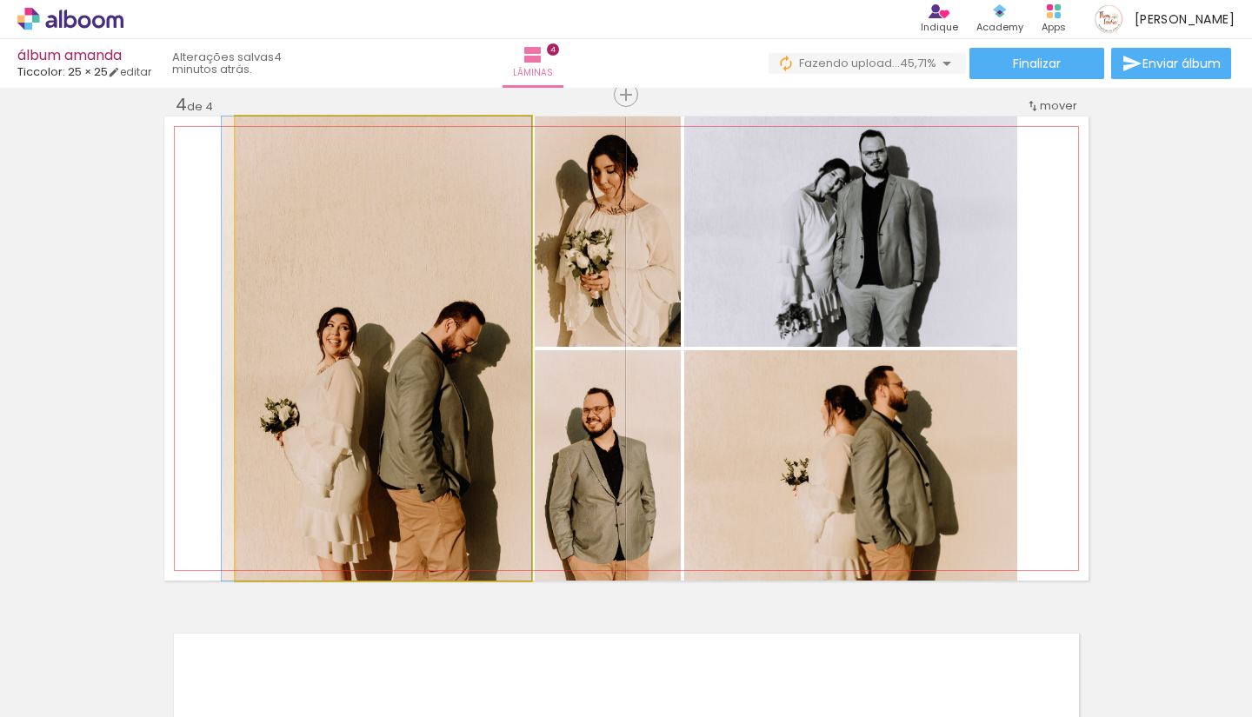
drag, startPoint x: 414, startPoint y: 363, endPoint x: 389, endPoint y: 313, distance: 55.6
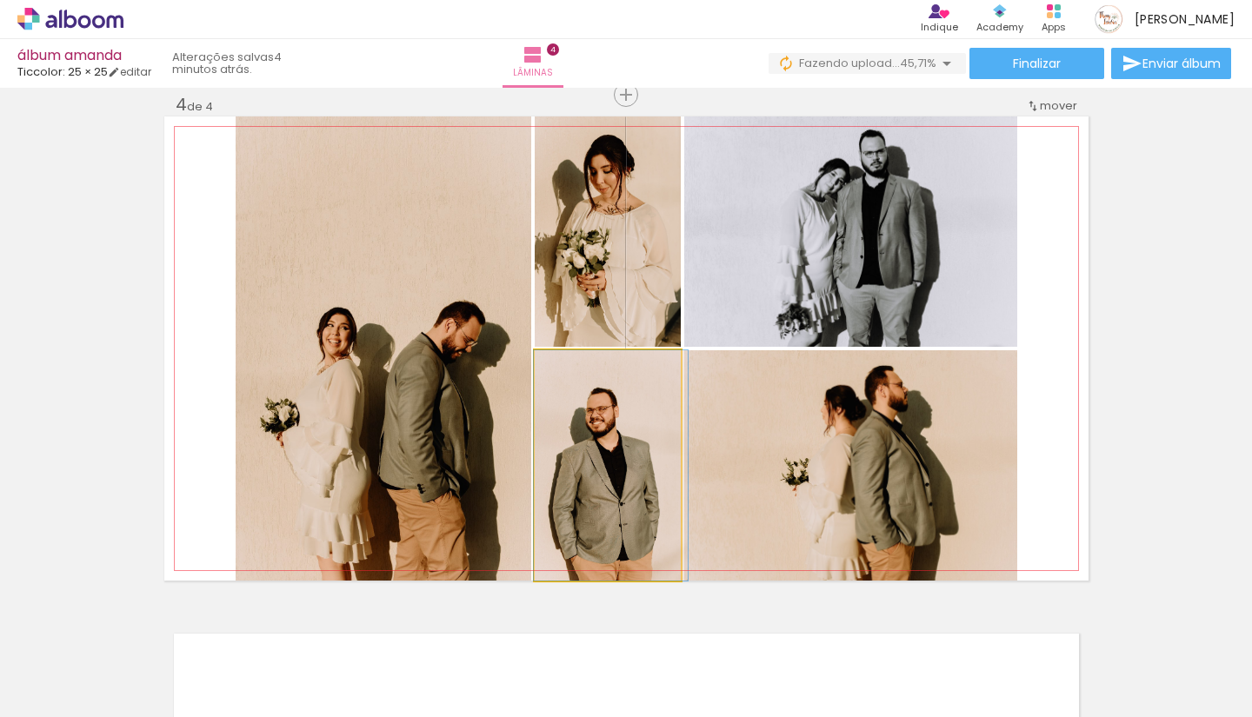
drag, startPoint x: 644, startPoint y: 424, endPoint x: 648, endPoint y: 390, distance: 35.0
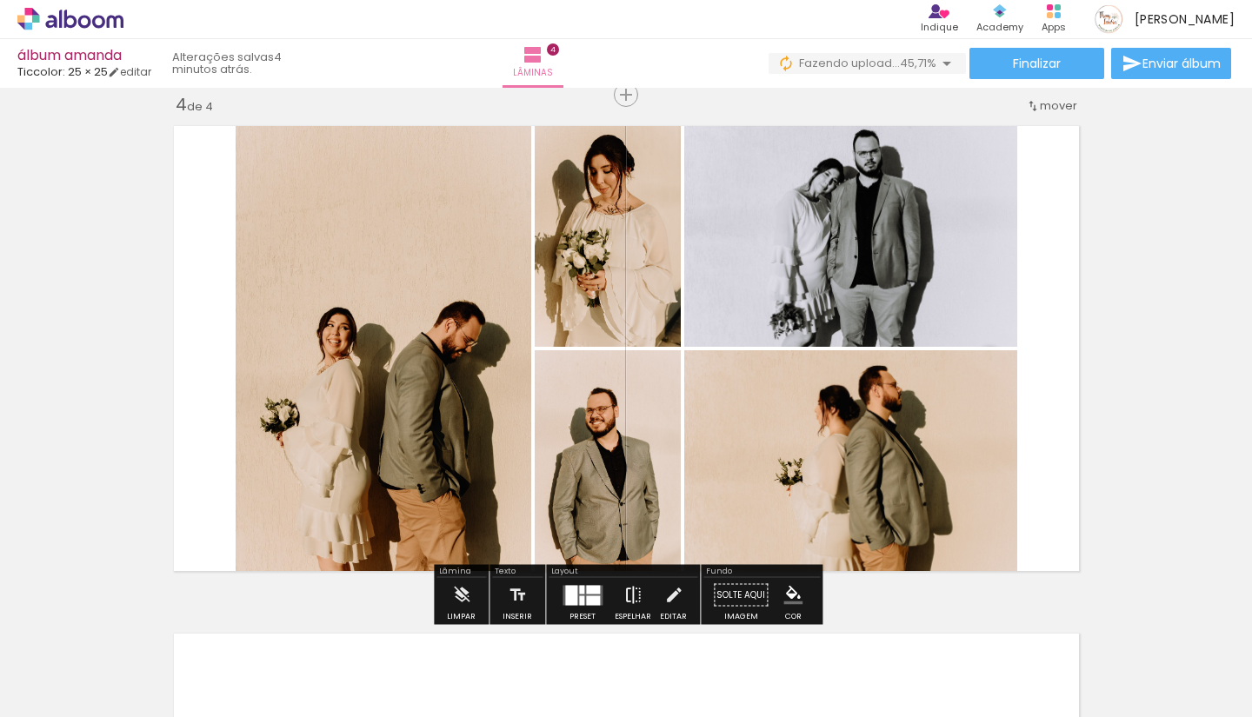
click at [629, 599] on iron-icon at bounding box center [633, 595] width 19 height 35
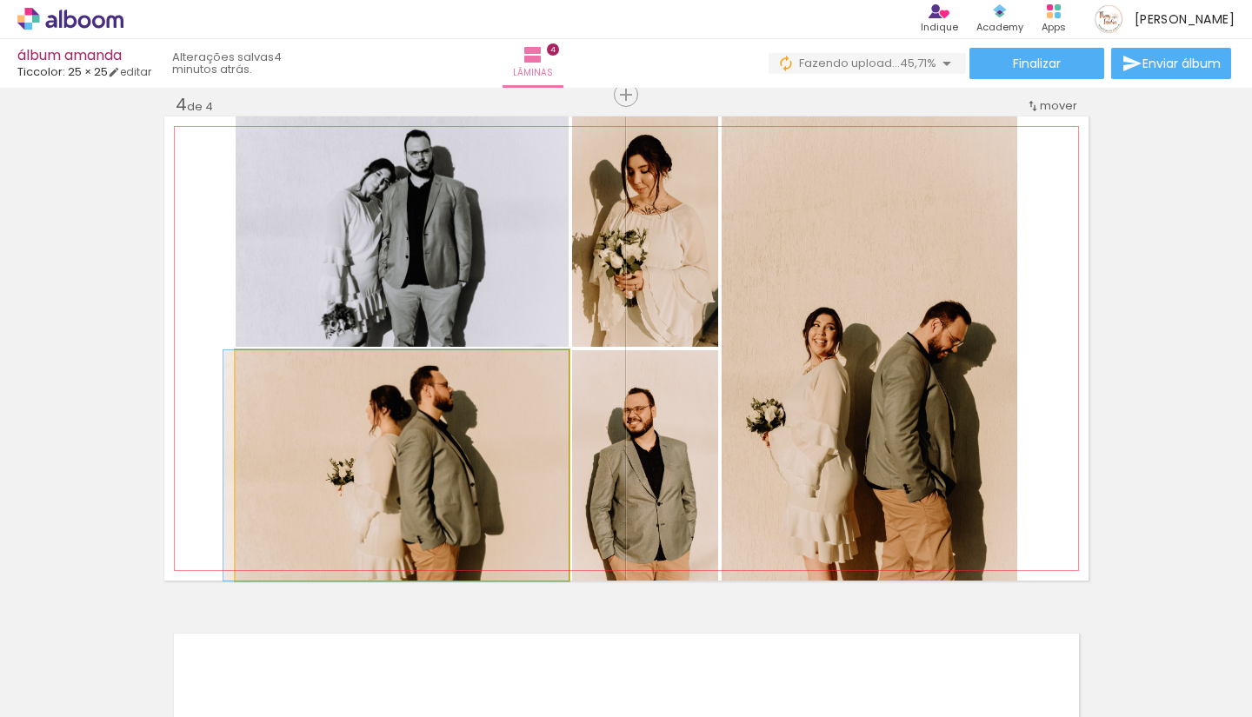
drag, startPoint x: 483, startPoint y: 470, endPoint x: 476, endPoint y: 461, distance: 11.8
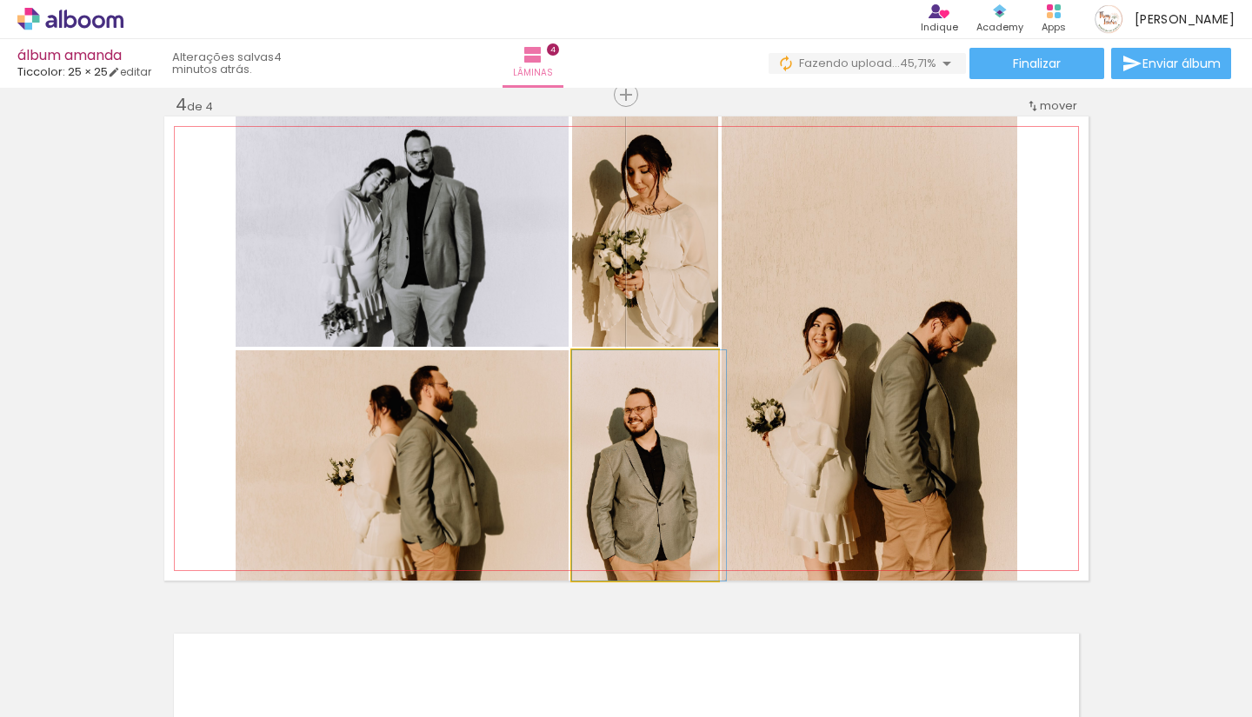
drag, startPoint x: 663, startPoint y: 429, endPoint x: 704, endPoint y: 430, distance: 40.9
drag, startPoint x: 647, startPoint y: 461, endPoint x: 720, endPoint y: 461, distance: 73.0
click at [720, 461] on quentale-layouter at bounding box center [626, 349] width 924 height 464
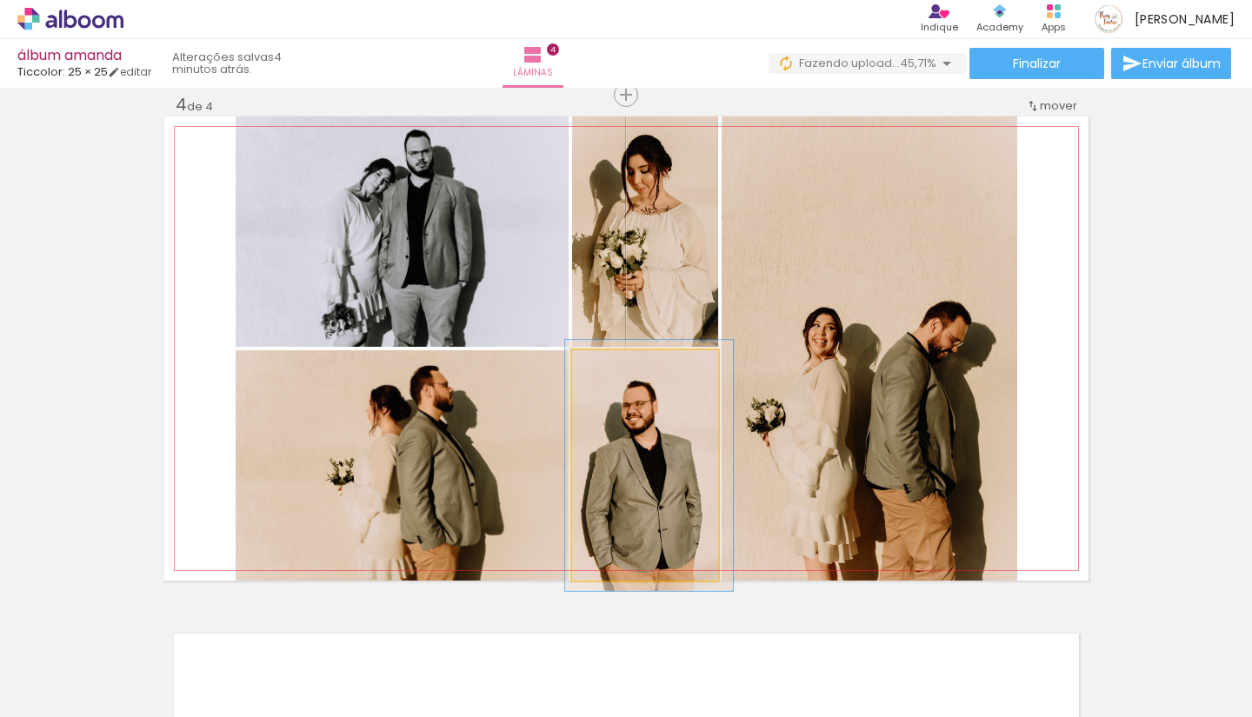
type paper-slider "109"
click at [621, 364] on div at bounding box center [618, 369] width 16 height 16
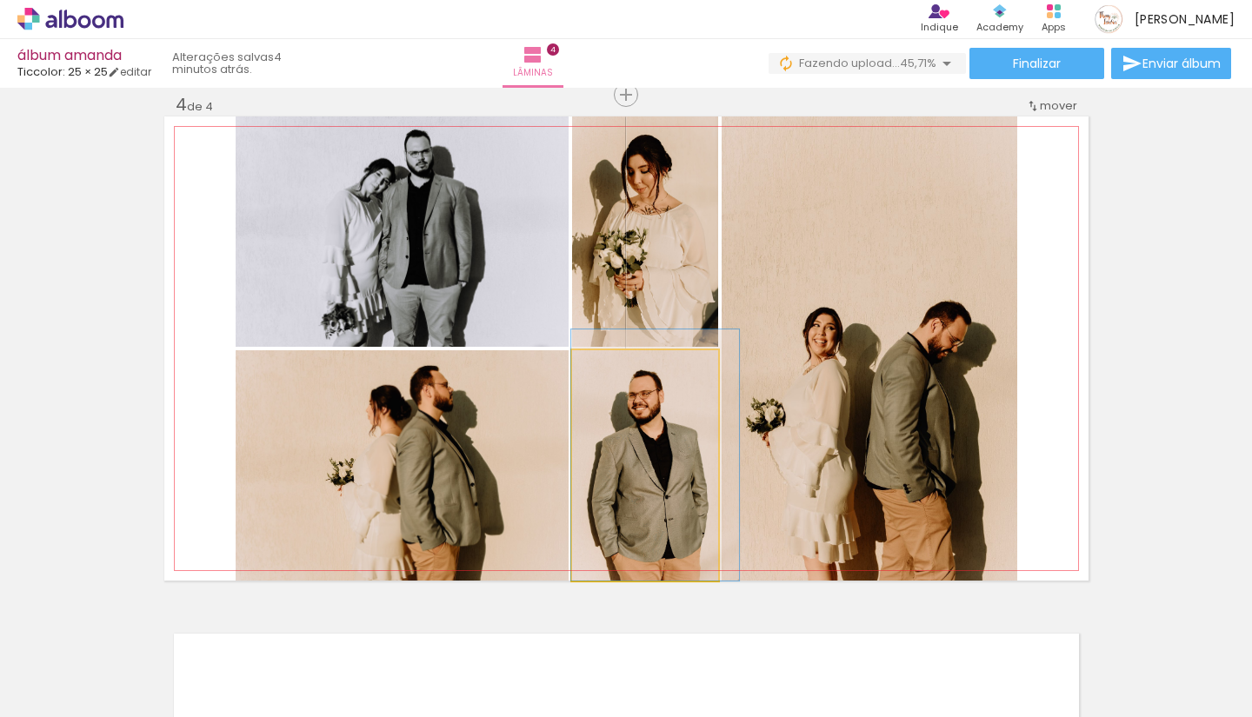
drag, startPoint x: 679, startPoint y: 464, endPoint x: 711, endPoint y: 444, distance: 37.4
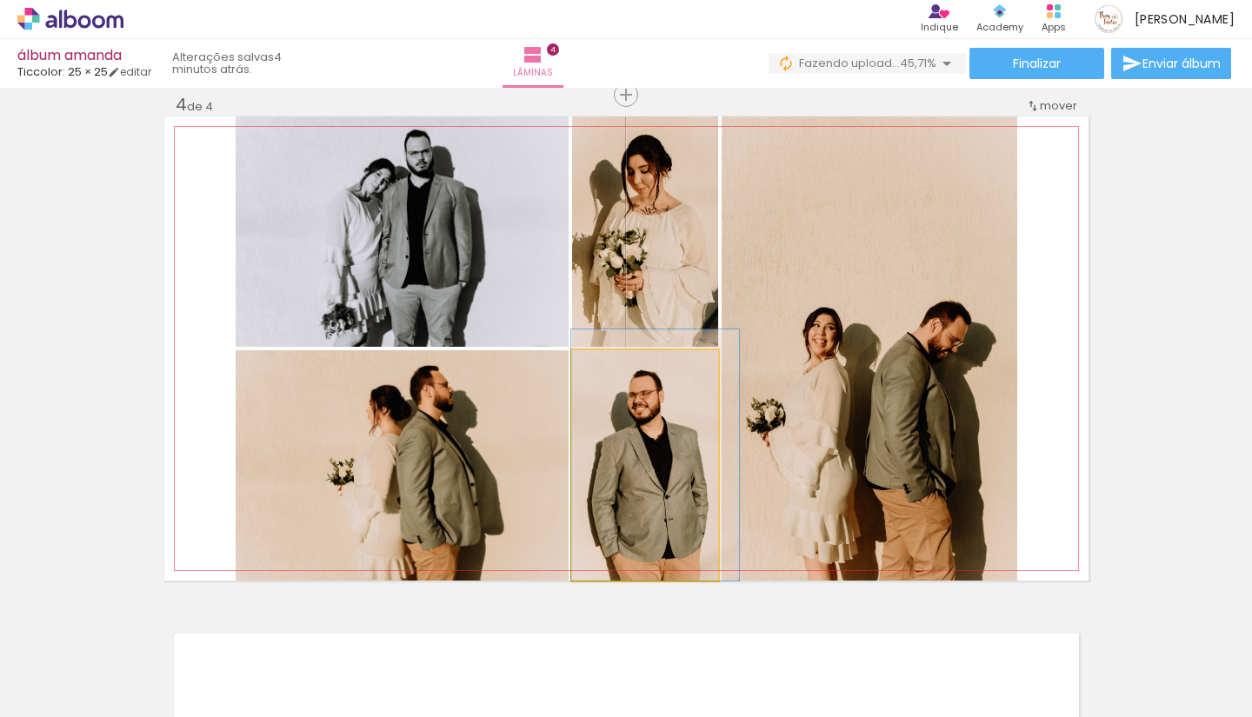
drag, startPoint x: 665, startPoint y: 465, endPoint x: 675, endPoint y: 450, distance: 17.6
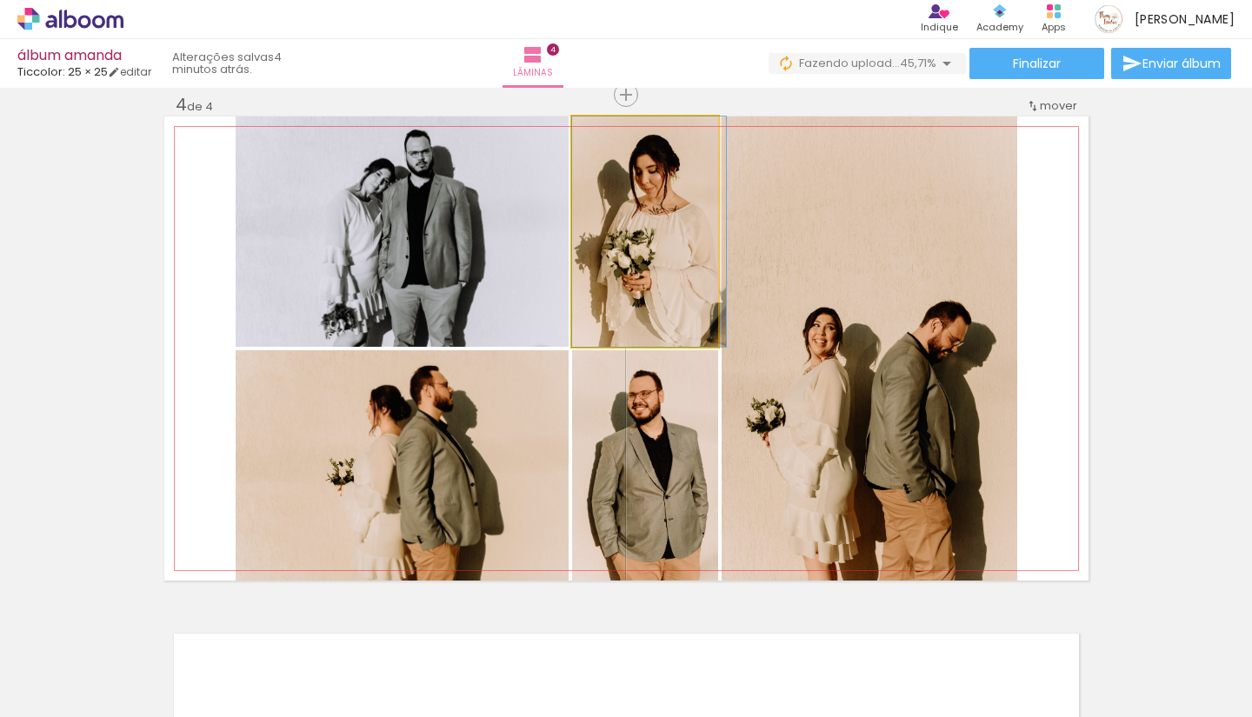
drag, startPoint x: 676, startPoint y: 189, endPoint x: 702, endPoint y: 190, distance: 26.1
click at [702, 190] on div at bounding box center [649, 232] width 154 height 230
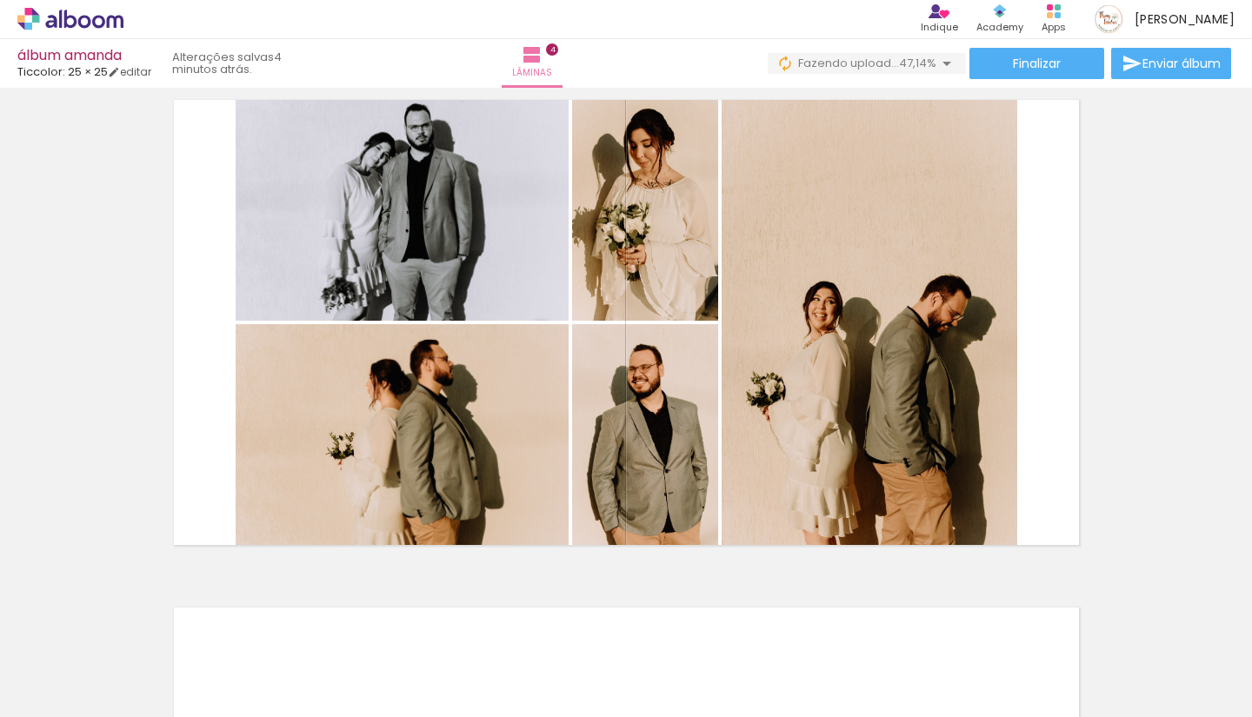
scroll to position [1571, 0]
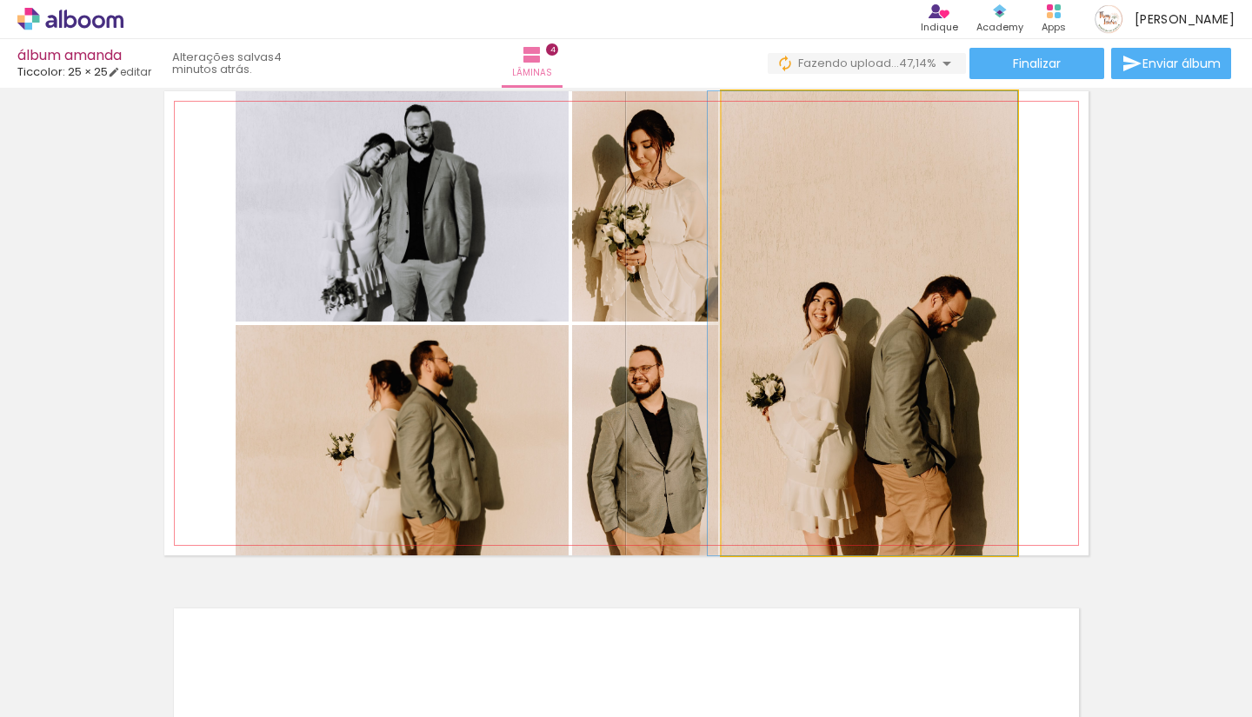
drag, startPoint x: 946, startPoint y: 359, endPoint x: 942, endPoint y: 319, distance: 40.2
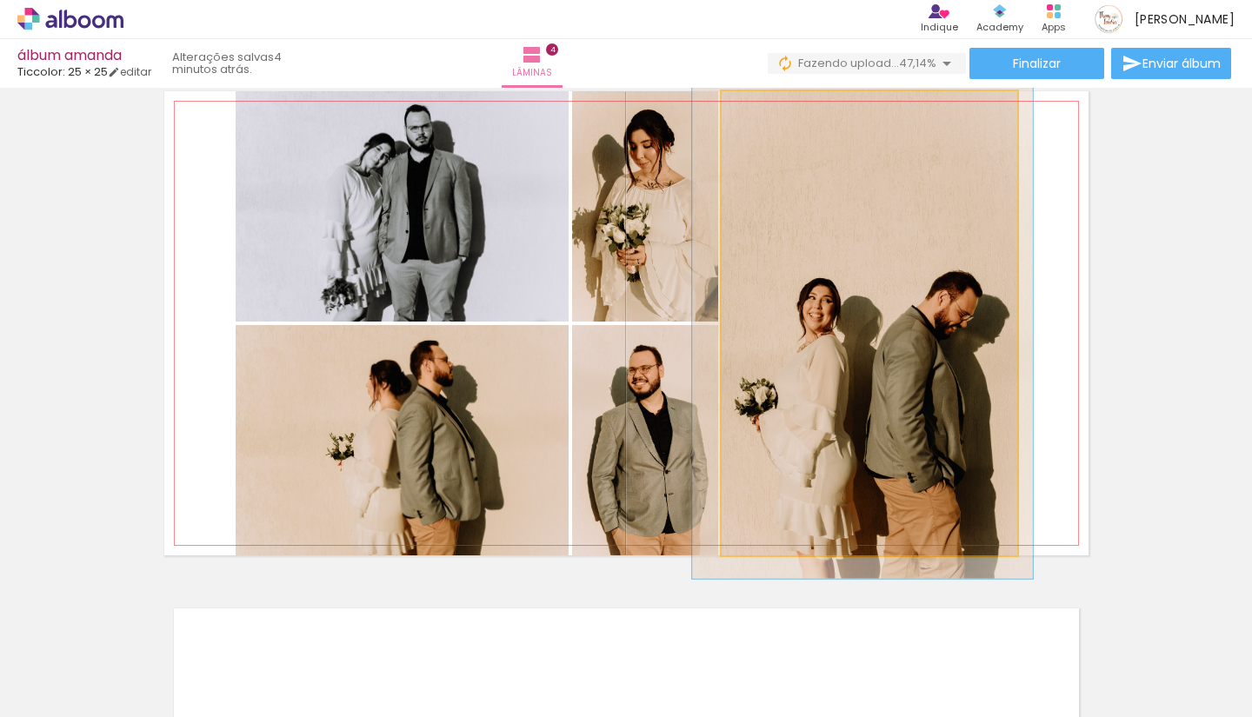
type paper-slider "112"
click at [770, 117] on div at bounding box center [768, 110] width 28 height 28
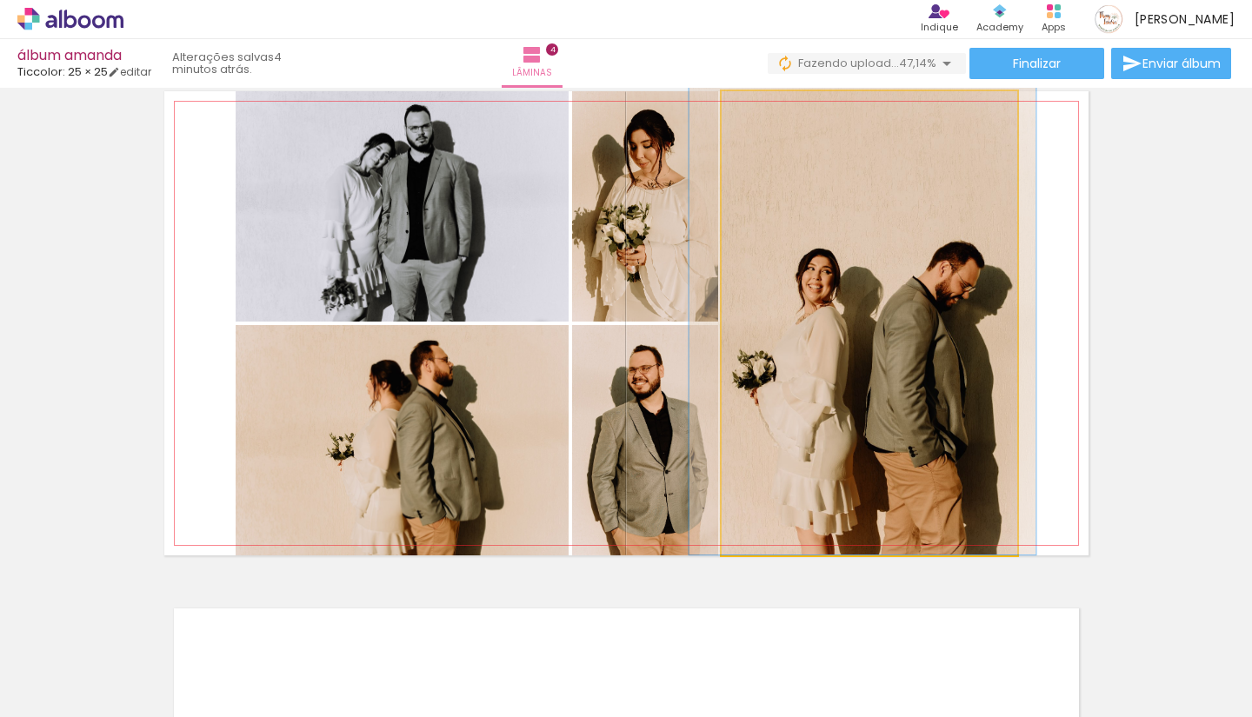
drag, startPoint x: 886, startPoint y: 283, endPoint x: 886, endPoint y: 197, distance: 87.0
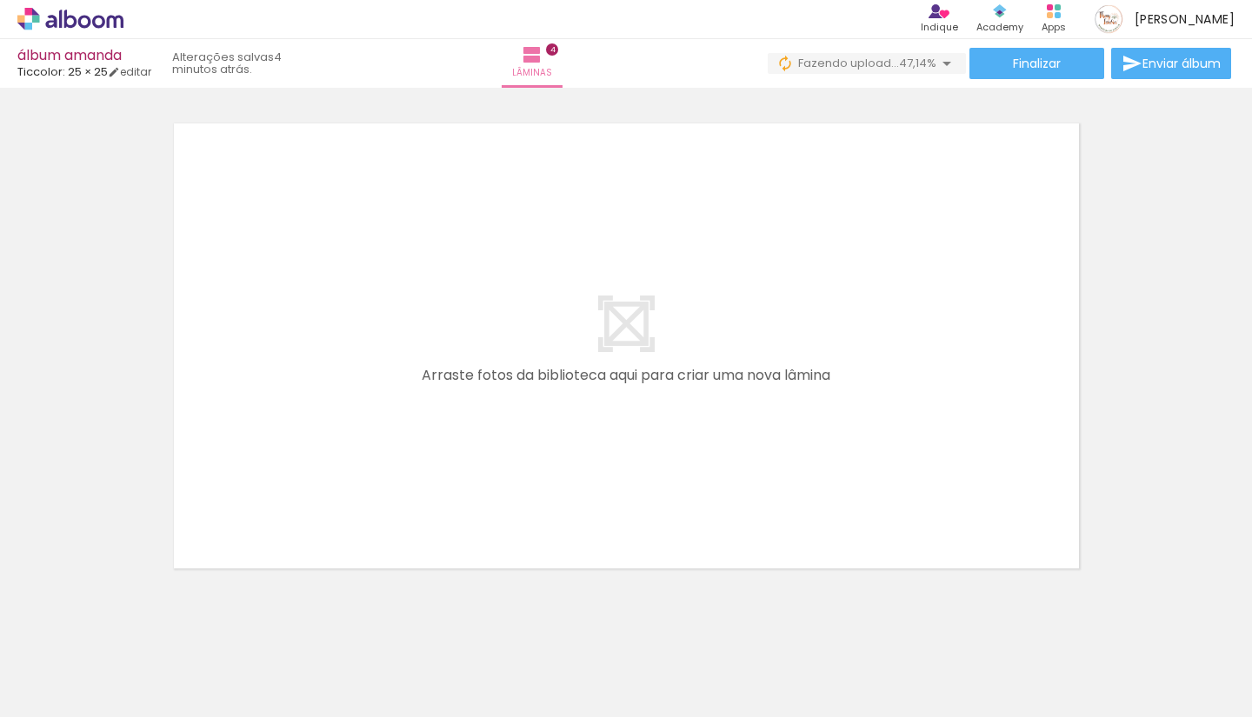
scroll to position [0, 1501]
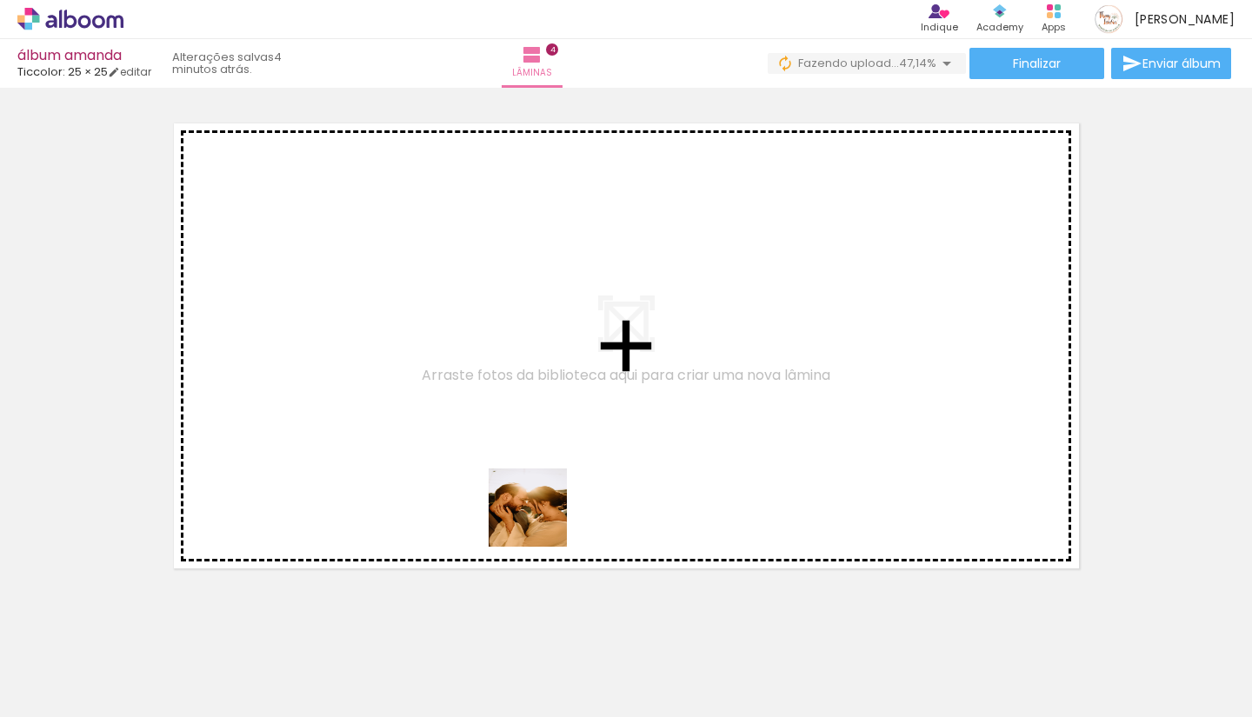
drag, startPoint x: 537, startPoint y: 650, endPoint x: 541, endPoint y: 521, distance: 128.8
click at [541, 521] on quentale-workspace at bounding box center [626, 358] width 1252 height 717
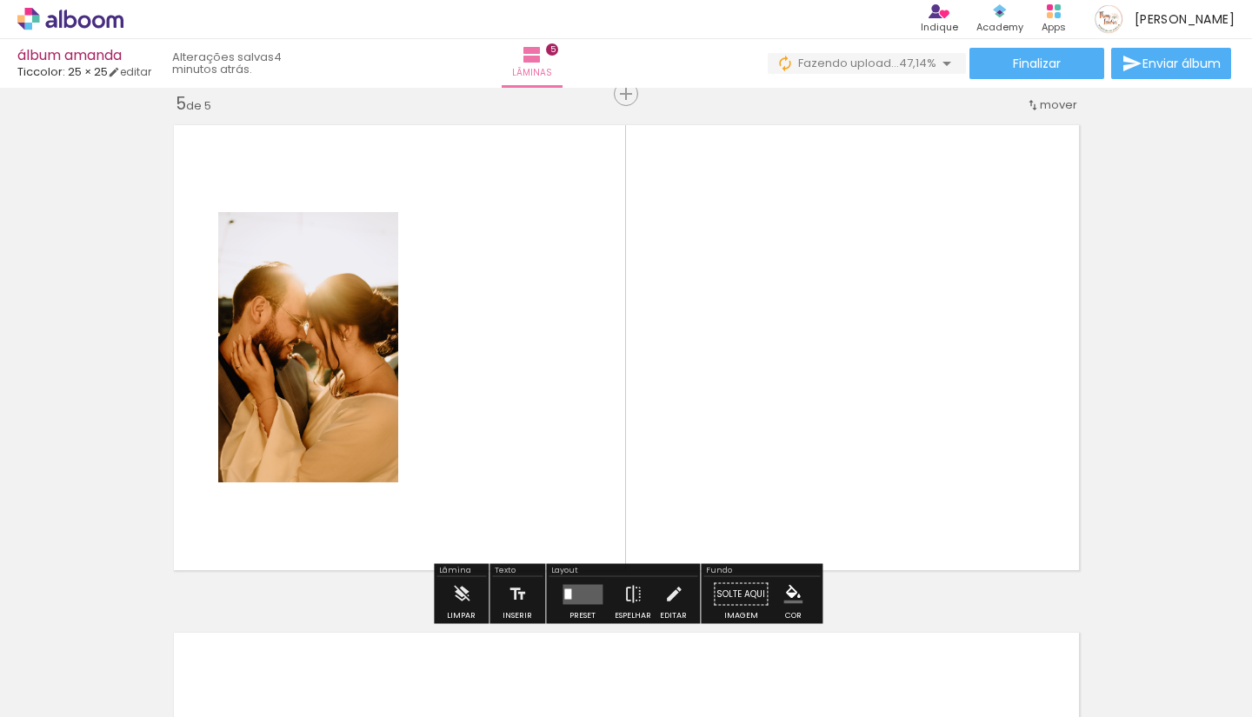
scroll to position [2053, 0]
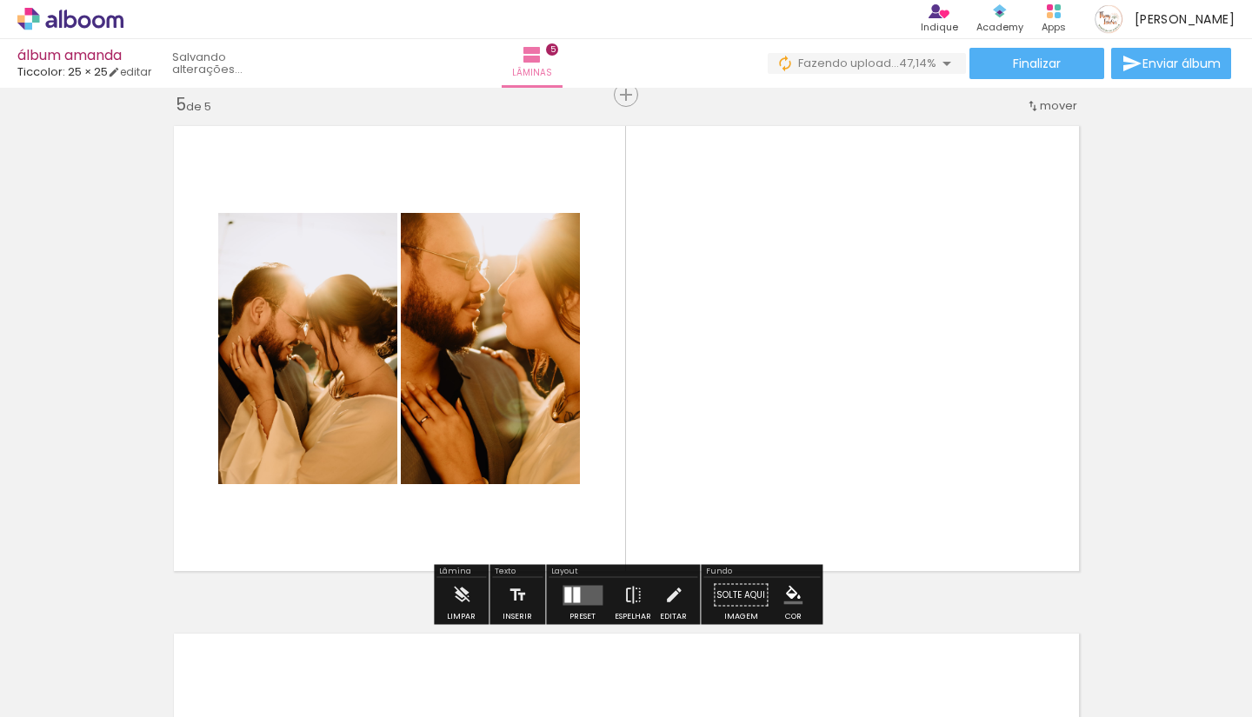
drag, startPoint x: 630, startPoint y: 646, endPoint x: 630, endPoint y: 523, distance: 123.5
click at [630, 523] on quentale-workspace at bounding box center [626, 358] width 1252 height 717
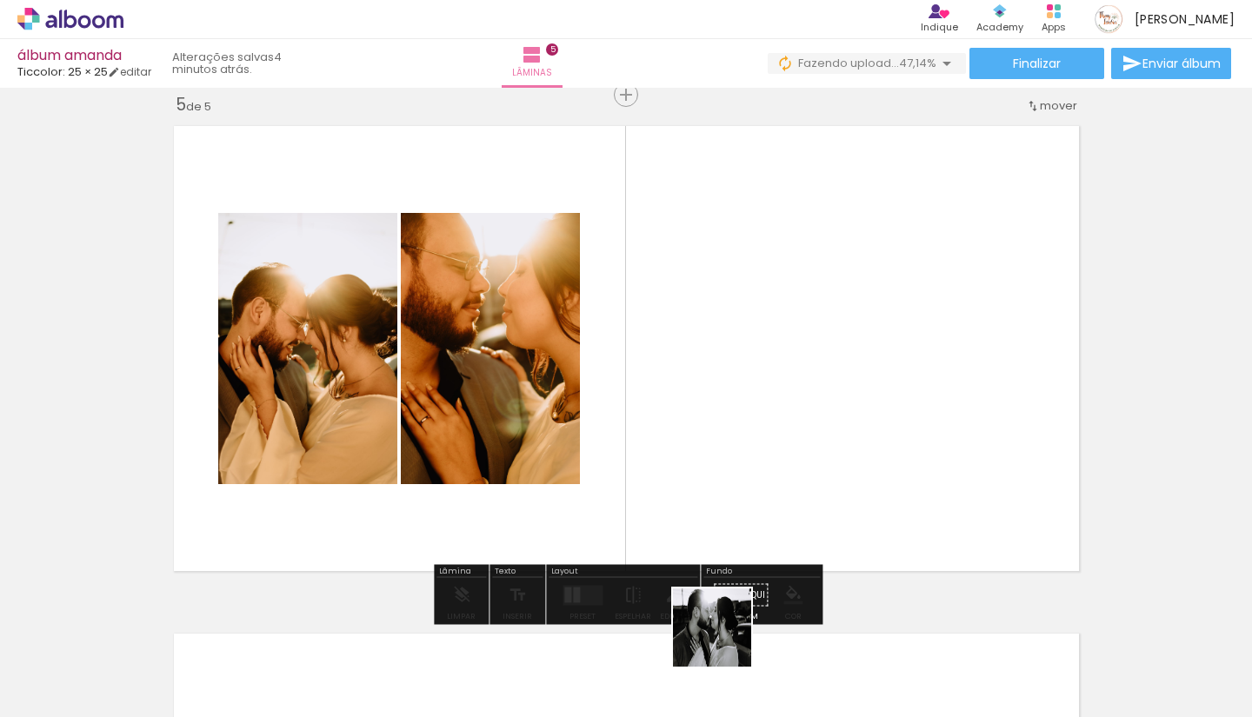
drag, startPoint x: 717, startPoint y: 664, endPoint x: 741, endPoint y: 516, distance: 149.7
click at [741, 516] on quentale-workspace at bounding box center [626, 358] width 1252 height 717
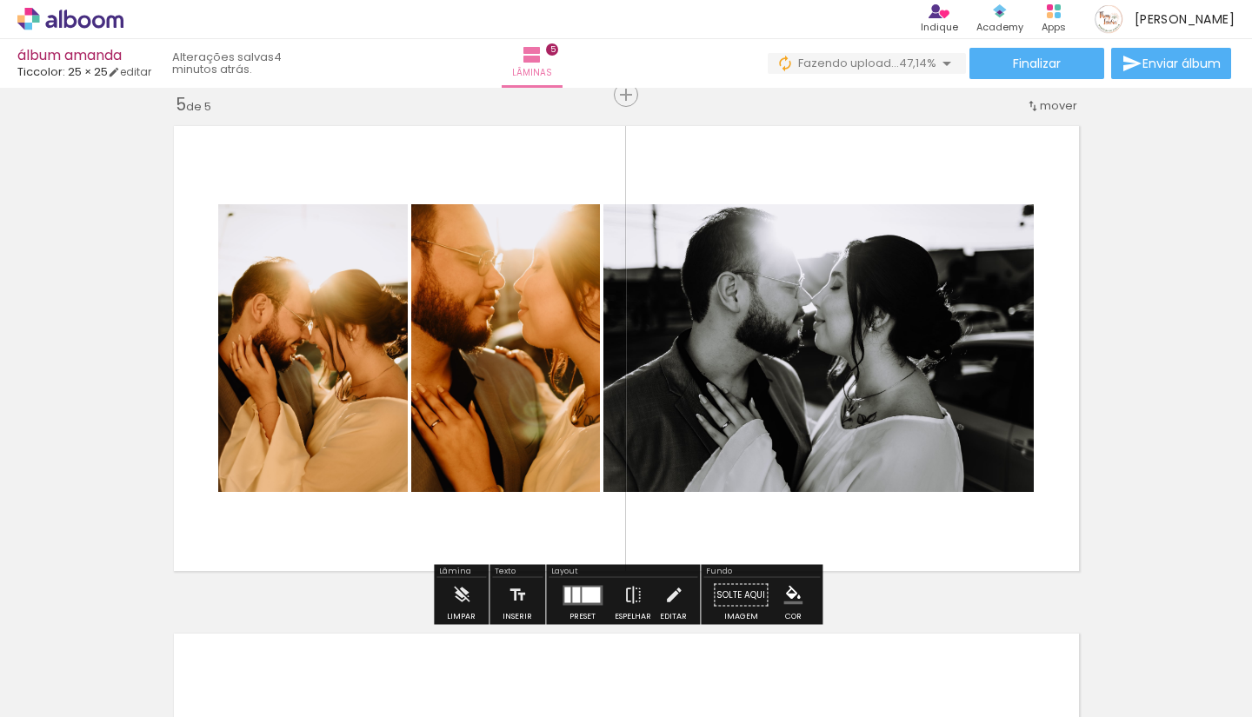
scroll to position [2047, 0]
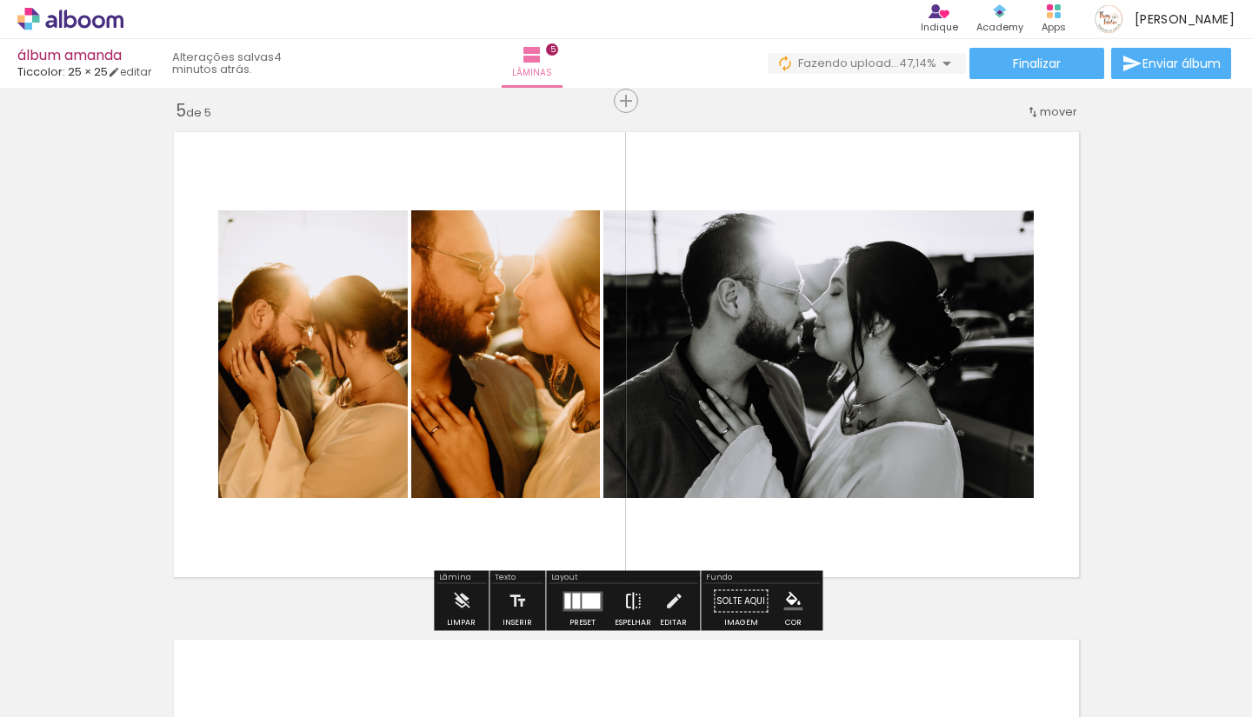
click at [627, 598] on iron-icon at bounding box center [633, 601] width 19 height 35
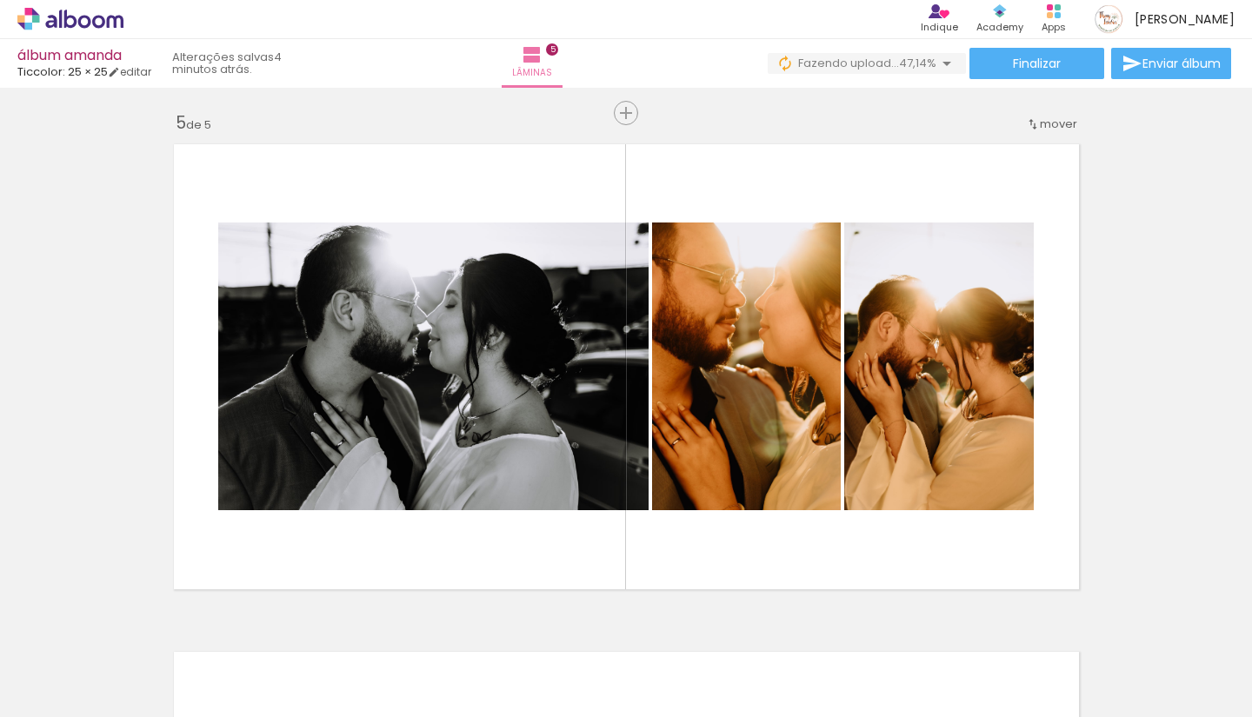
scroll to position [2069, 0]
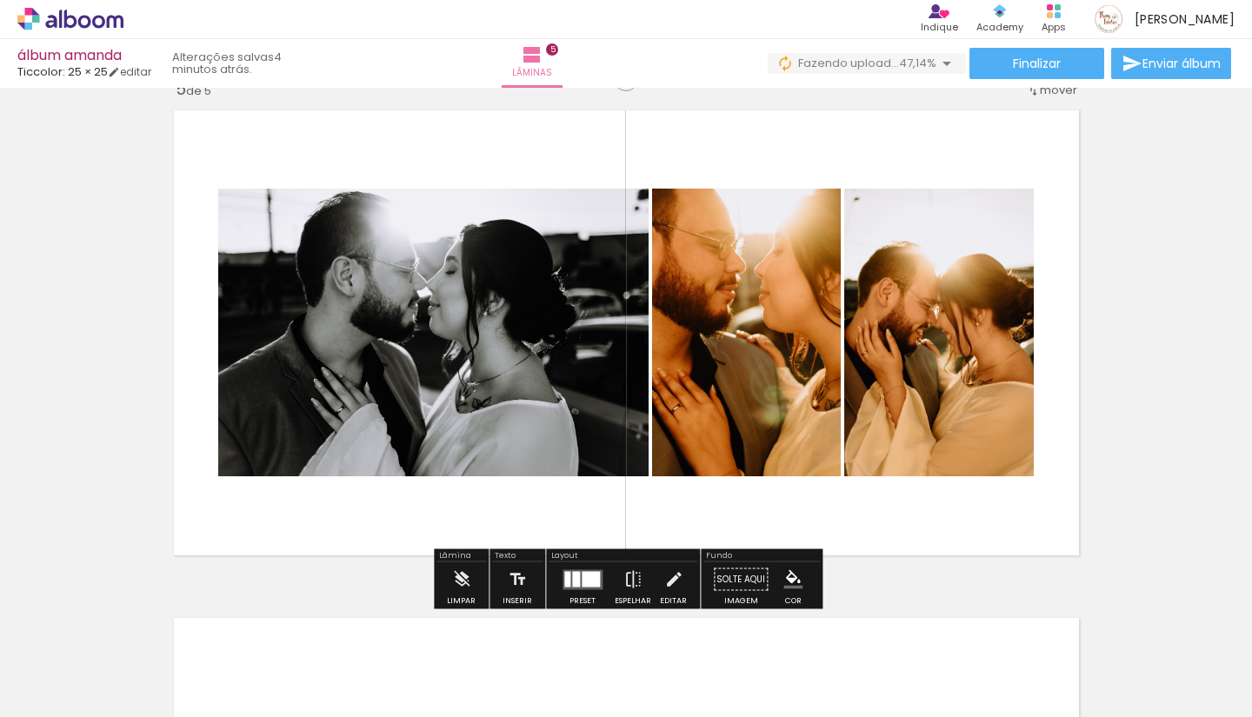
click at [574, 584] on div at bounding box center [576, 579] width 8 height 16
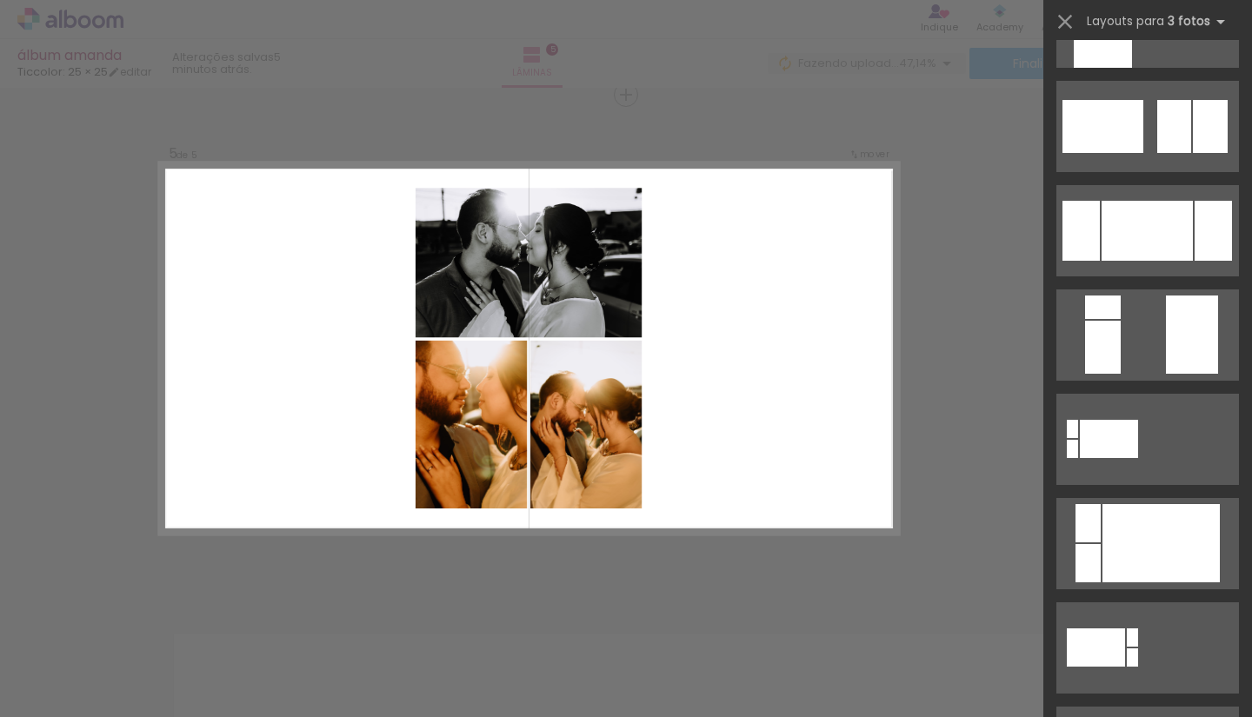
scroll to position [398, 0]
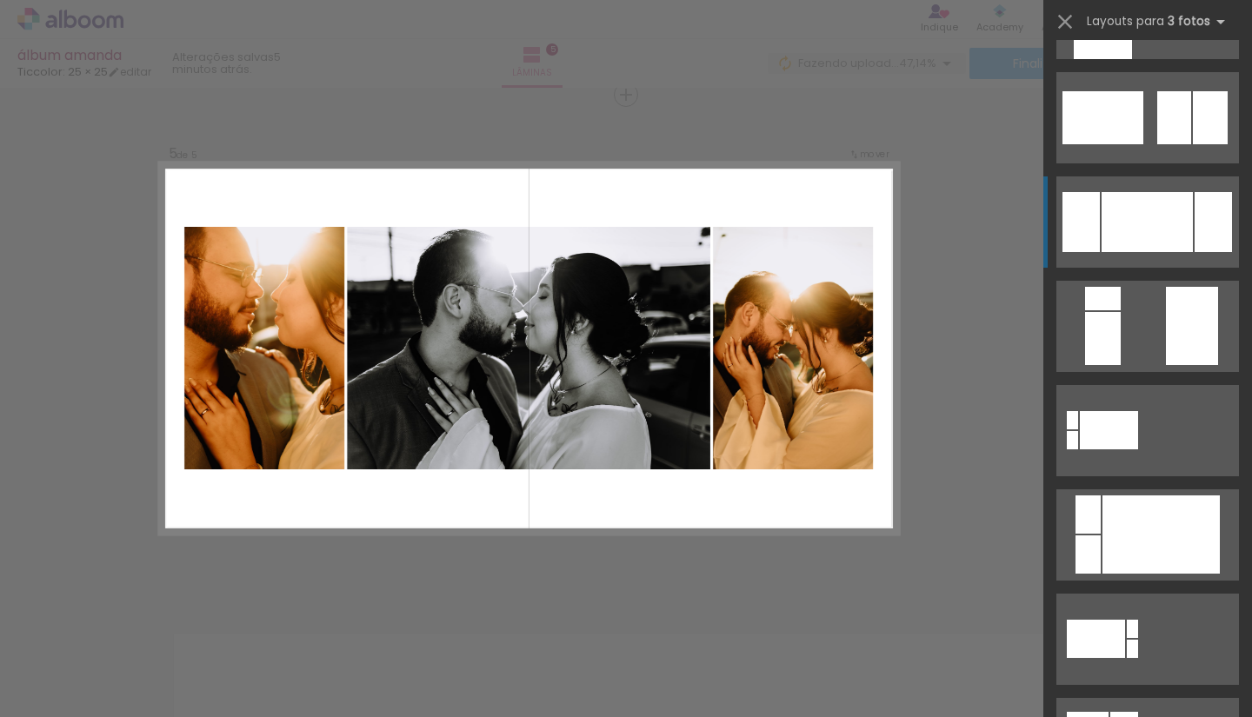
click at [1137, 231] on div at bounding box center [1147, 222] width 91 height 60
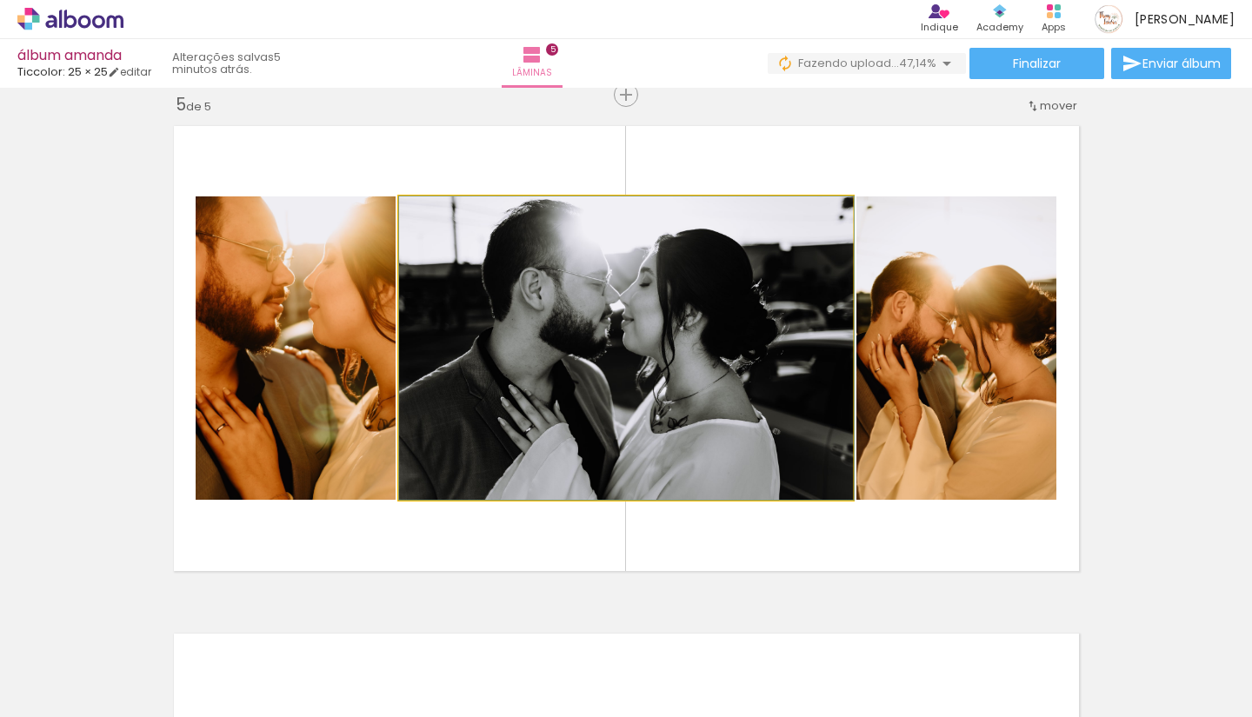
drag, startPoint x: 689, startPoint y: 298, endPoint x: 755, endPoint y: 297, distance: 66.1
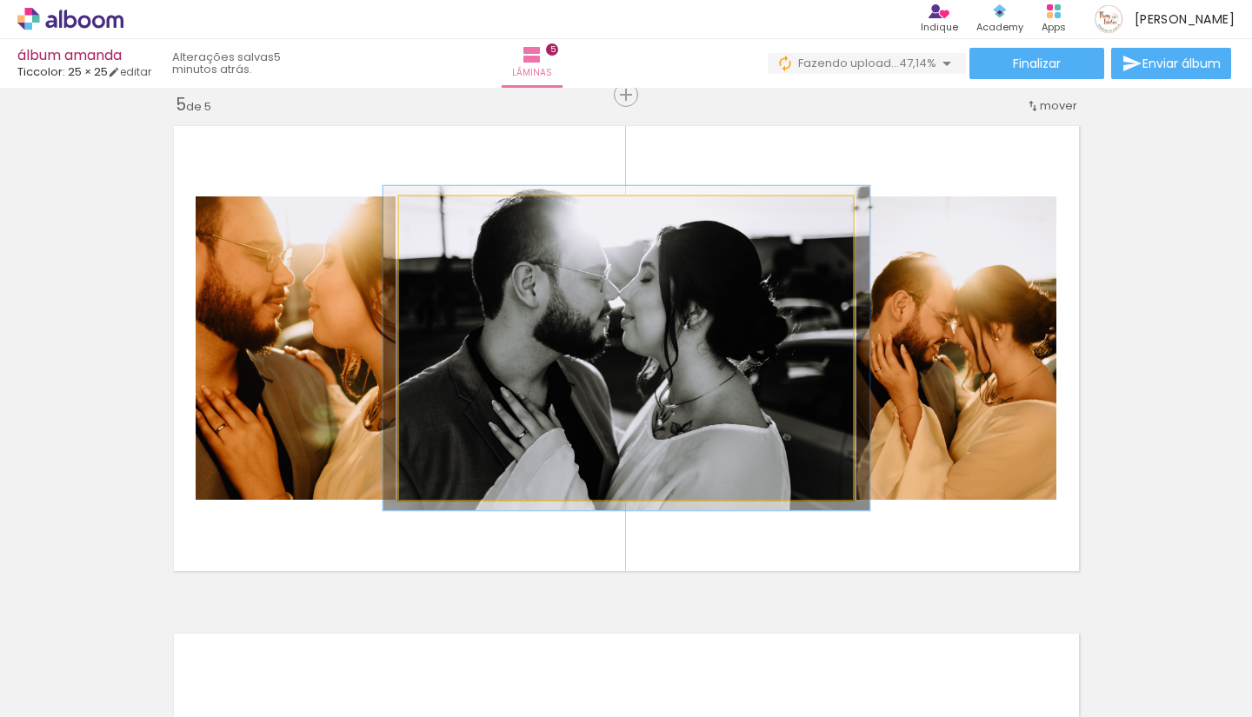
type paper-slider "107"
click at [439, 217] on div at bounding box center [444, 215] width 16 height 16
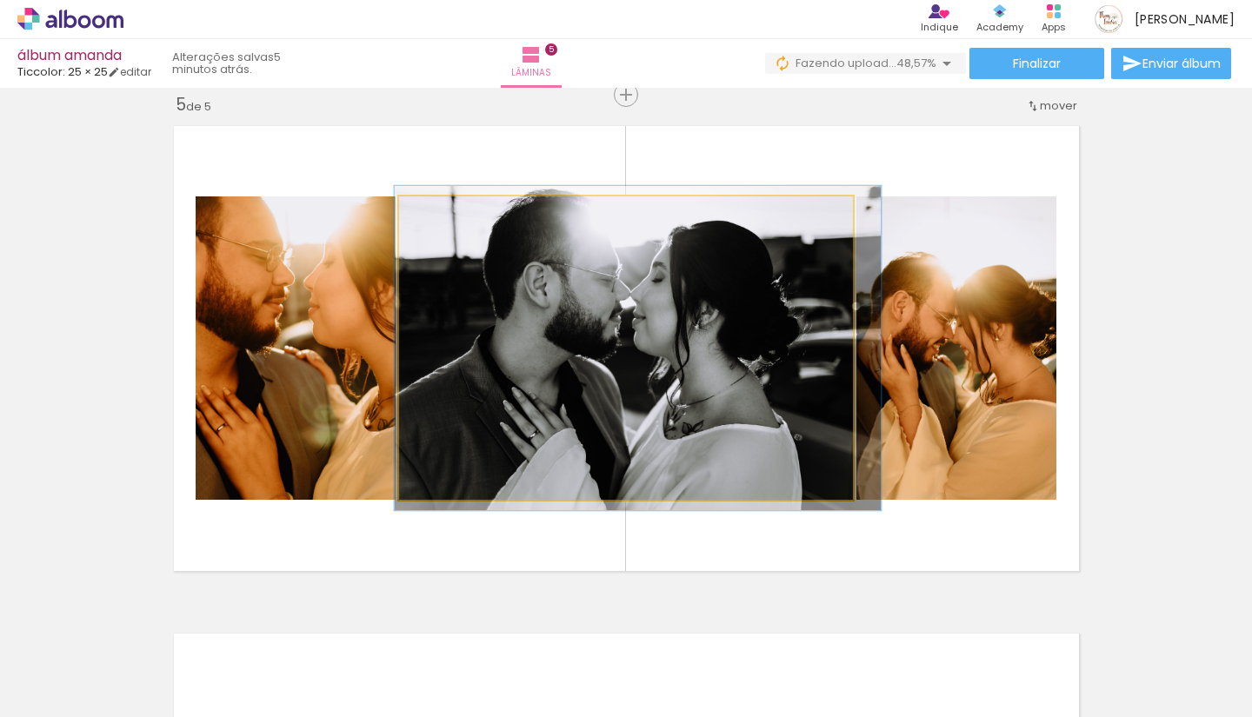
drag, startPoint x: 717, startPoint y: 351, endPoint x: 727, endPoint y: 351, distance: 10.4
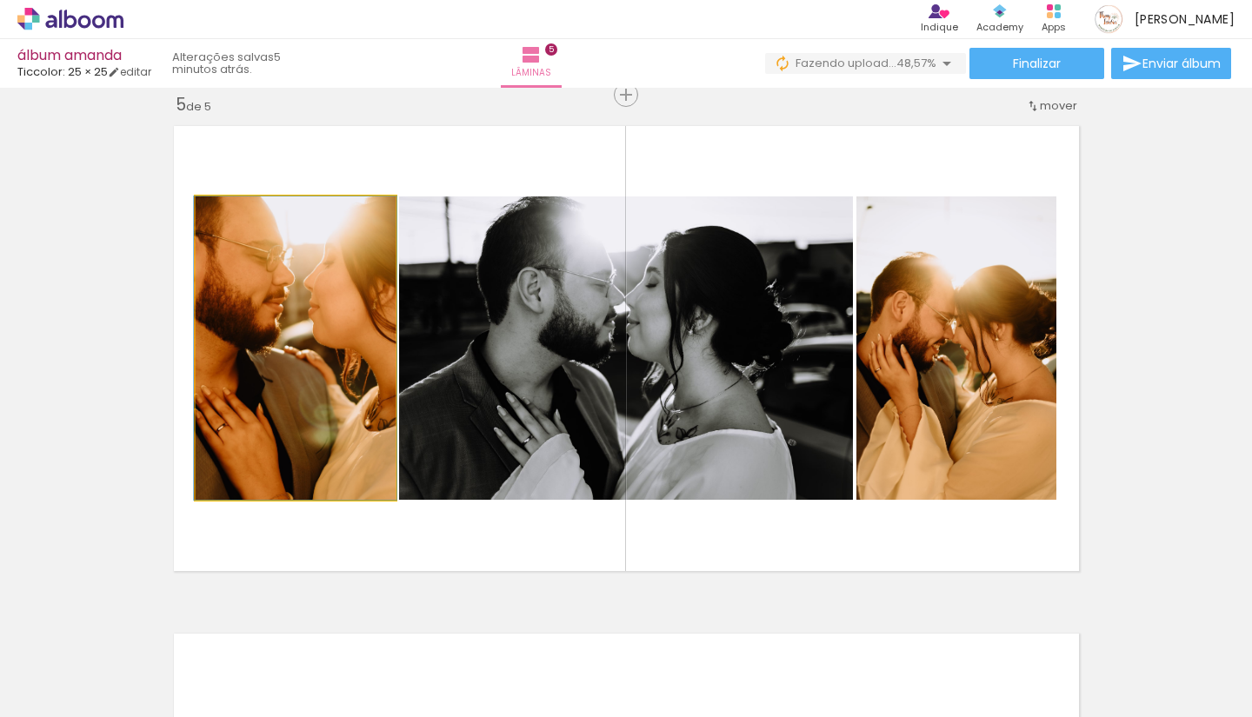
drag, startPoint x: 251, startPoint y: 341, endPoint x: 251, endPoint y: 380, distance: 39.1
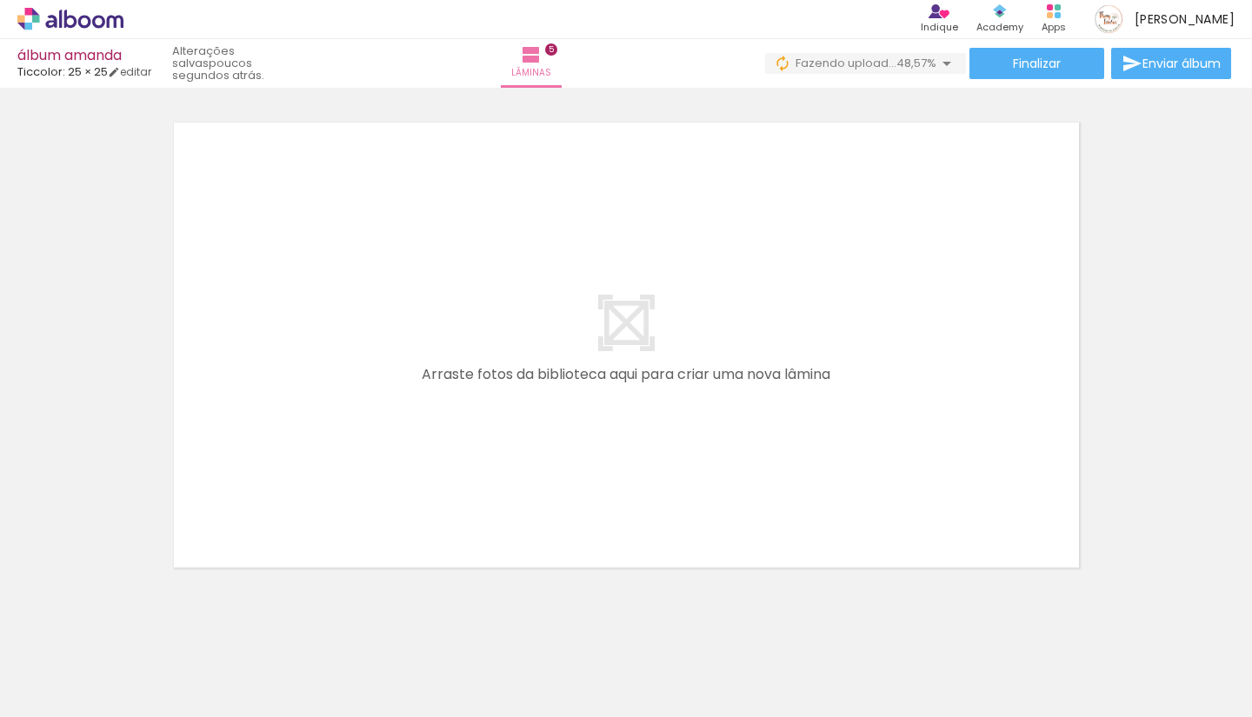
scroll to position [0, 2051]
drag, startPoint x: 305, startPoint y: 648, endPoint x: 316, endPoint y: 541, distance: 107.5
click at [316, 541] on quentale-workspace at bounding box center [626, 358] width 1252 height 717
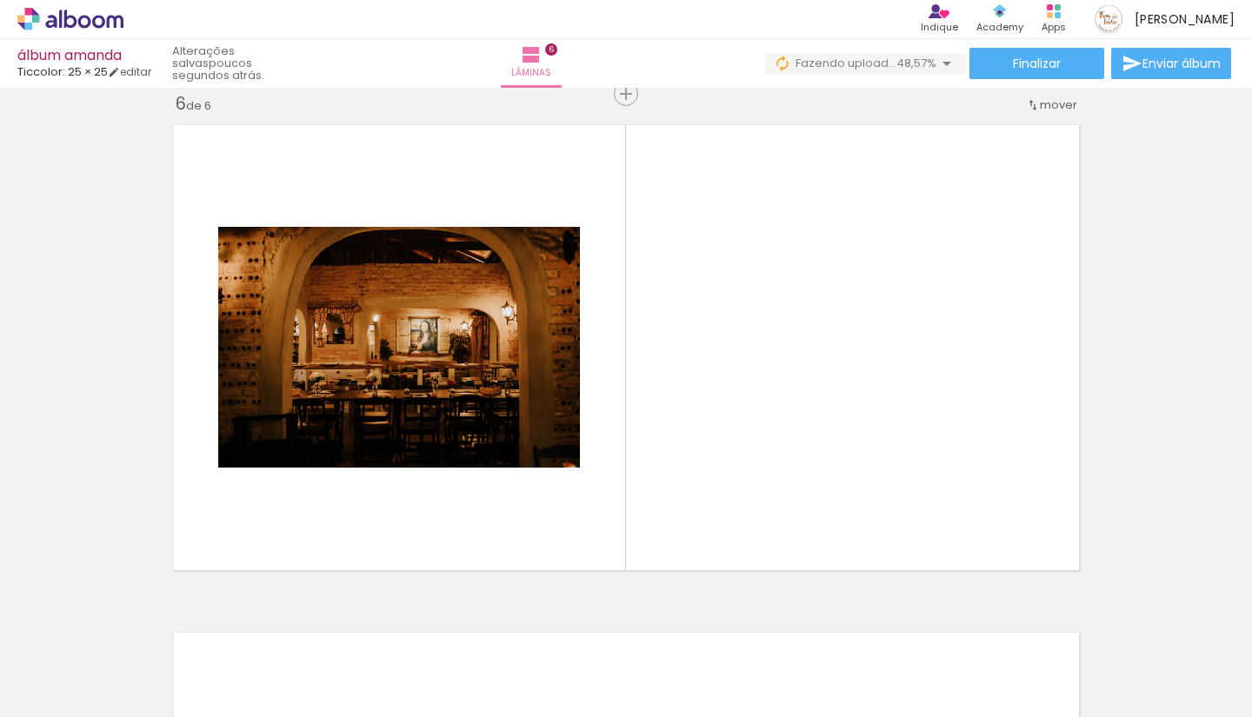
scroll to position [2561, 0]
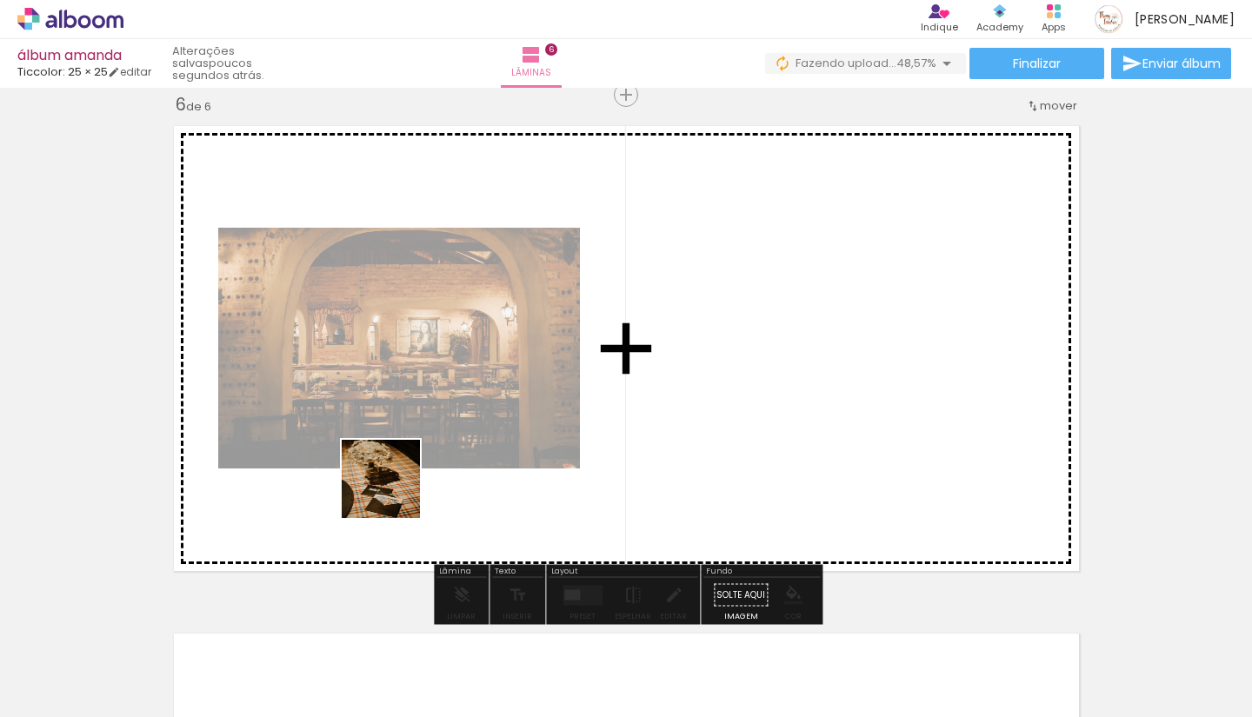
drag, startPoint x: 357, startPoint y: 654, endPoint x: 394, endPoint y: 492, distance: 166.0
click at [394, 492] on quentale-workspace at bounding box center [626, 358] width 1252 height 717
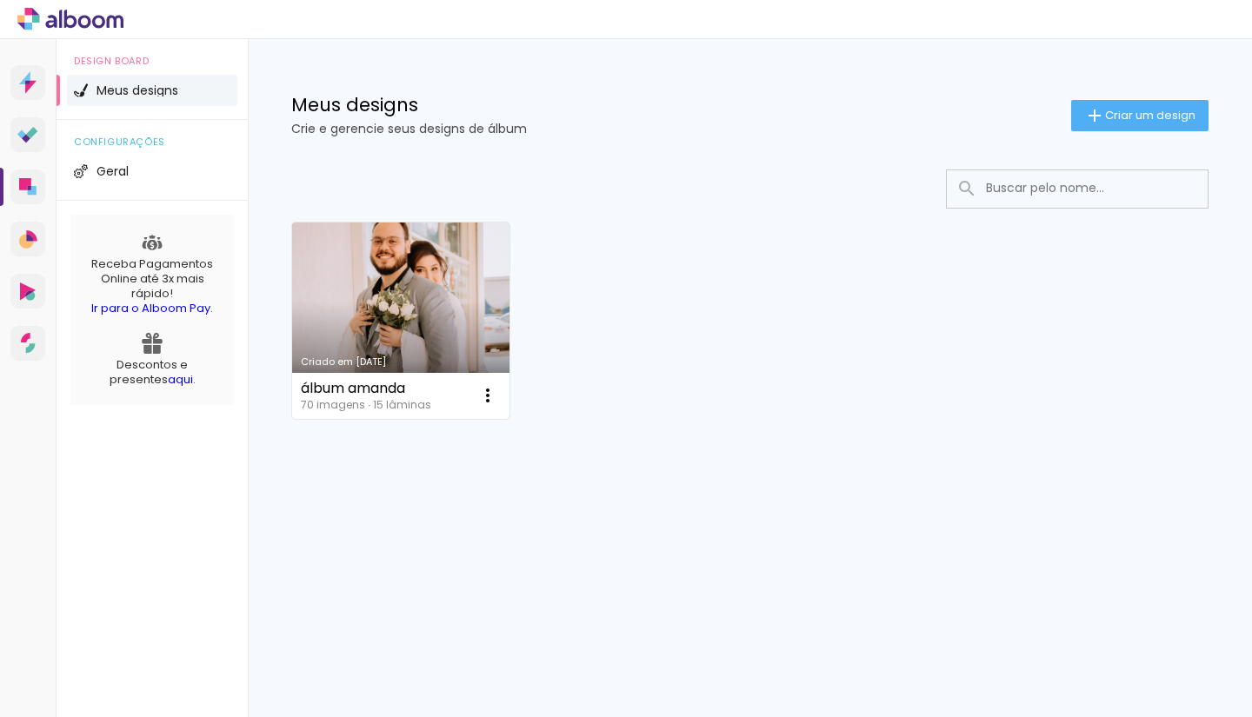
click at [336, 270] on link "Criado em [DATE]" at bounding box center [400, 321] width 217 height 197
